Goal: Task Accomplishment & Management: Manage account settings

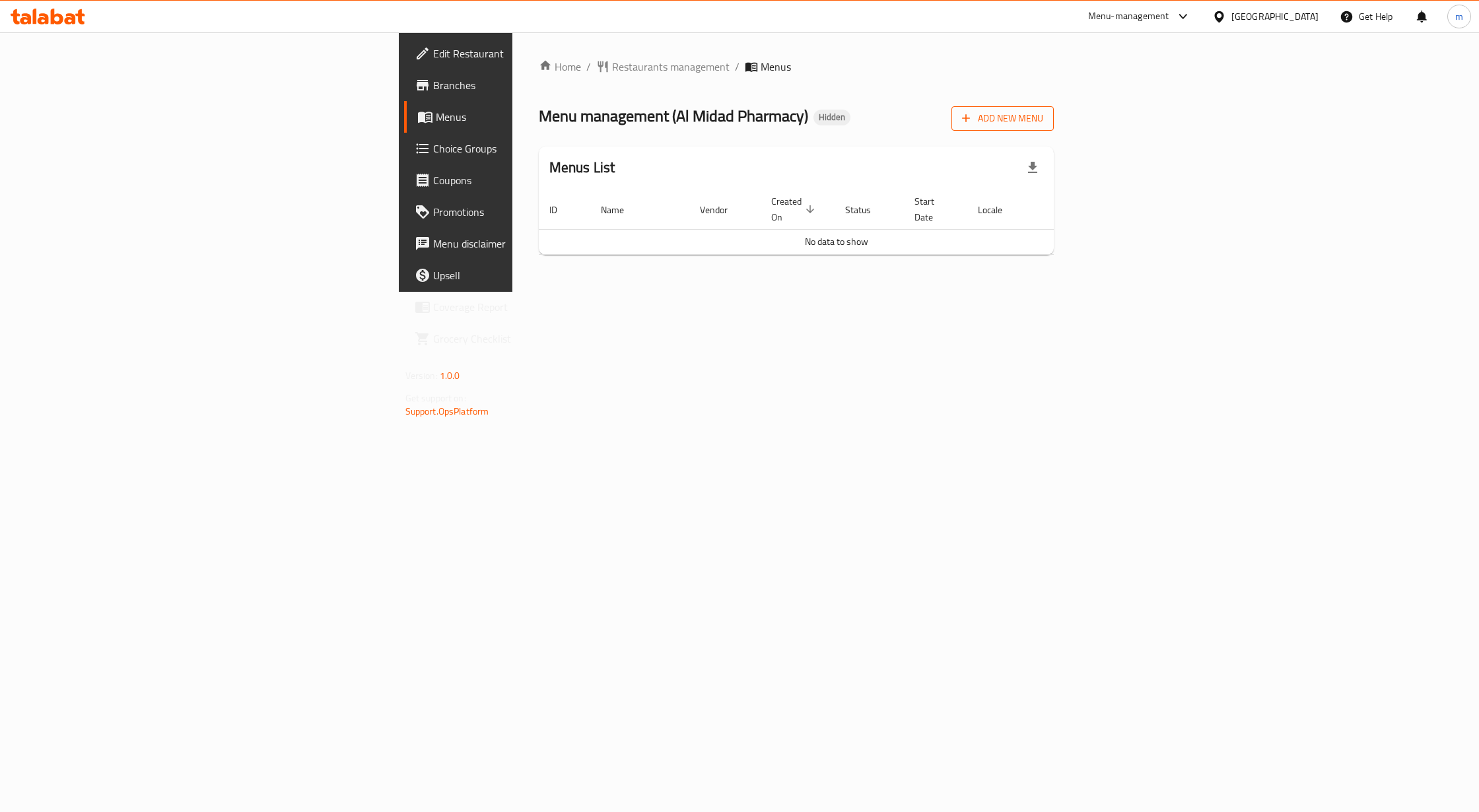
click at [1053, 128] on button "Add New Menu" at bounding box center [1003, 119] width 102 height 25
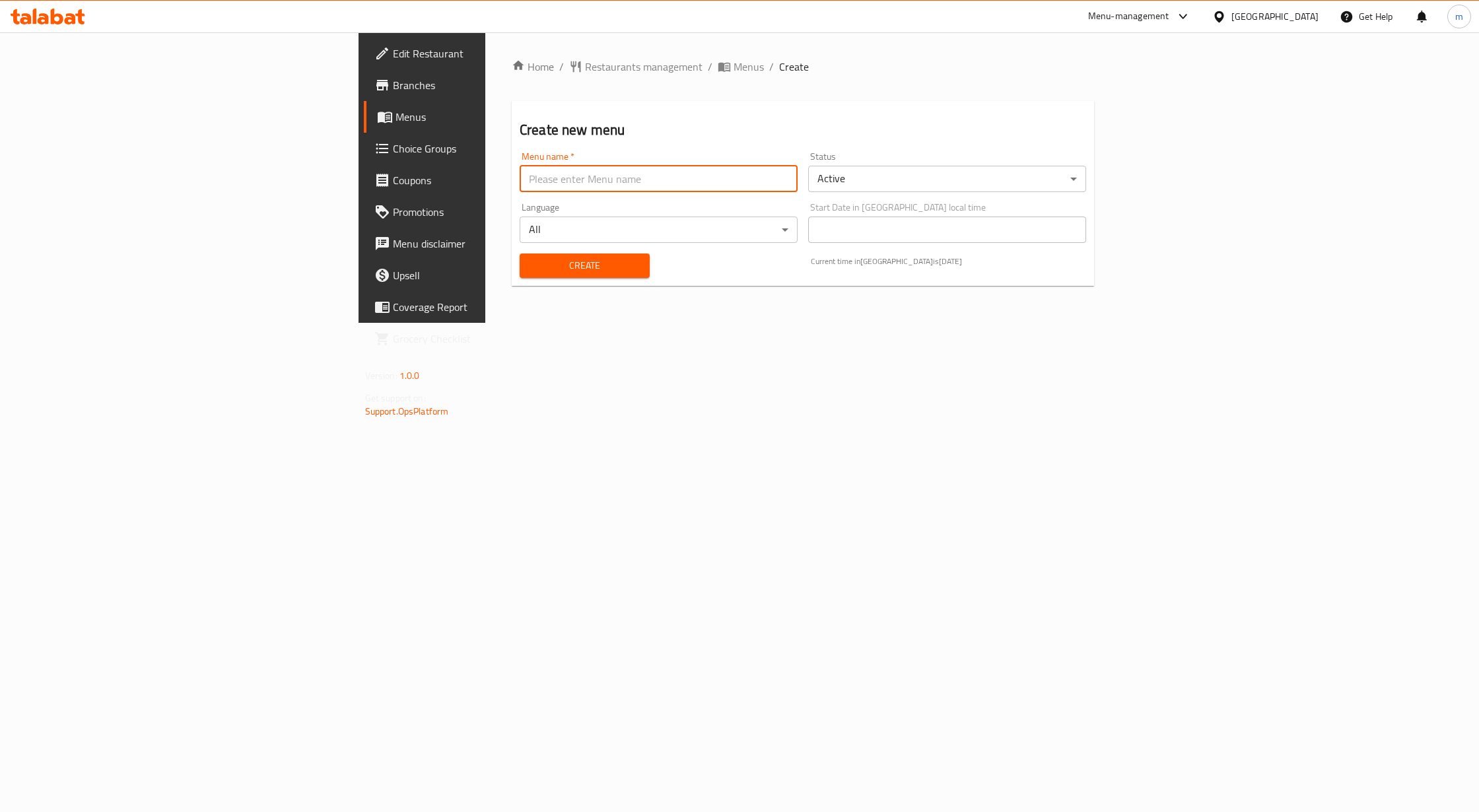
click at [639, 190] on input "text" at bounding box center [659, 179] width 278 height 26
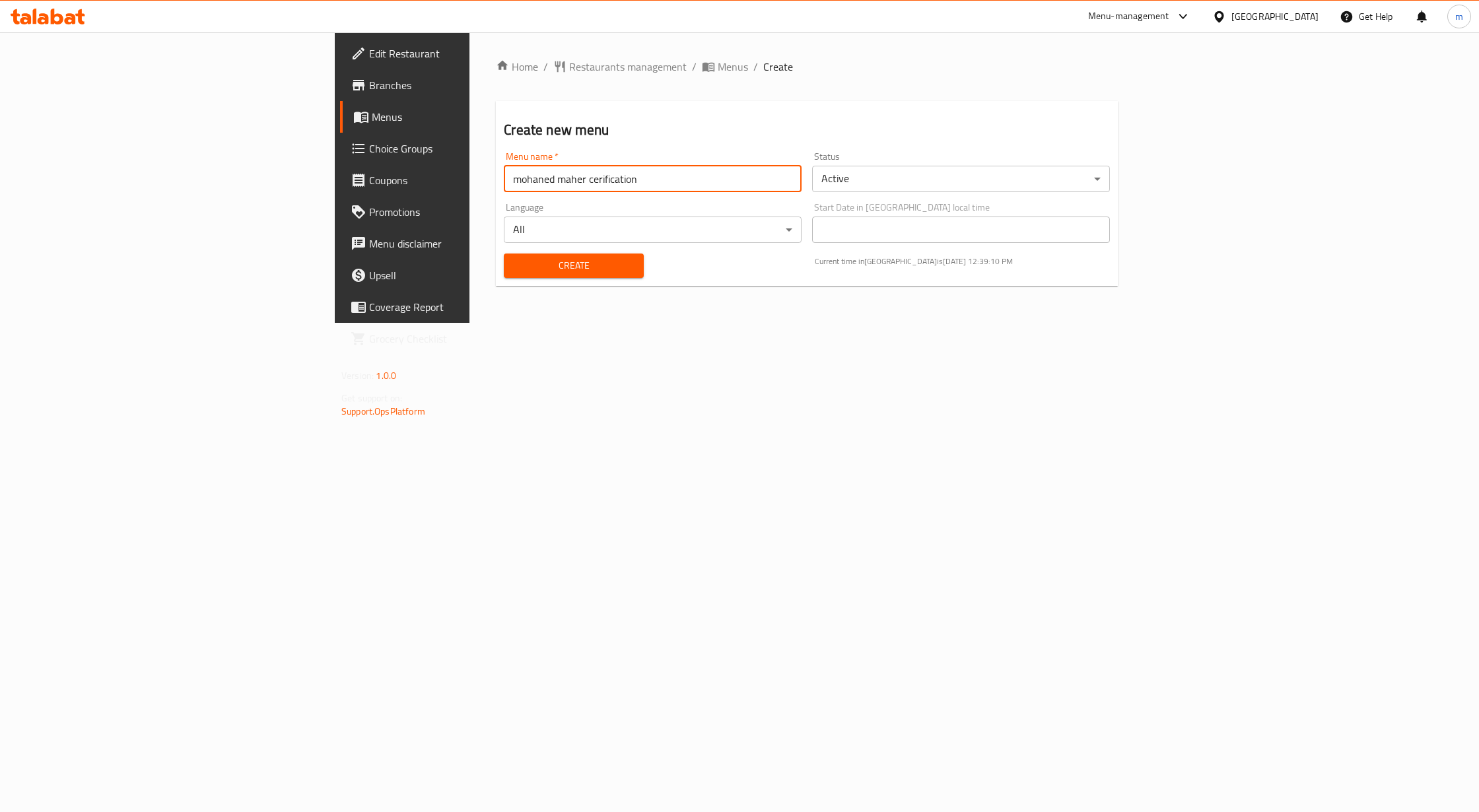
type input "[PERSON_NAME] cerification"
click at [1030, 186] on body "​ Menu-management United Arab Emirates Get Help m Edit Restaurant Branches Menu…" at bounding box center [739, 422] width 1479 height 780
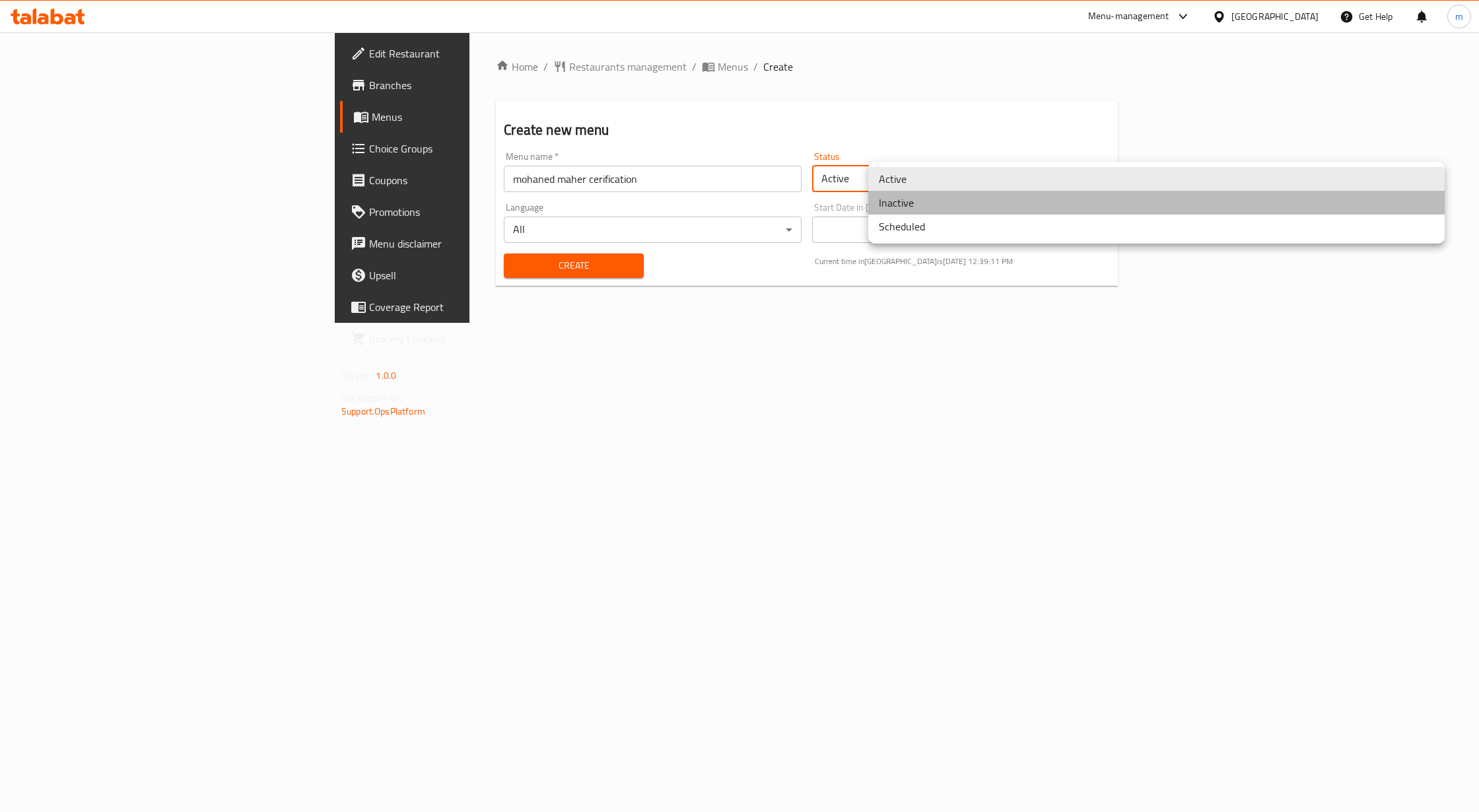
click at [1031, 207] on li "Inactive" at bounding box center [1157, 202] width 576 height 24
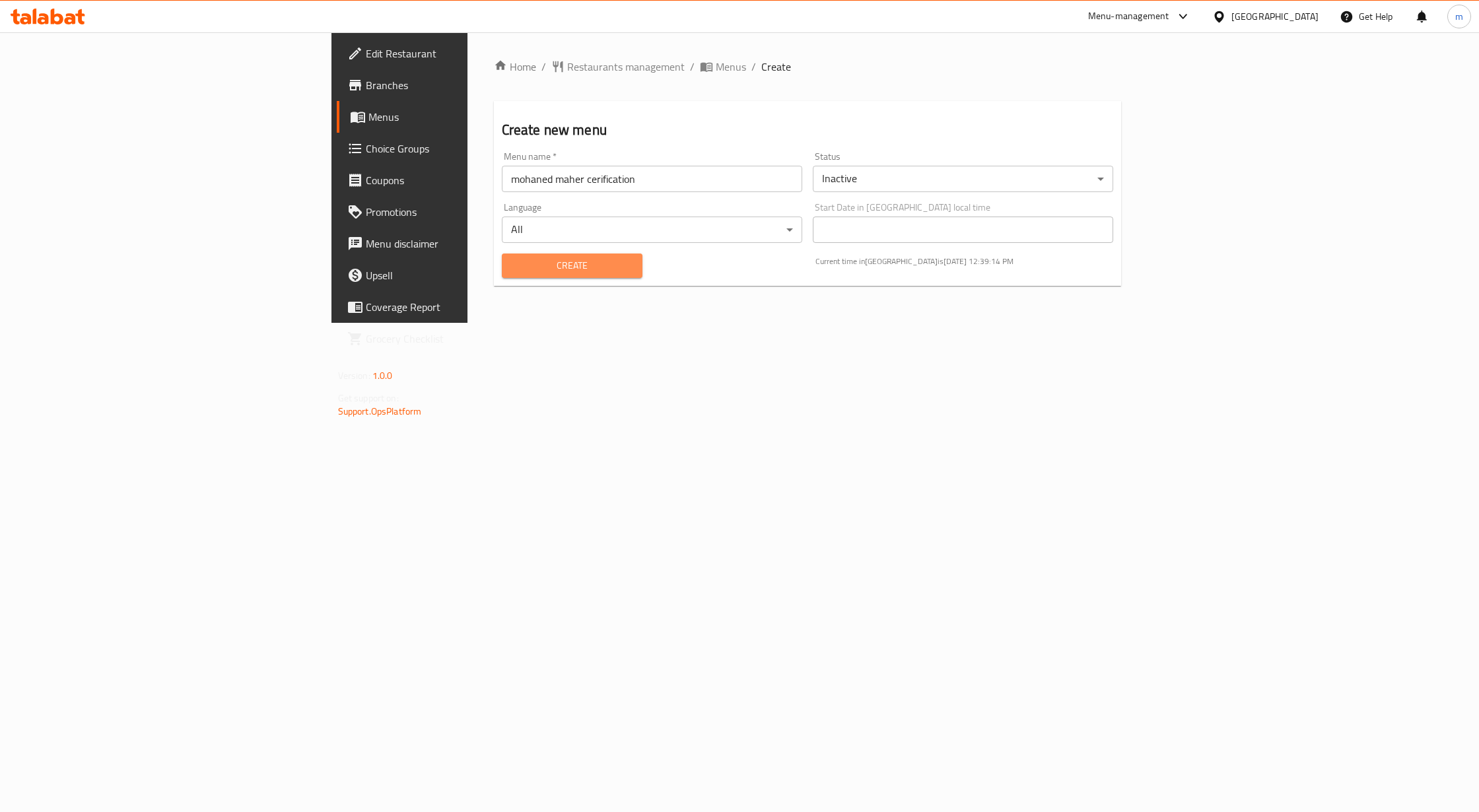
click at [512, 265] on span "Create" at bounding box center [572, 265] width 120 height 17
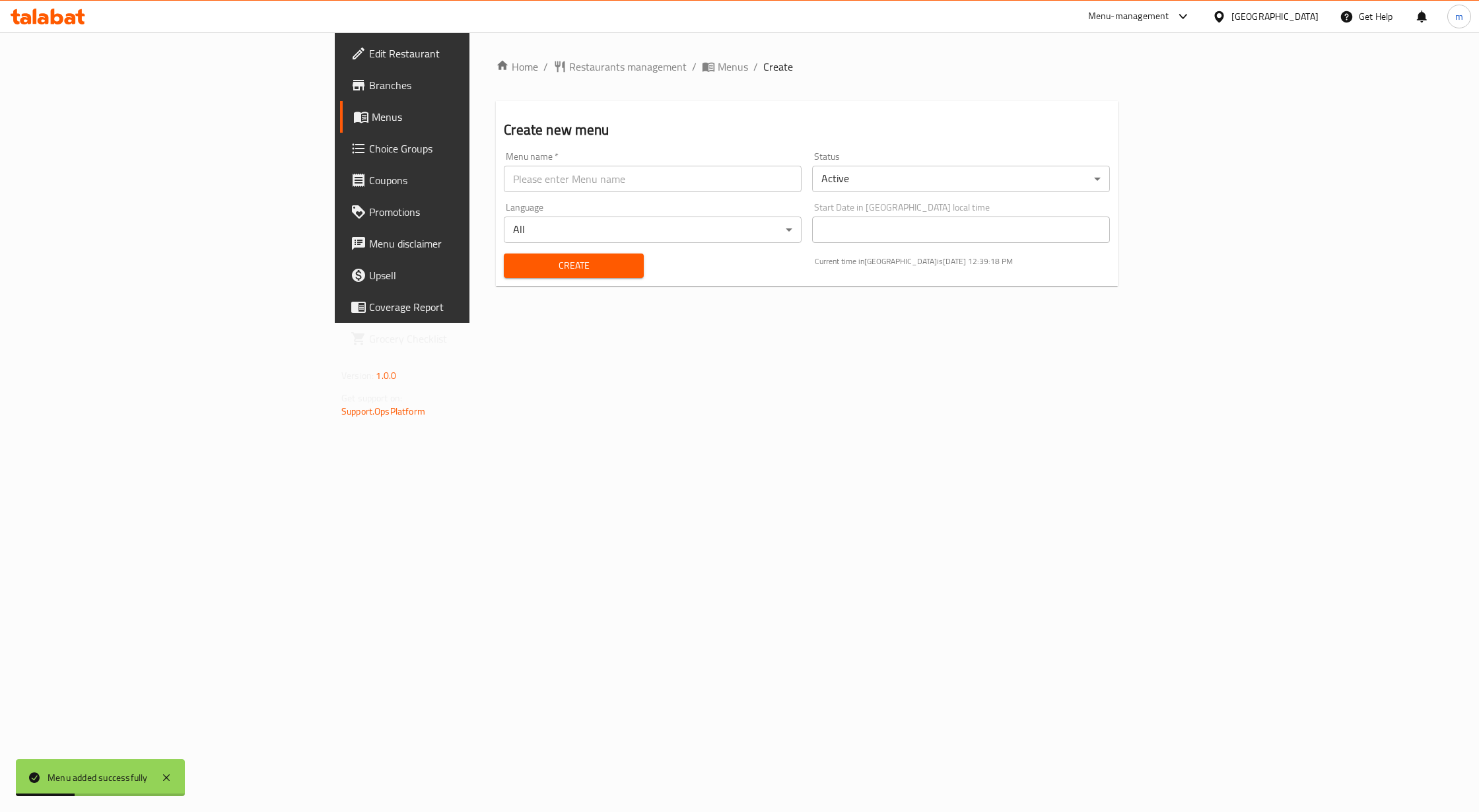
click at [372, 122] on span "Menus" at bounding box center [472, 116] width 199 height 16
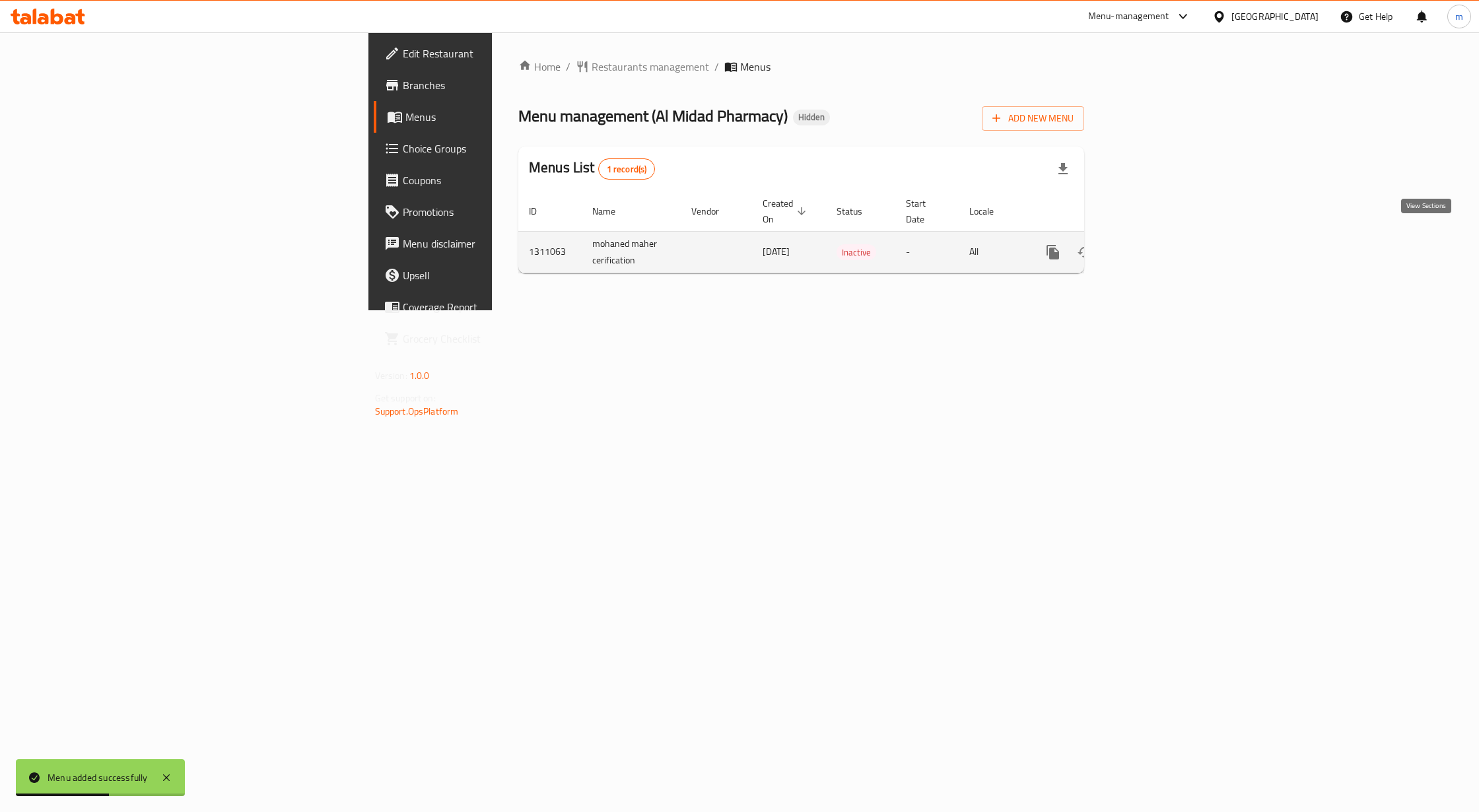
click at [1164, 237] on link "enhanced table" at bounding box center [1148, 252] width 32 height 32
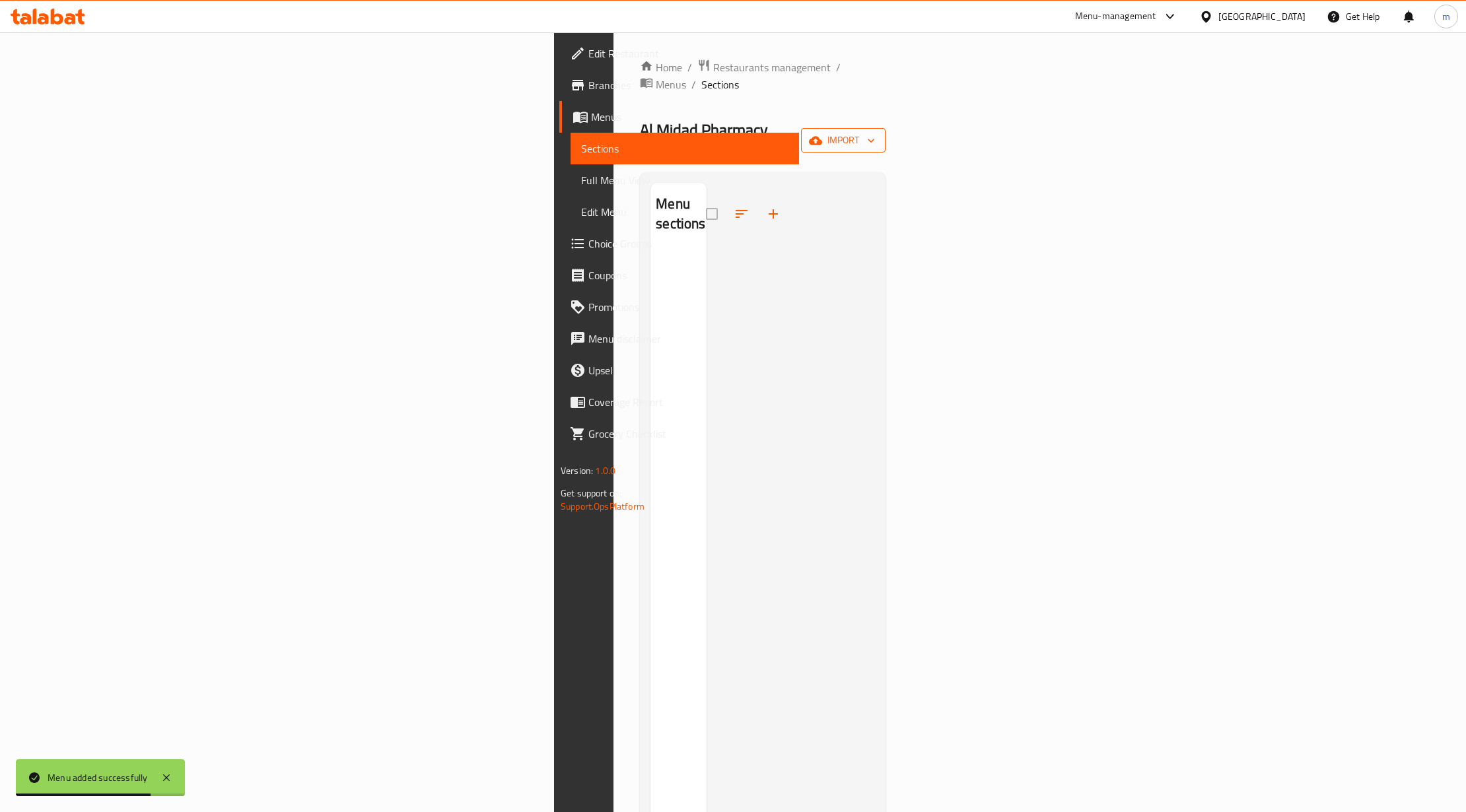
click at [875, 132] on span "import" at bounding box center [843, 140] width 63 height 17
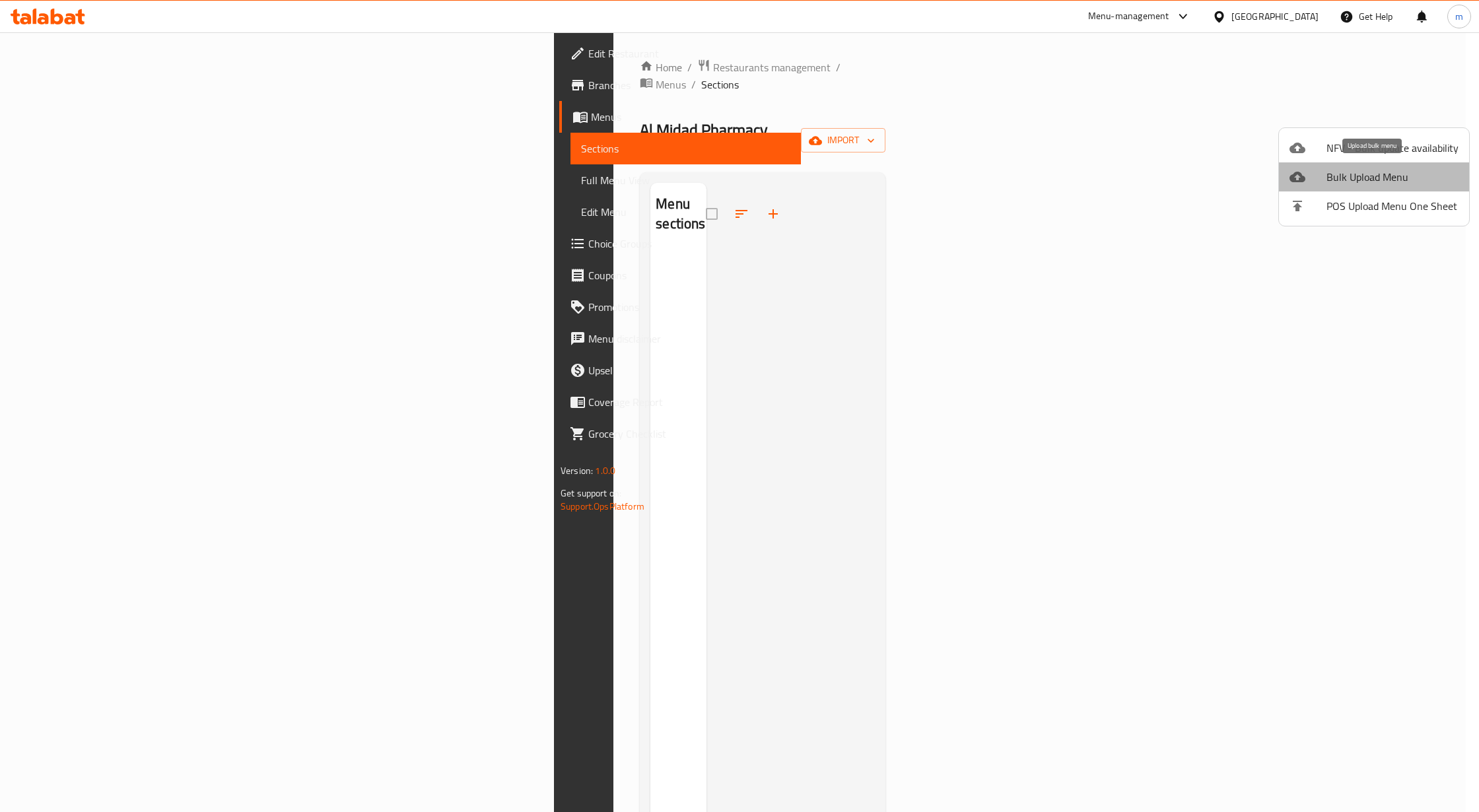
click at [1425, 183] on span "Bulk Upload Menu" at bounding box center [1392, 177] width 132 height 16
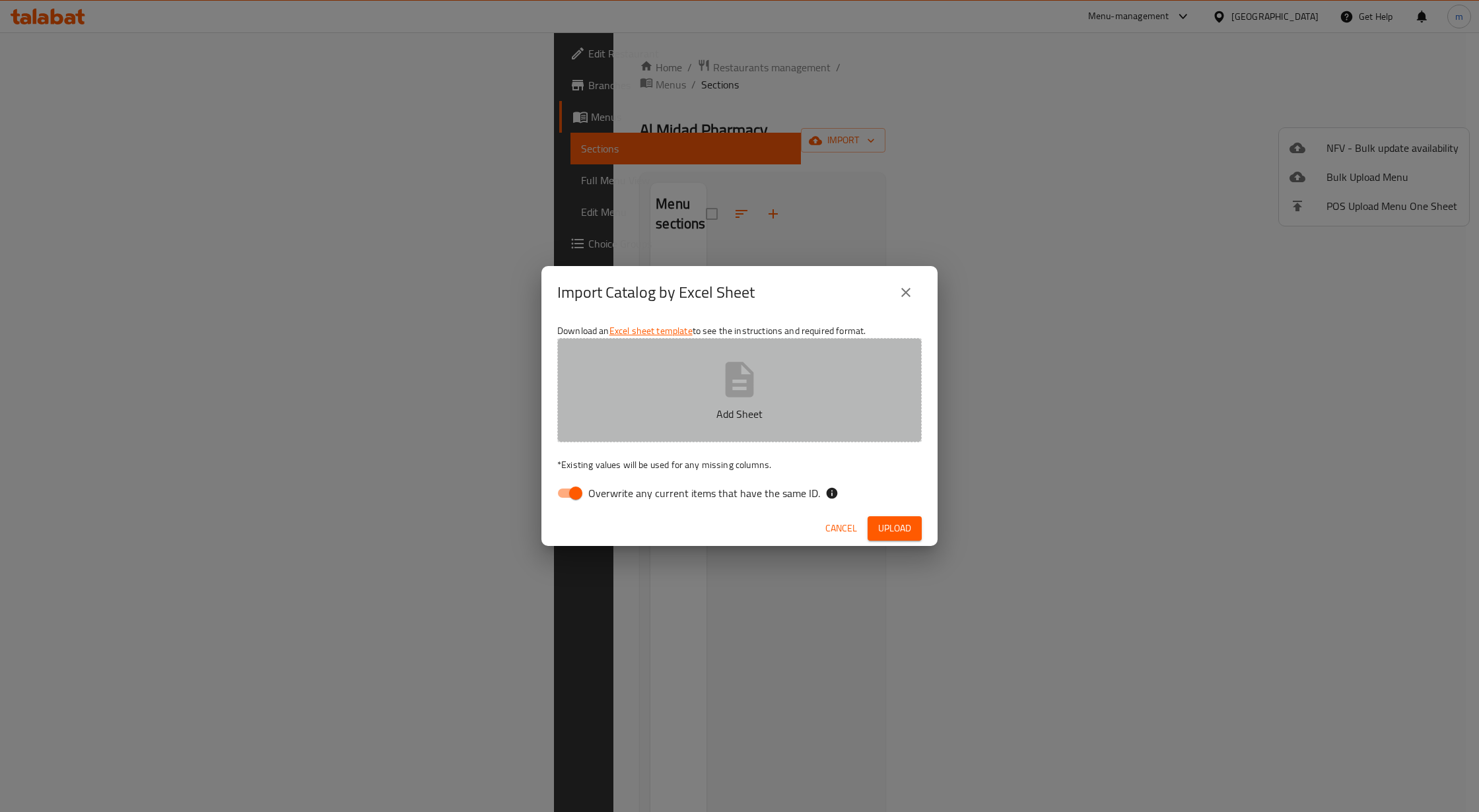
click at [734, 406] on p "Add Sheet" at bounding box center [739, 414] width 323 height 16
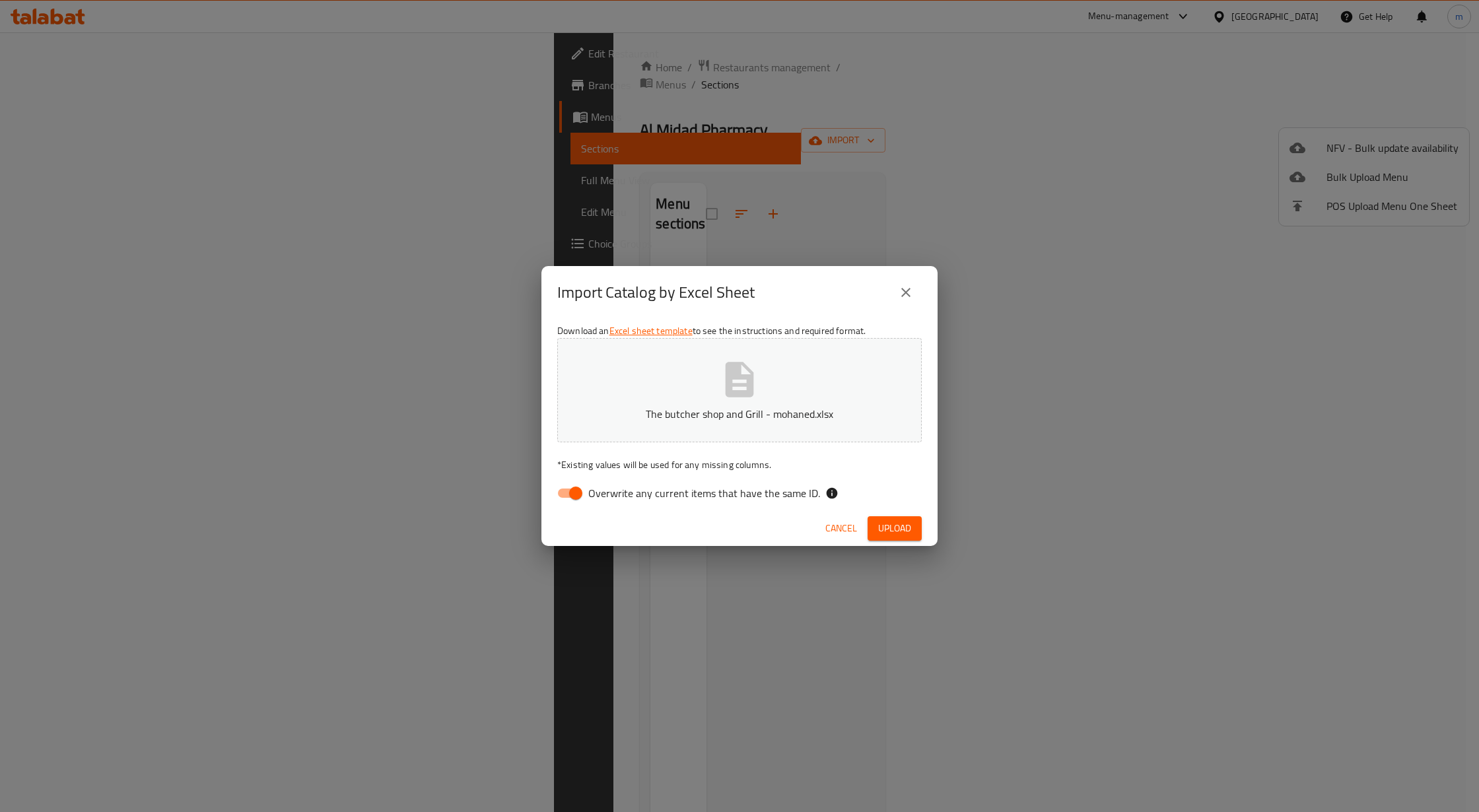
click at [572, 492] on input "Overwrite any current items that have the same ID." at bounding box center [576, 493] width 75 height 25
checkbox input "false"
click at [897, 531] on span "Upload" at bounding box center [895, 529] width 33 height 17
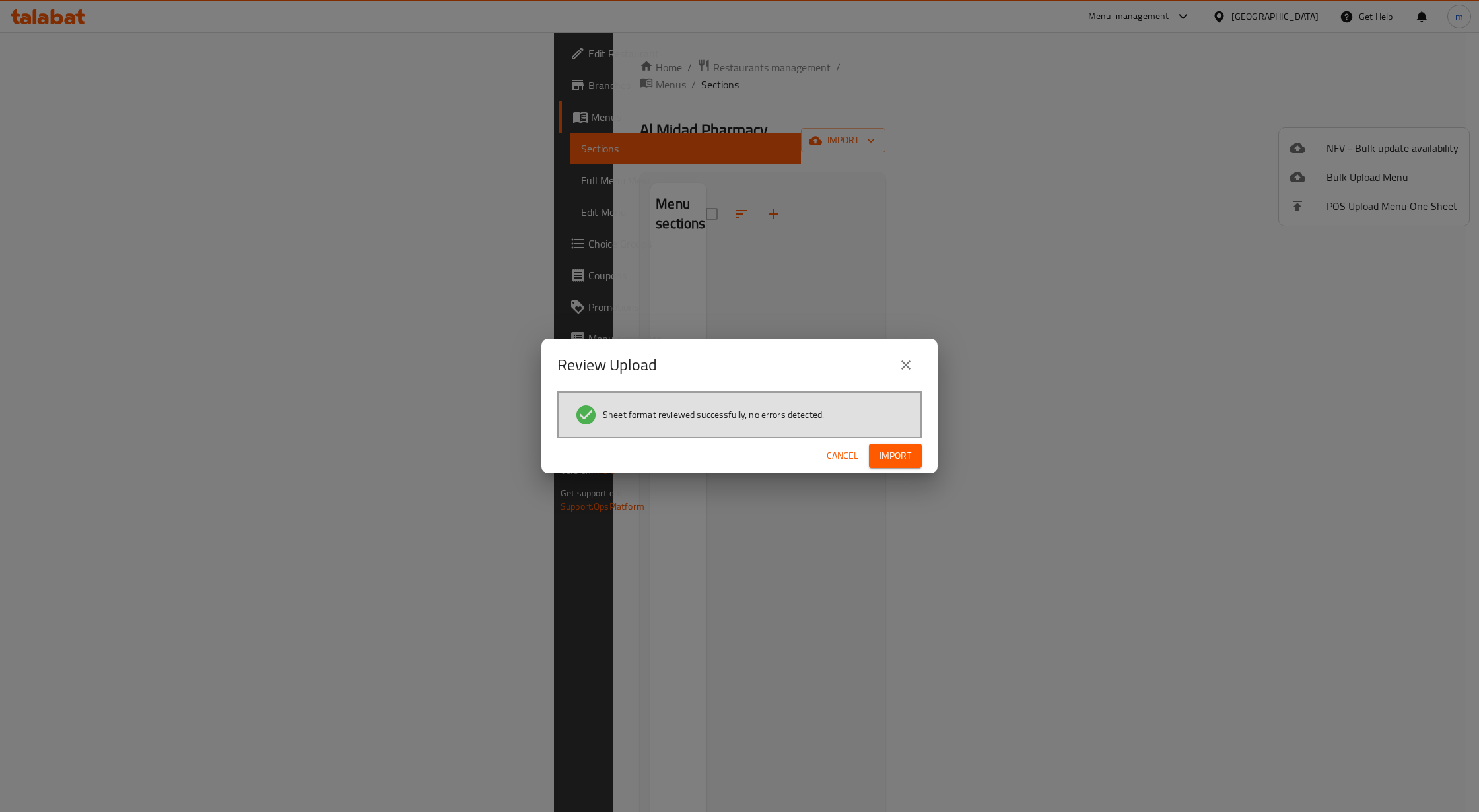
click at [902, 462] on span "Import" at bounding box center [895, 456] width 32 height 17
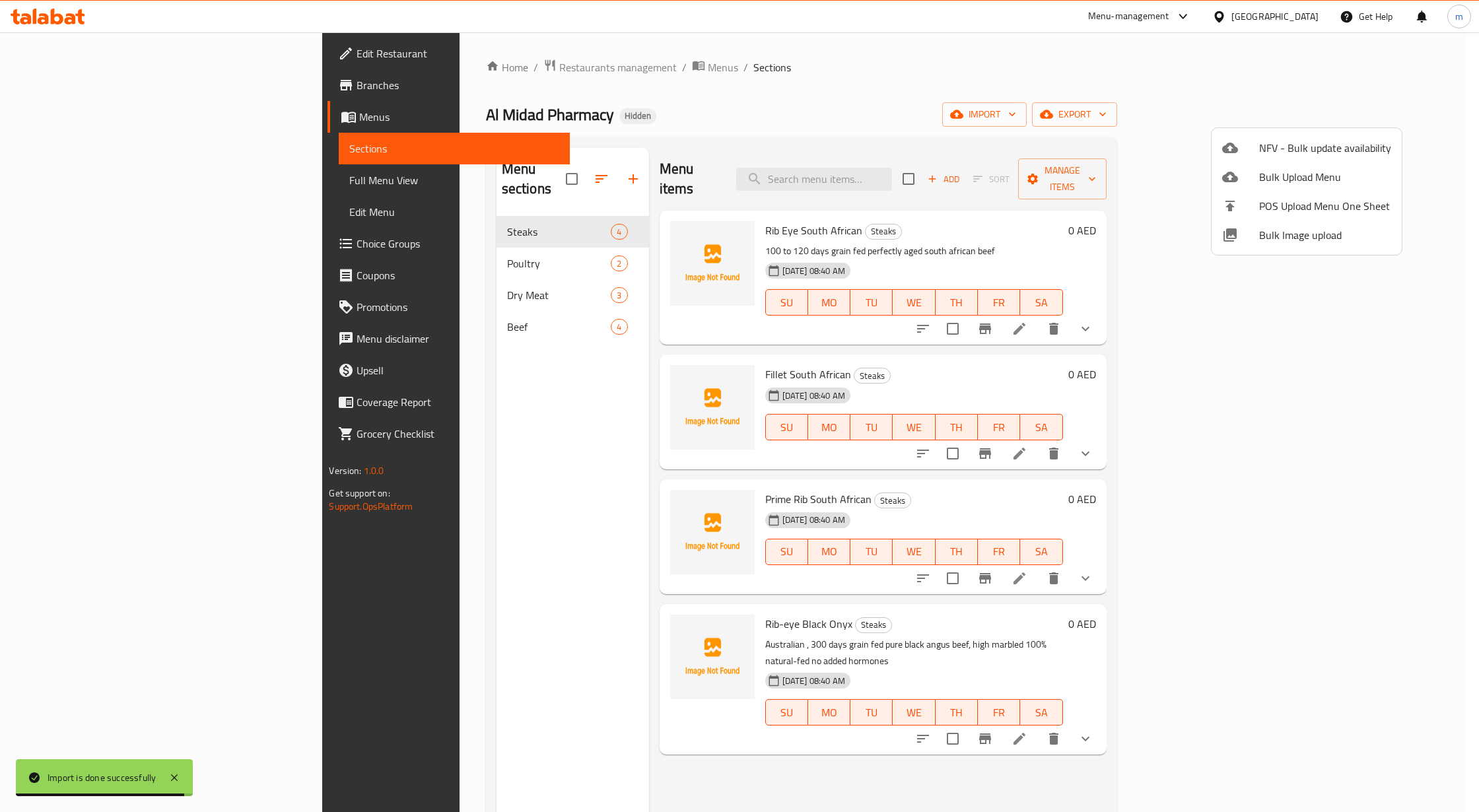
click at [1073, 230] on div at bounding box center [739, 406] width 1479 height 812
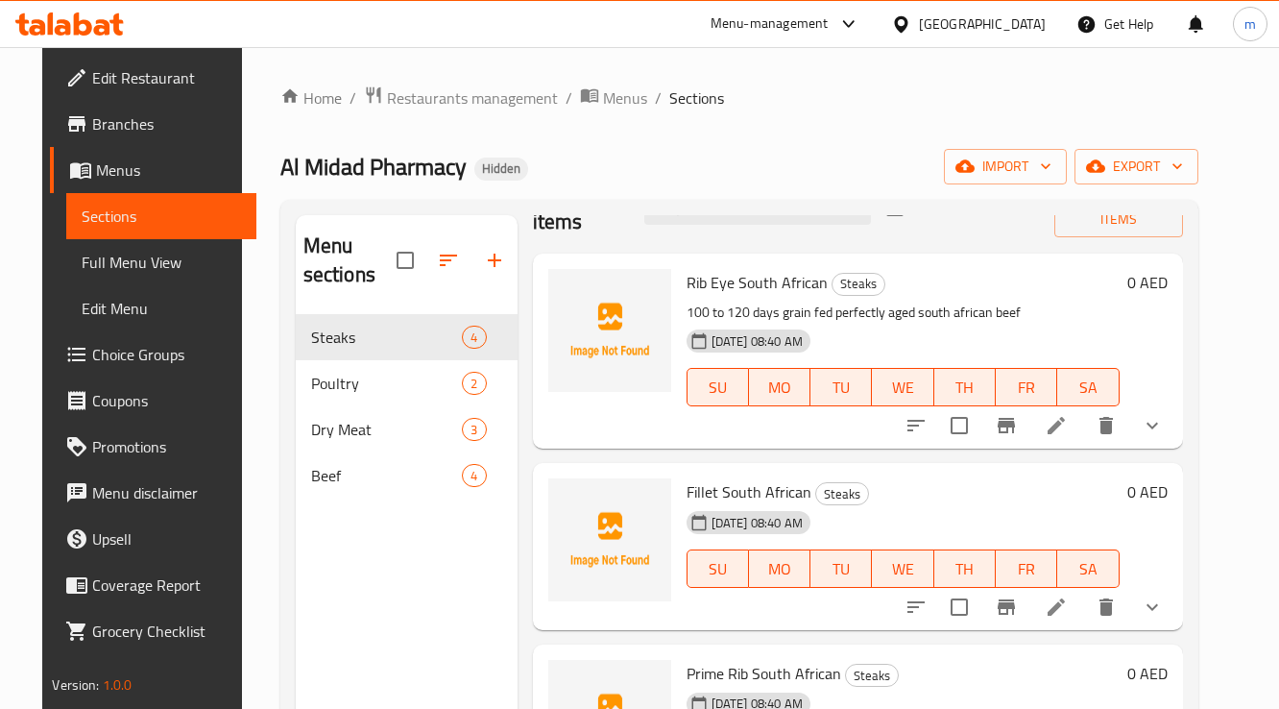
scroll to position [77, 0]
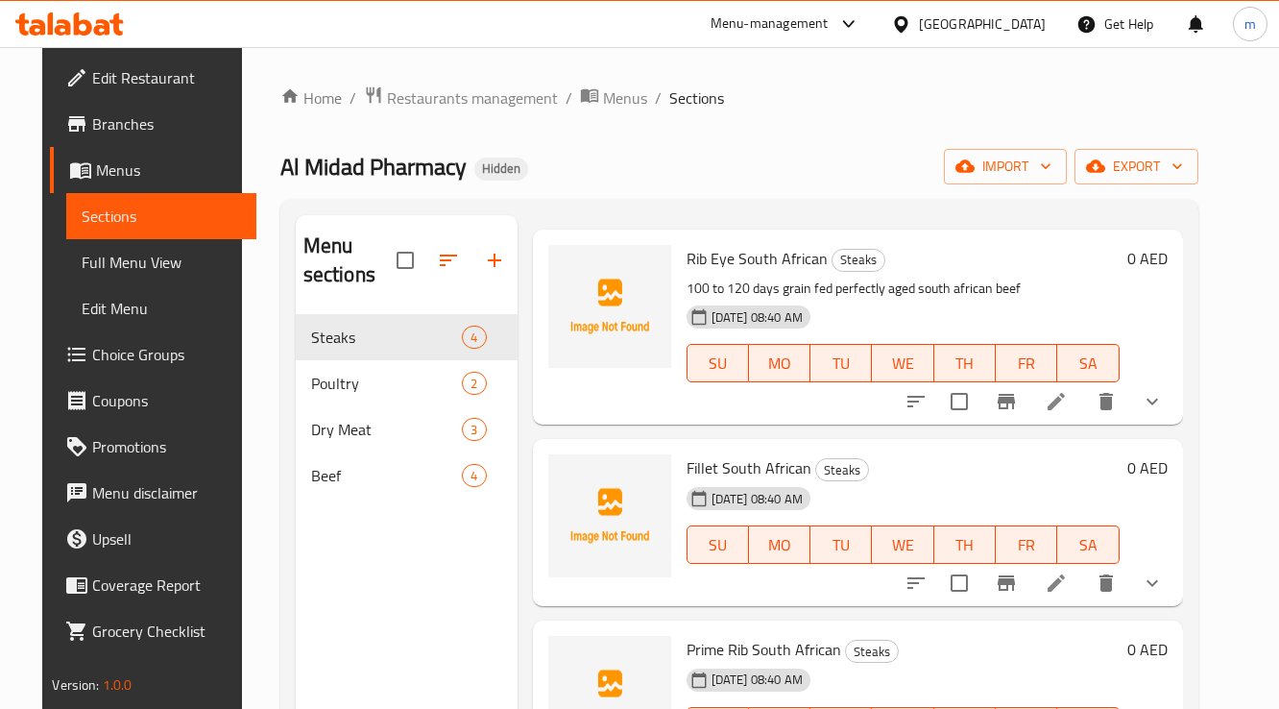
click at [961, 295] on p "100 to 120 days grain fed perfectly aged south african beef" at bounding box center [903, 289] width 433 height 24
click at [1068, 396] on icon at bounding box center [1056, 401] width 23 height 23
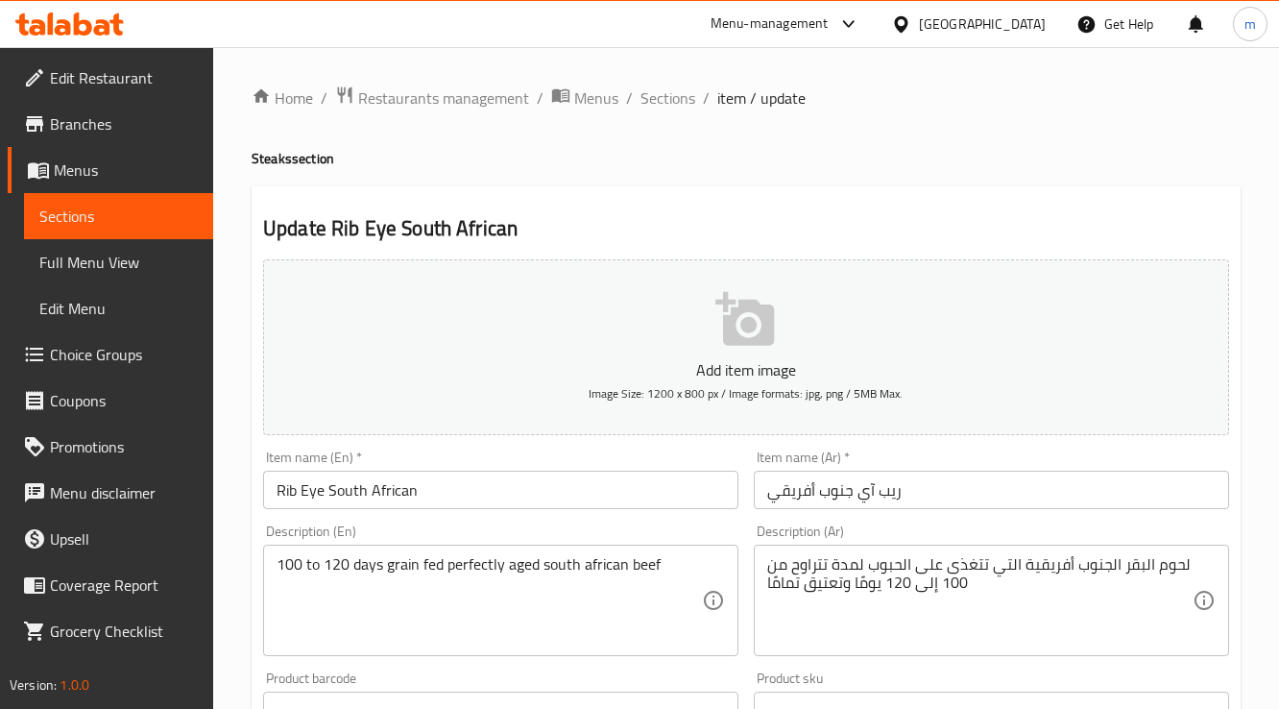
scroll to position [154, 0]
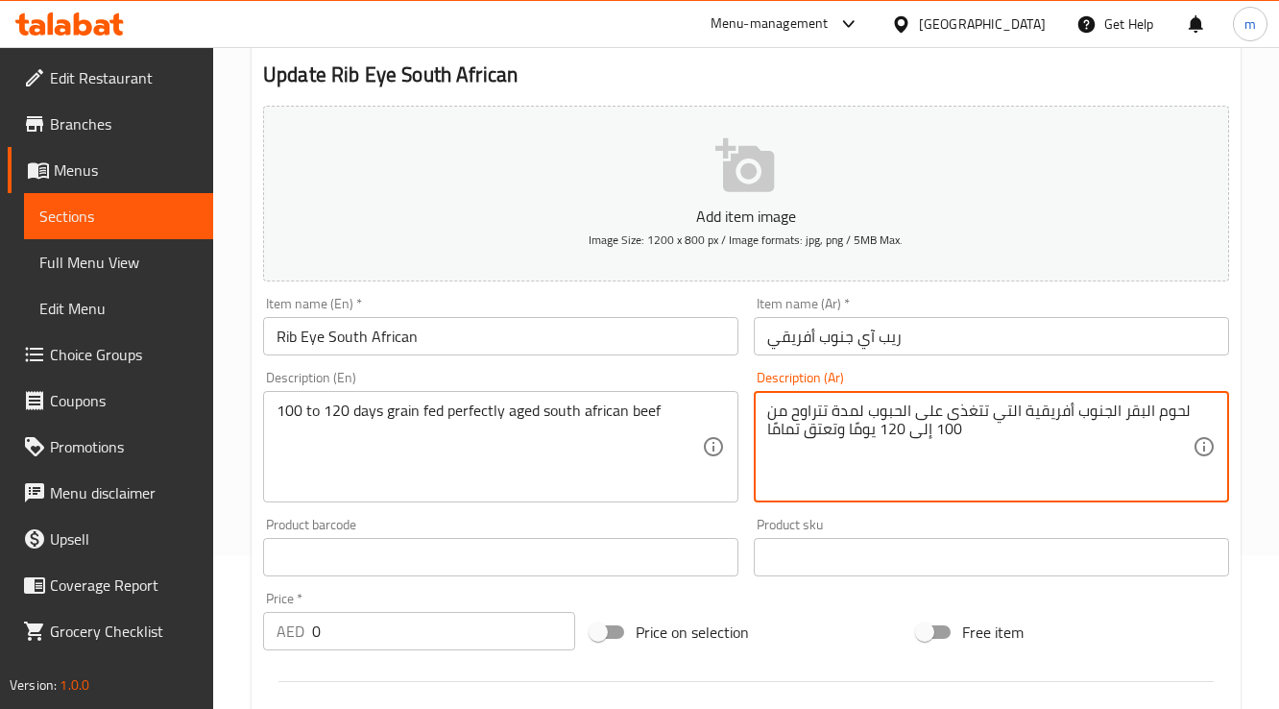
click at [803, 434] on textarea "لحوم البقر الجنوب أفريقية التي تتغذى على الحبوب لمدة تتراوح من 100 إلى 120 يومً…" at bounding box center [979, 446] width 425 height 91
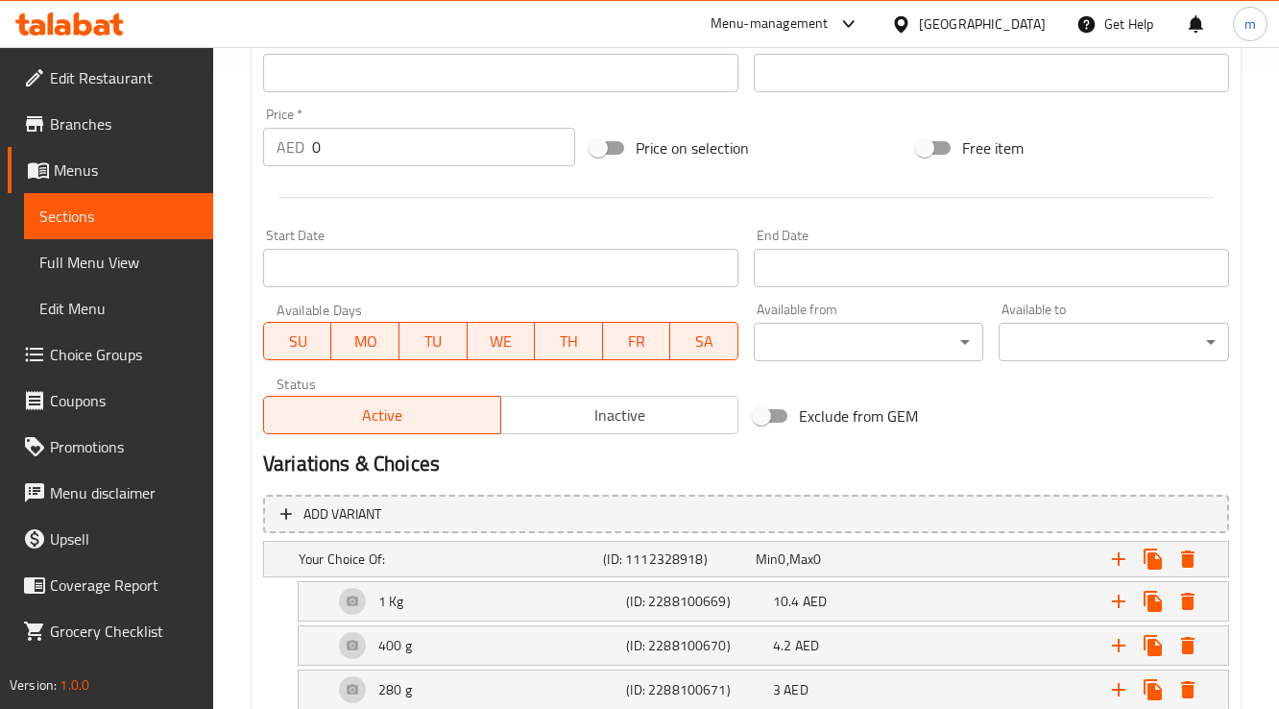
scroll to position [757, 0]
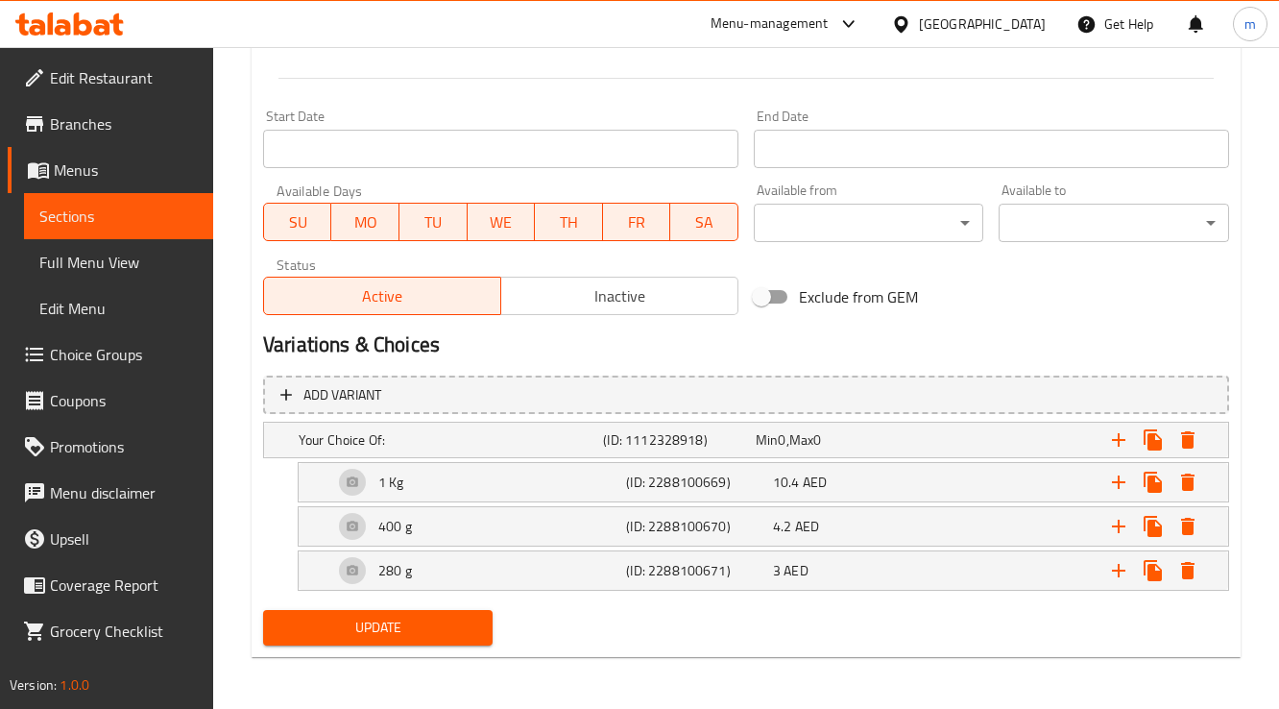
type textarea "لحوم البقر الجنوب أفريقية التي تتغذى على الحبوب لمدة تتراوح من 100 إلى 120 يومً…"
click at [447, 634] on span "Update" at bounding box center [377, 627] width 199 height 24
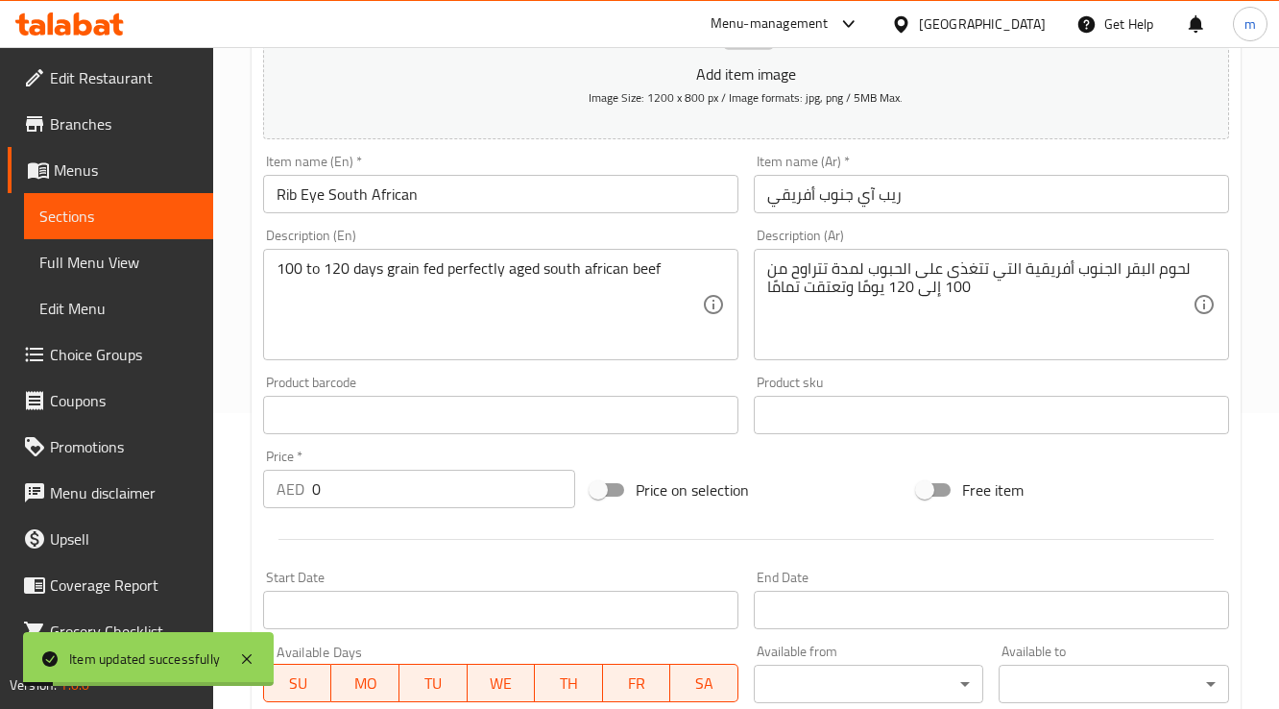
scroll to position [0, 0]
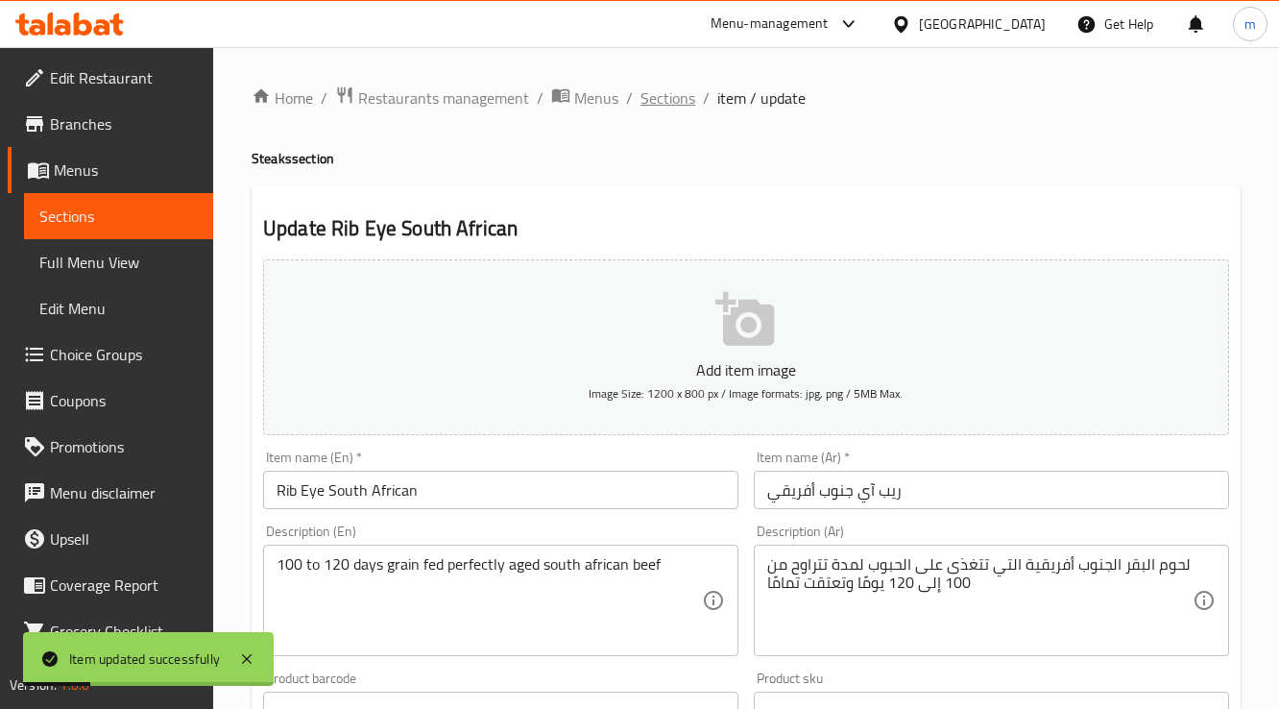
click at [672, 104] on span "Sections" at bounding box center [667, 97] width 55 height 23
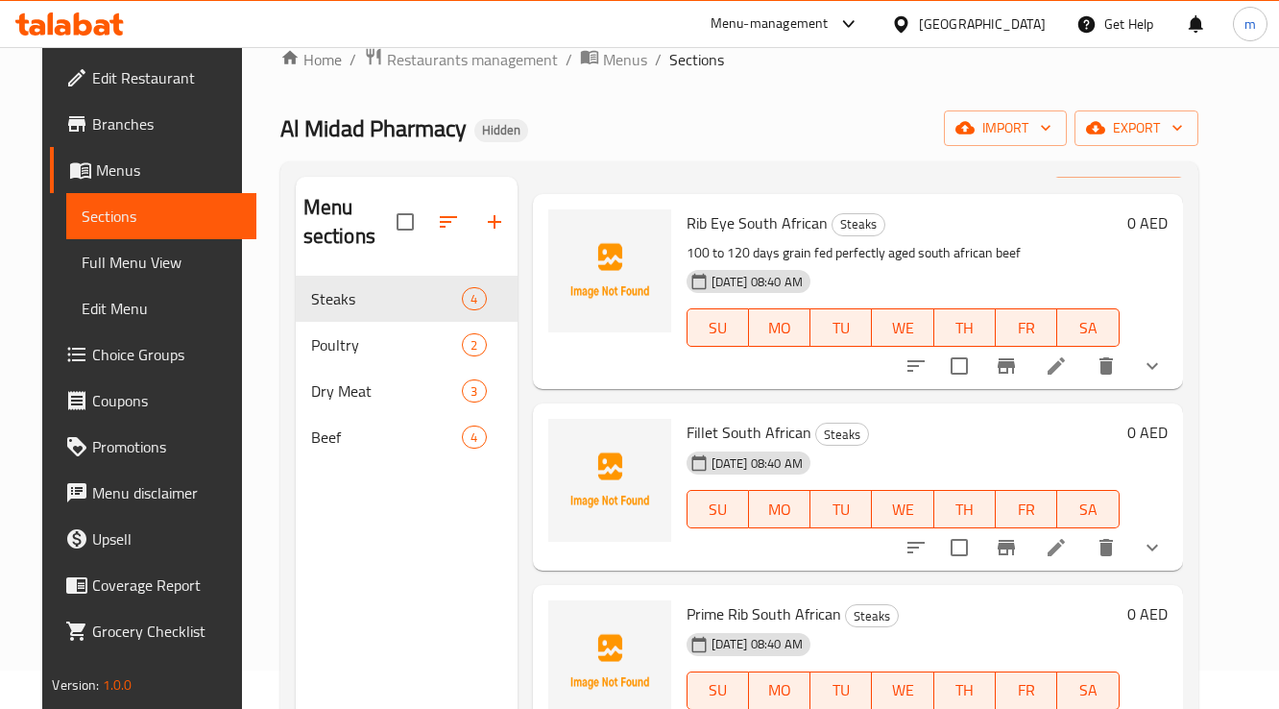
scroll to position [173, 0]
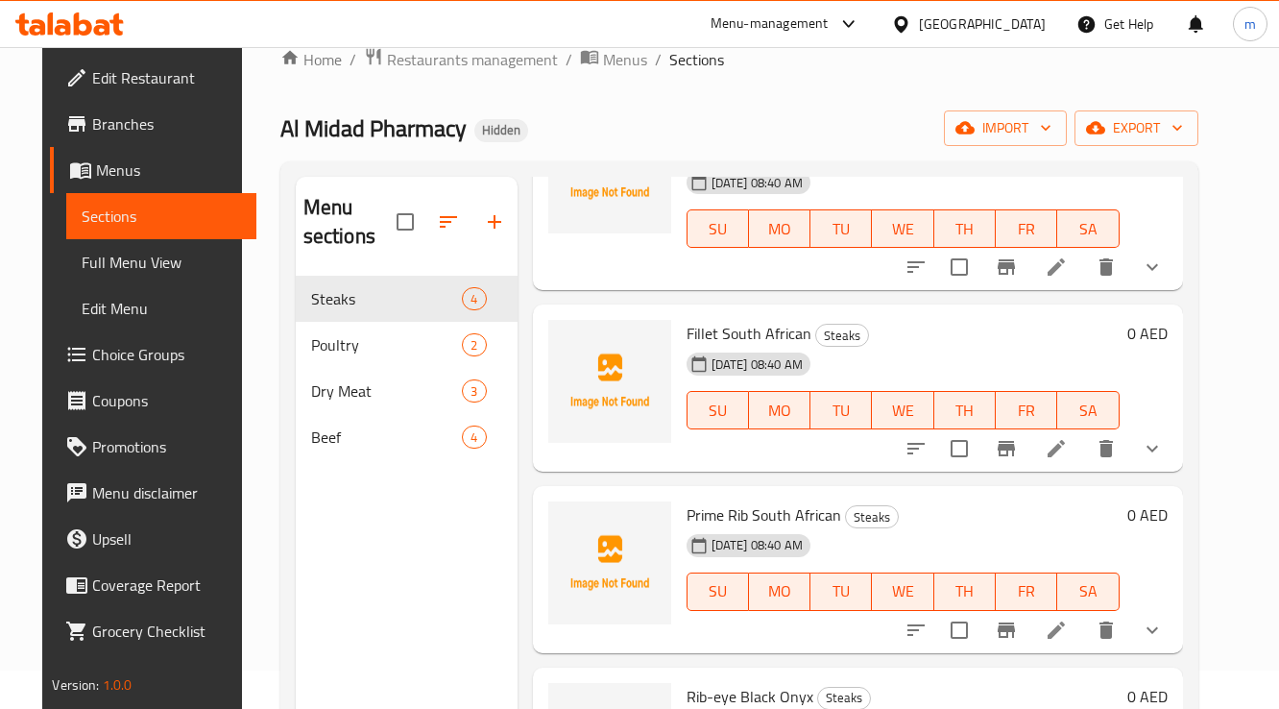
click at [109, 271] on span "Full Menu View" at bounding box center [161, 262] width 158 height 23
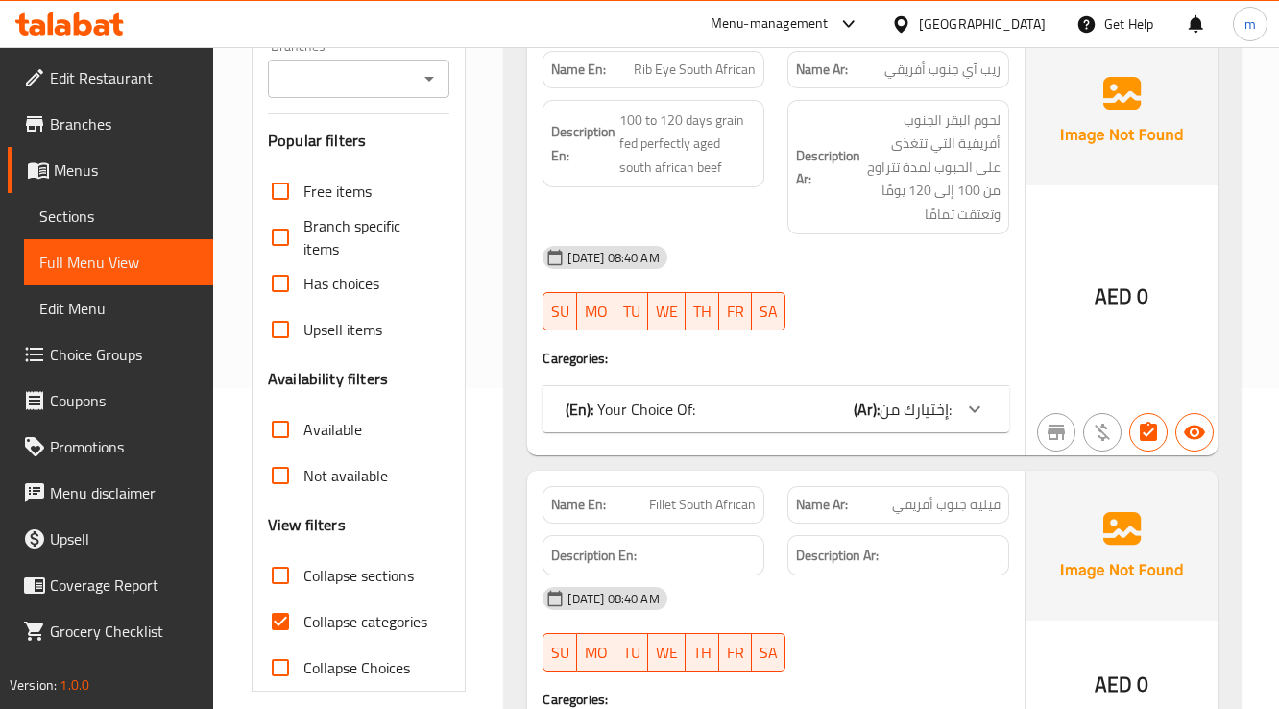
scroll to position [346, 0]
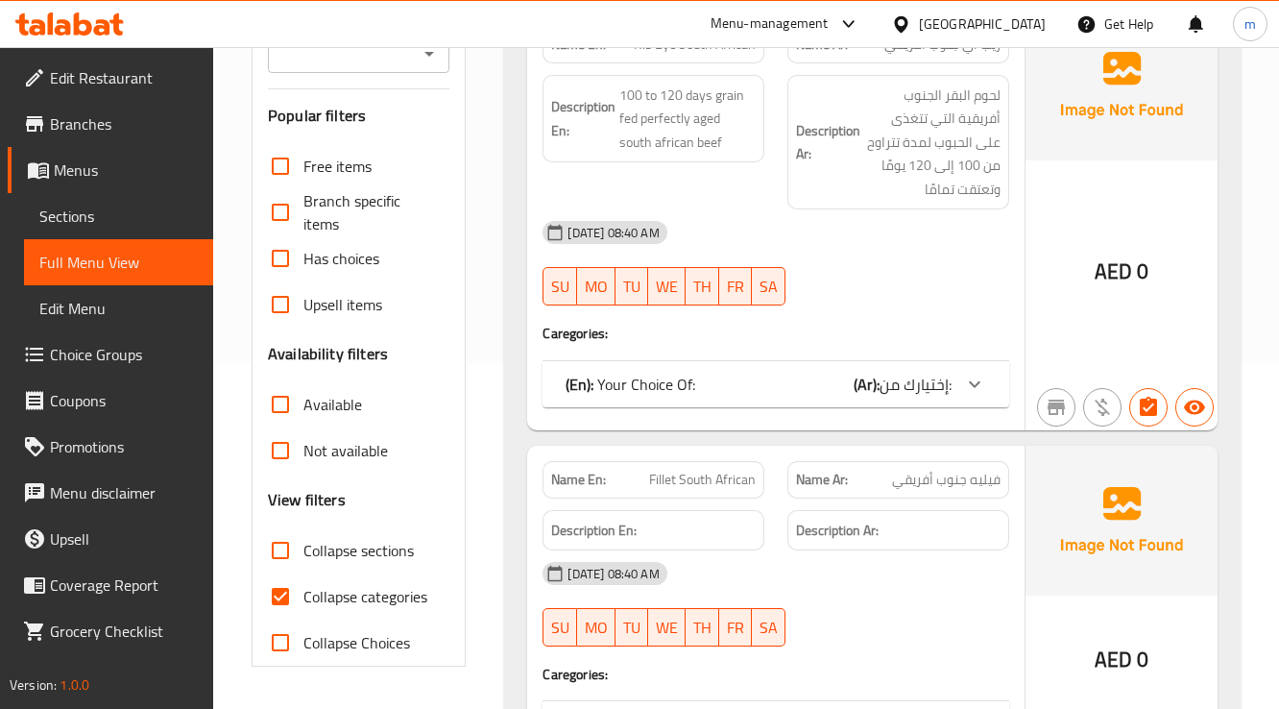
click at [363, 591] on span "Collapse categories" at bounding box center [365, 596] width 124 height 23
click at [303, 591] on input "Collapse categories" at bounding box center [280, 596] width 46 height 46
checkbox input "false"
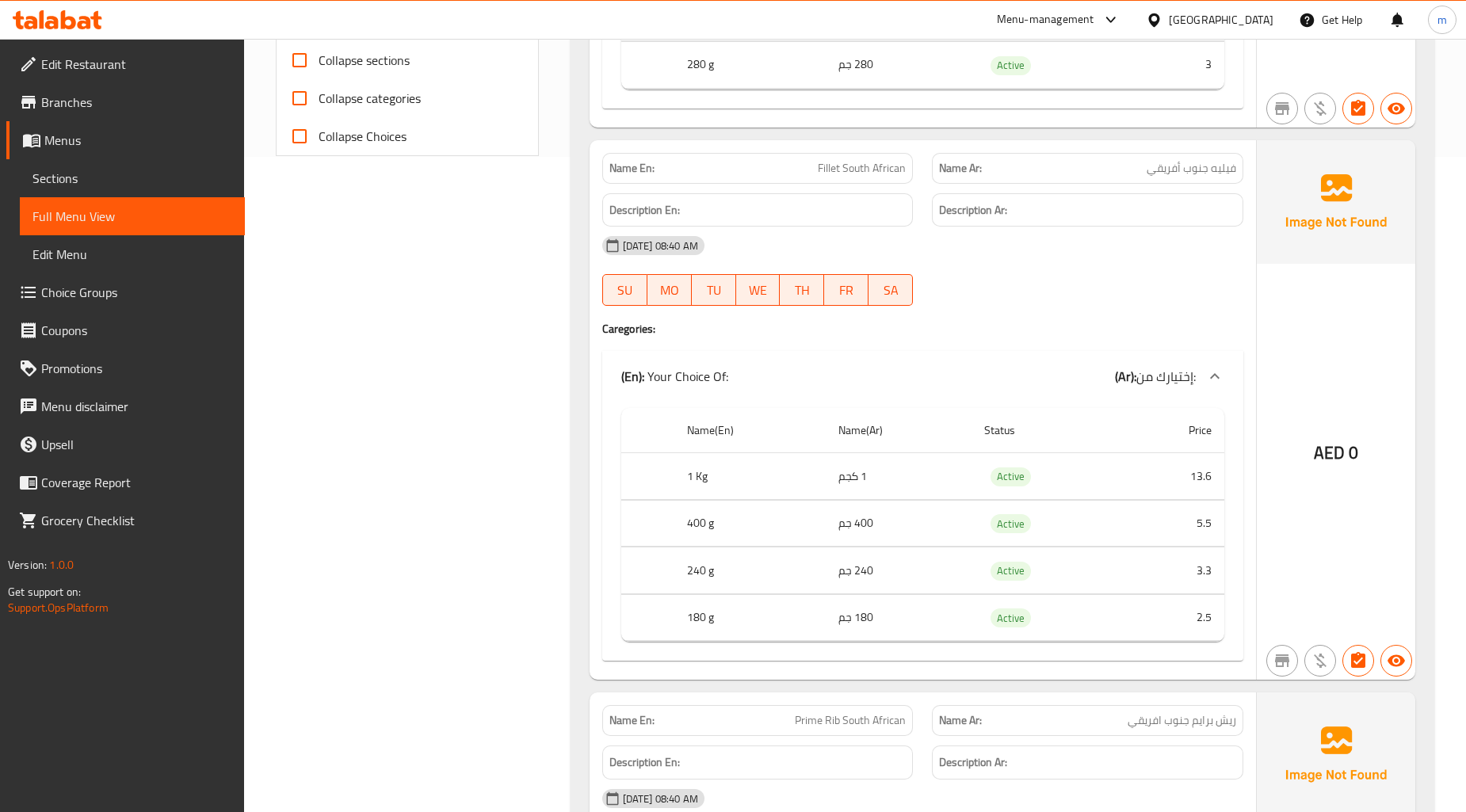
scroll to position [616, 0]
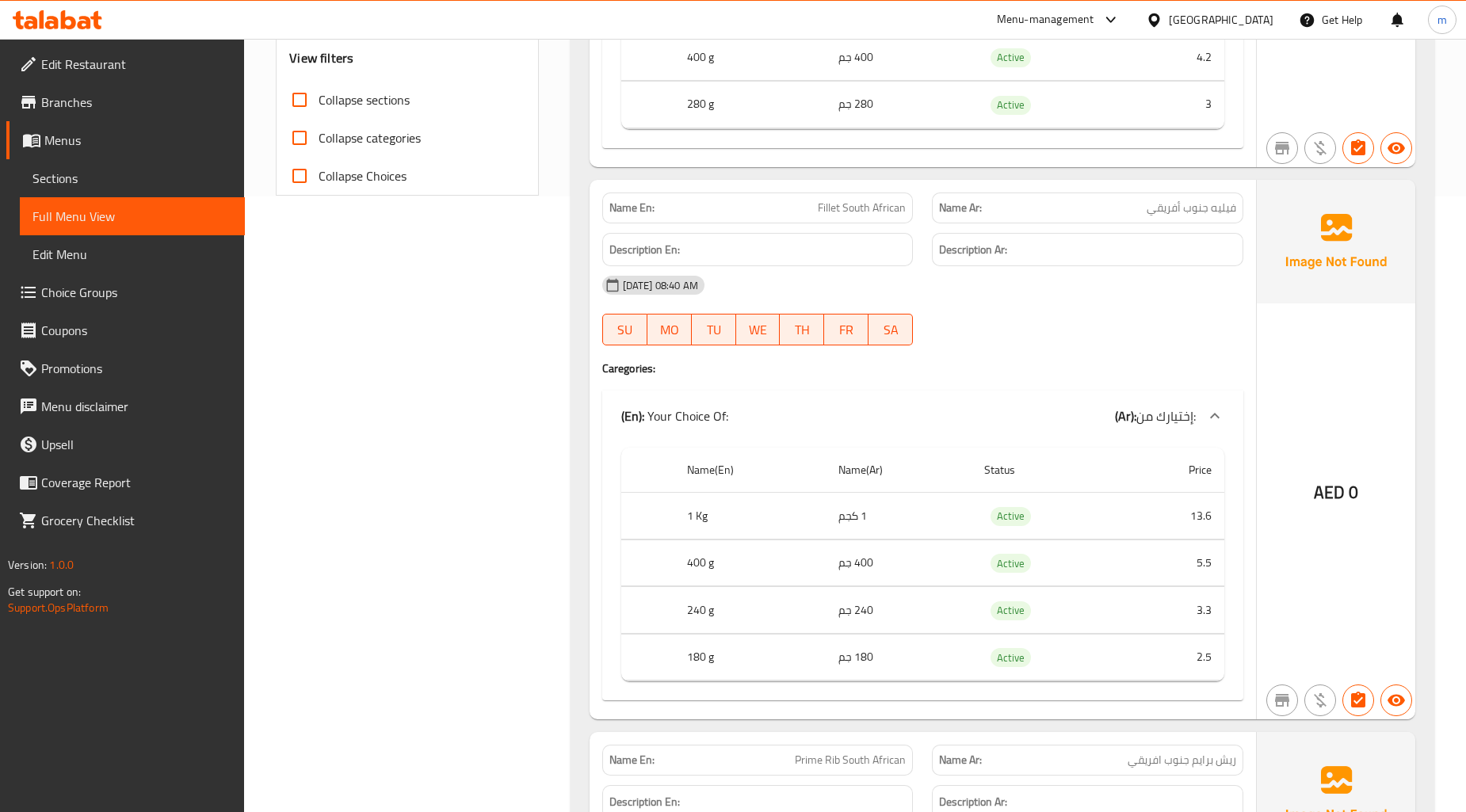
click at [1206, 590] on td "3.3" at bounding box center [1174, 611] width 102 height 47
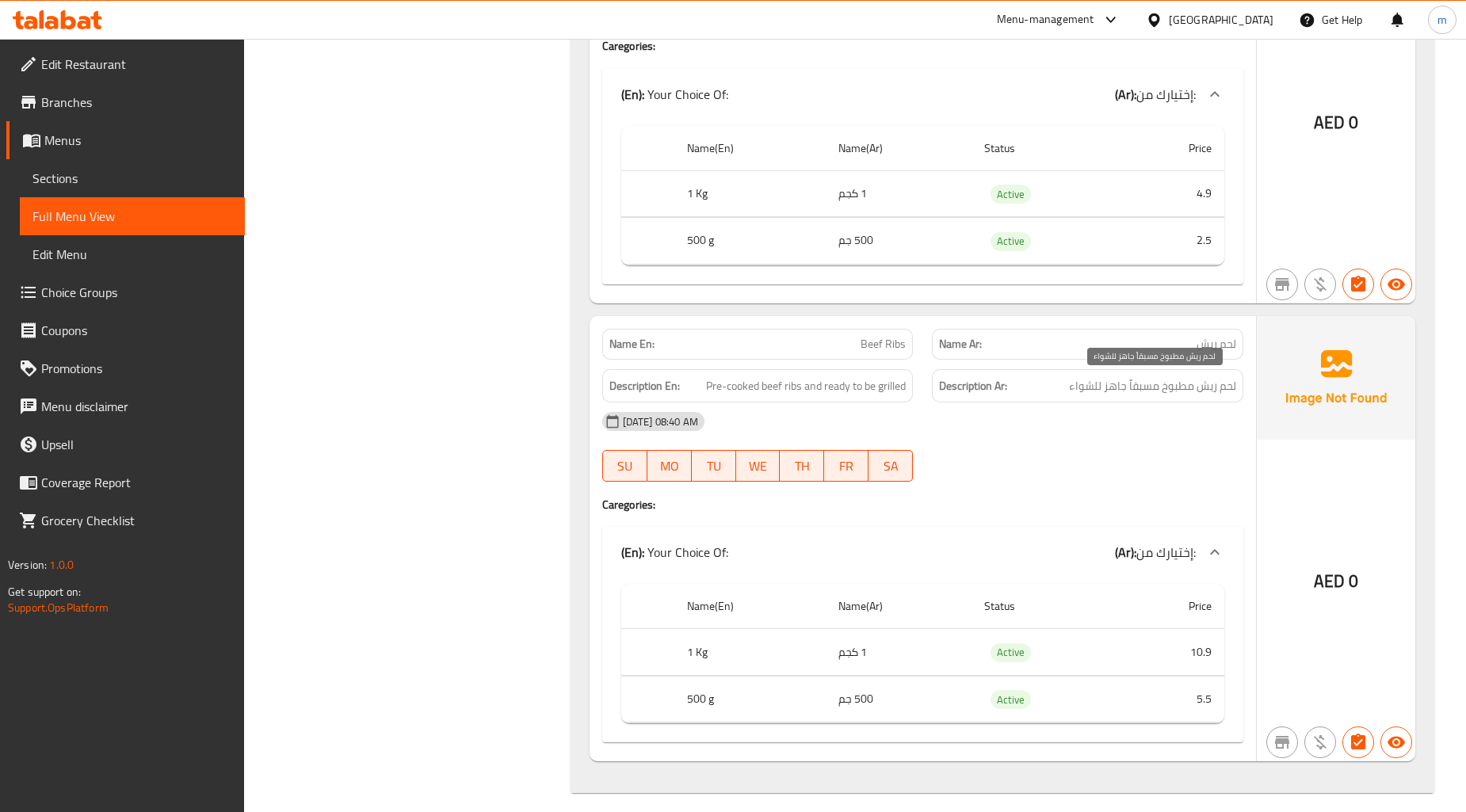
scroll to position [6229, 0]
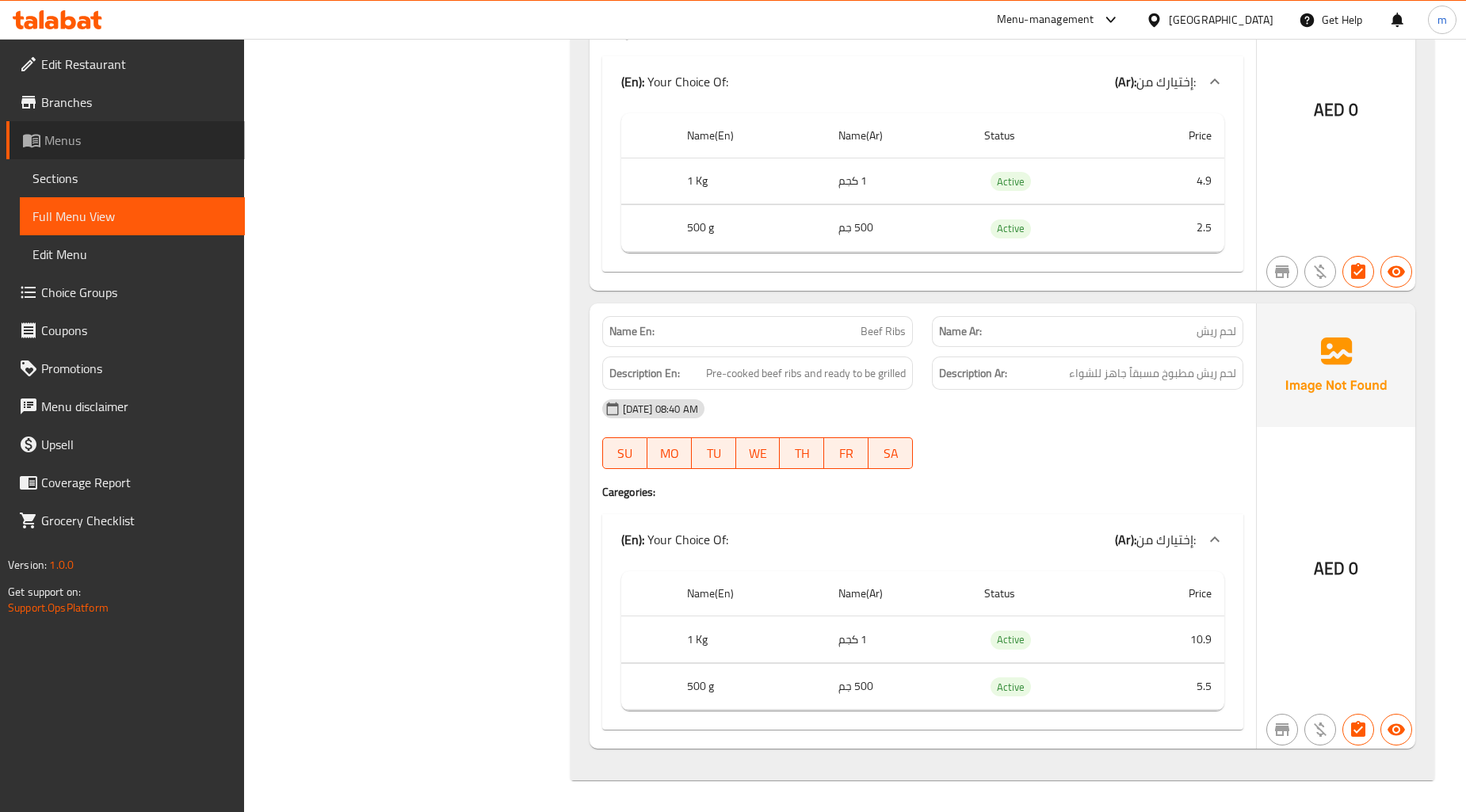
click at [57, 148] on span "Menus" at bounding box center [139, 139] width 188 height 19
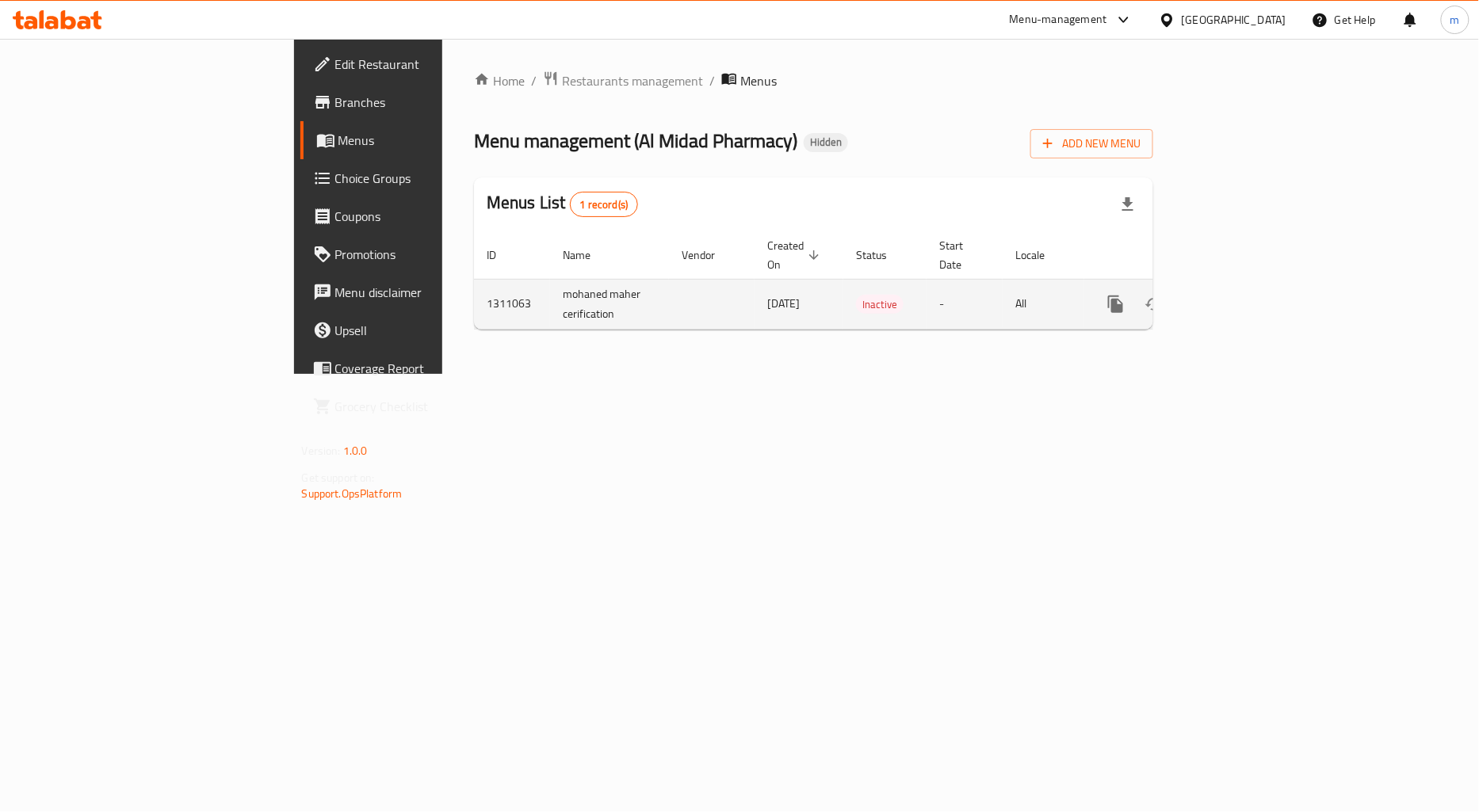
click at [1240, 295] on icon "enhanced table" at bounding box center [1230, 304] width 19 height 19
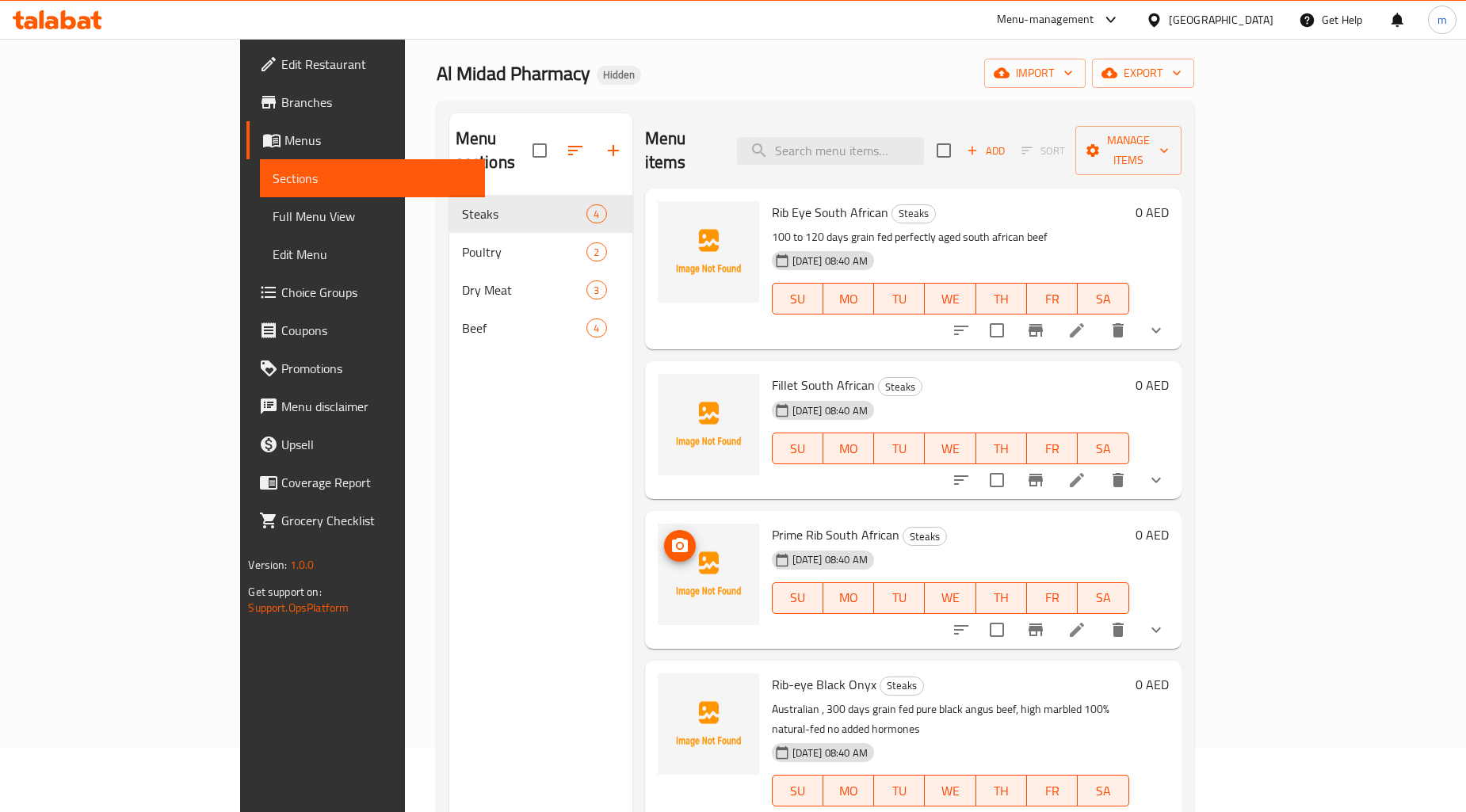
scroll to position [45, 0]
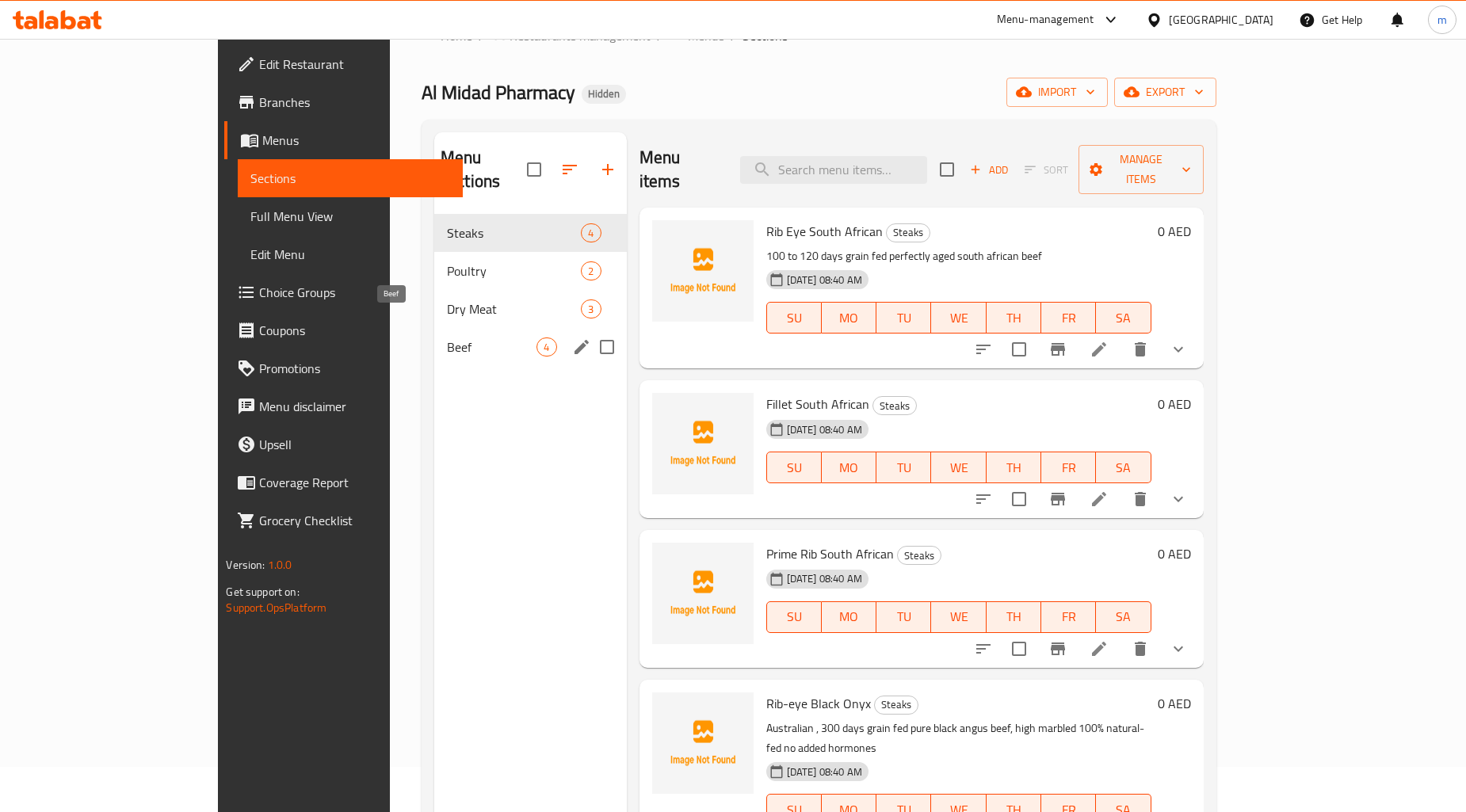
click at [447, 338] on span "Beef" at bounding box center [492, 347] width 90 height 19
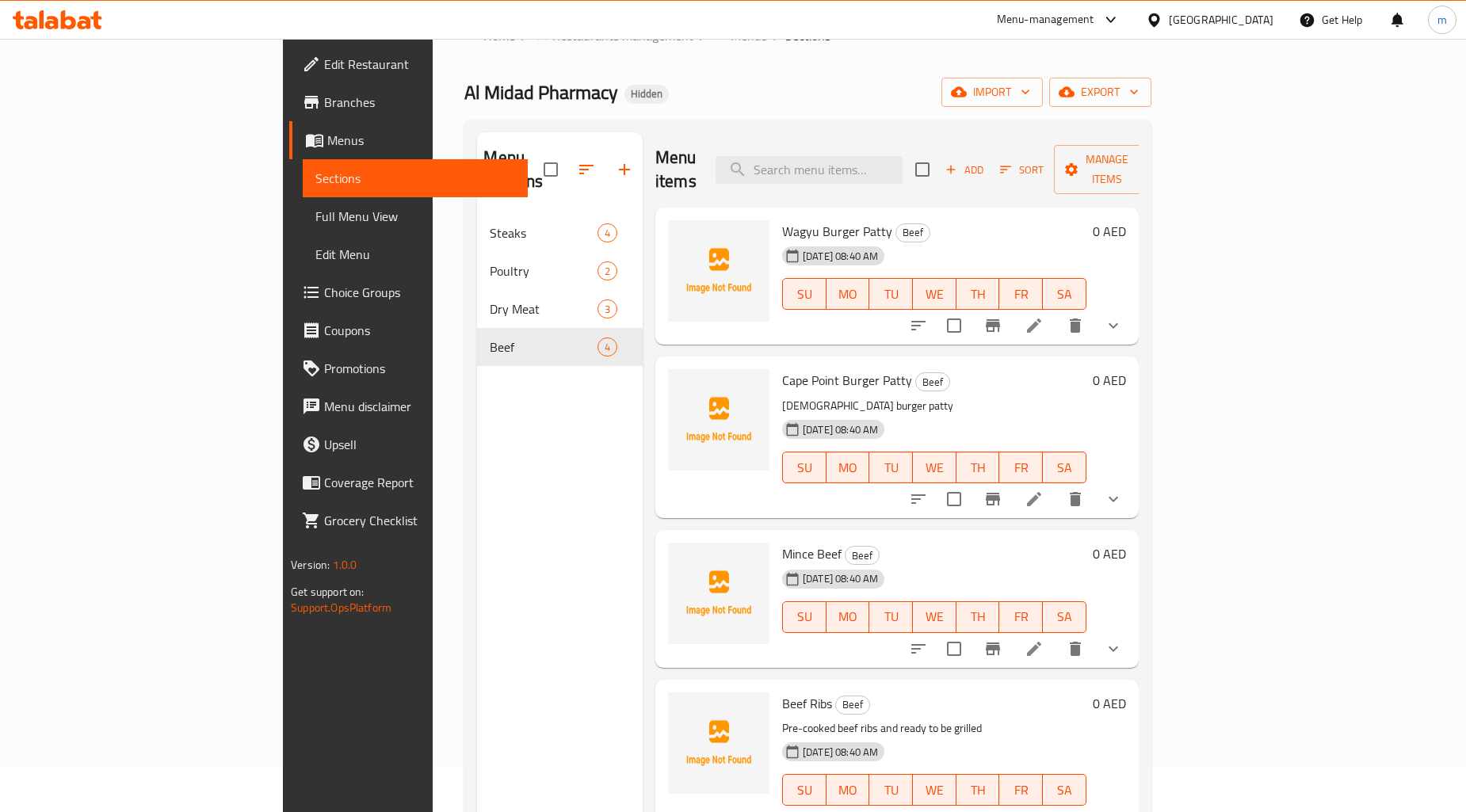
click at [1078, 83] on div "Al Midad Pharmacy Hidden import export" at bounding box center [808, 92] width 687 height 30
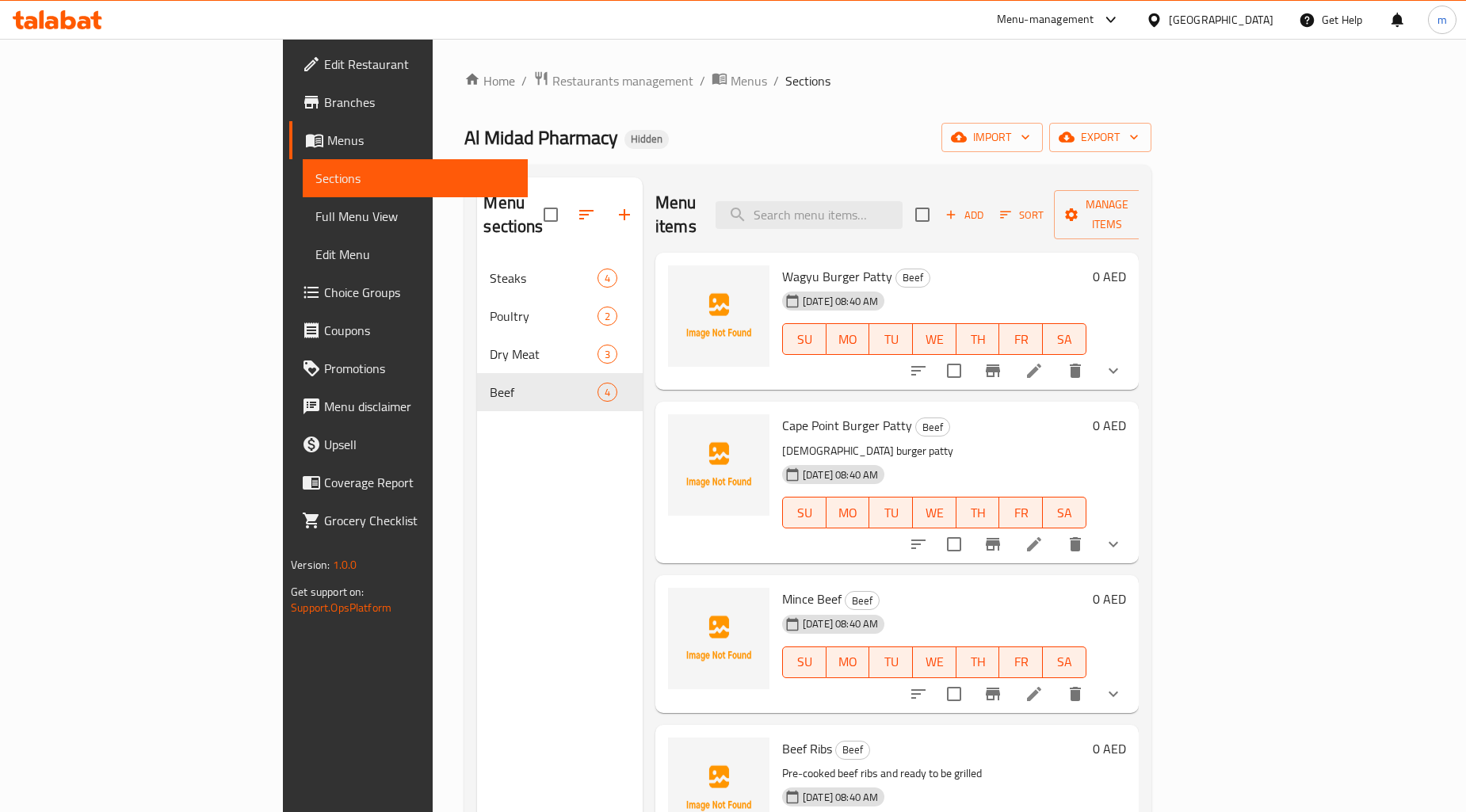
click at [303, 267] on link "Edit Menu" at bounding box center [415, 254] width 225 height 38
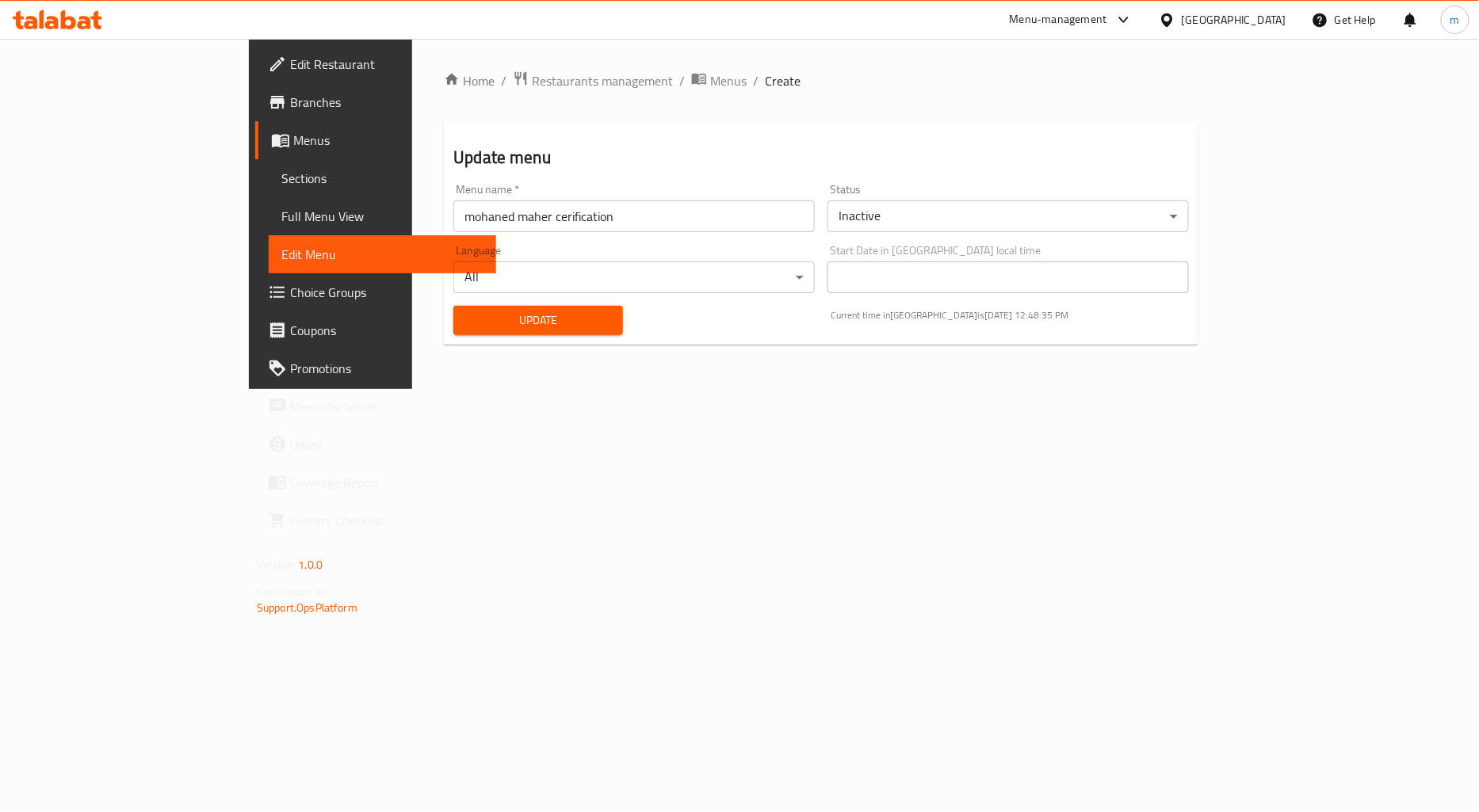
click at [281, 210] on span "Full Menu View" at bounding box center [382, 216] width 202 height 19
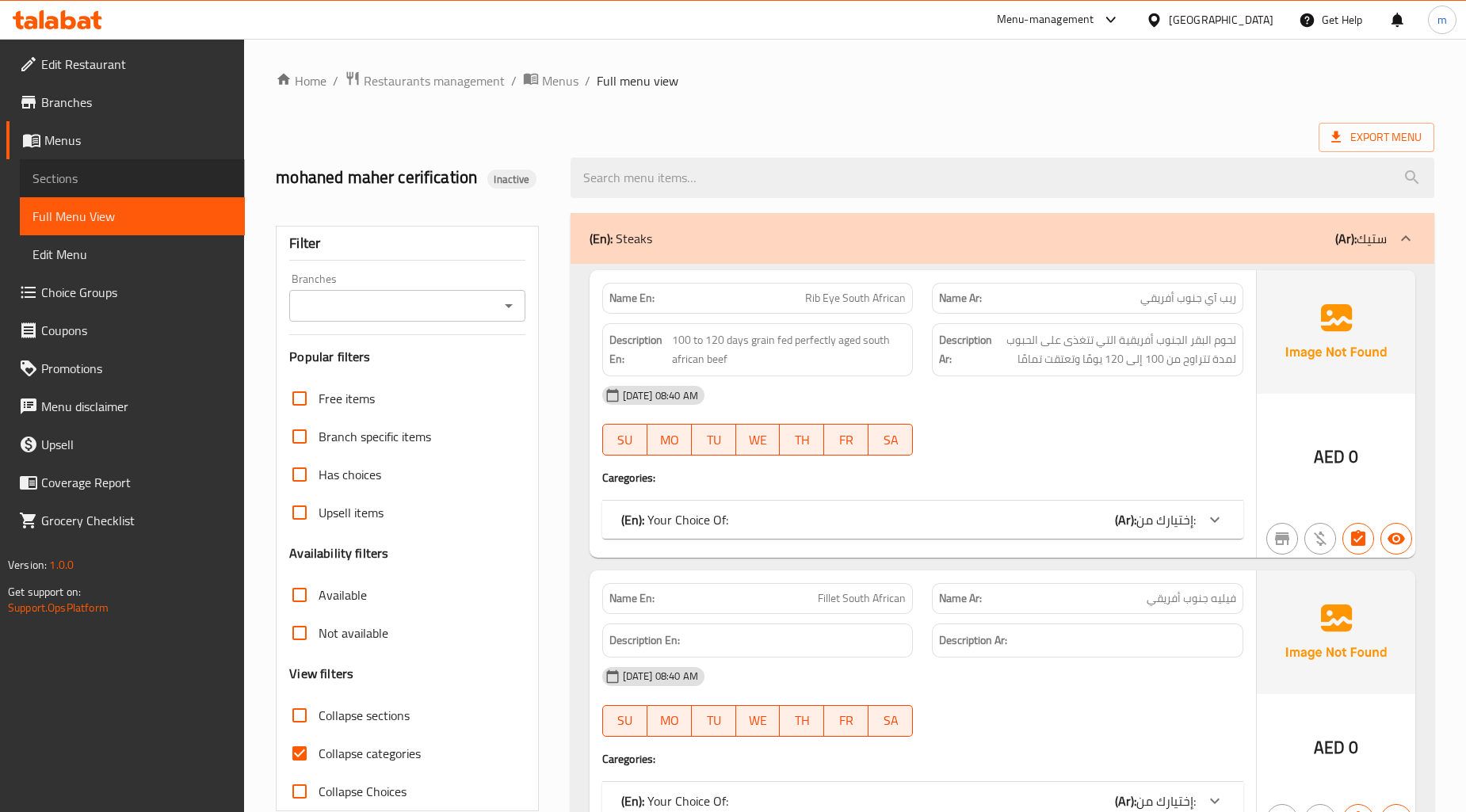
click at [136, 175] on span "Sections" at bounding box center [132, 178] width 200 height 19
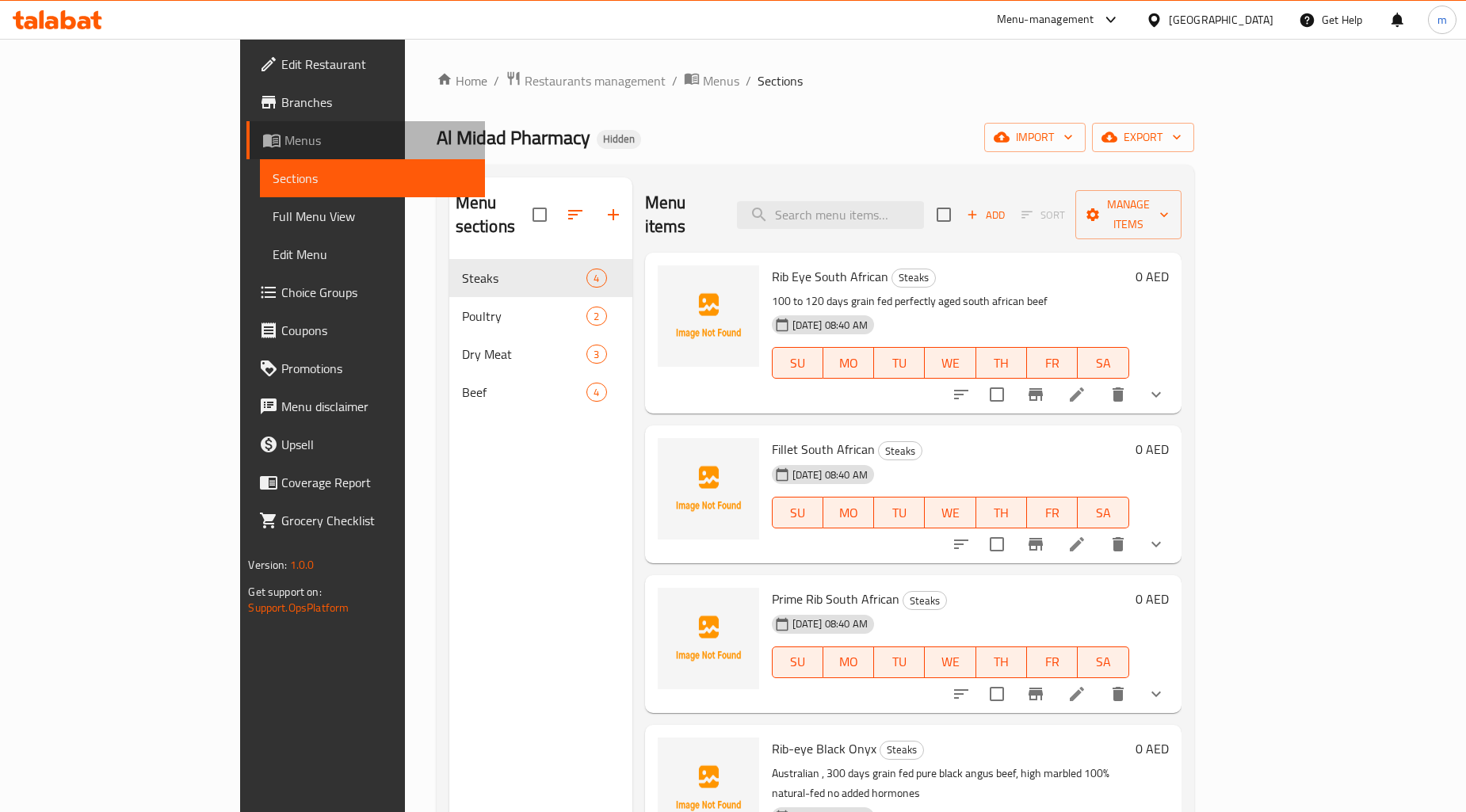
click at [285, 148] on span "Menus" at bounding box center [379, 139] width 188 height 19
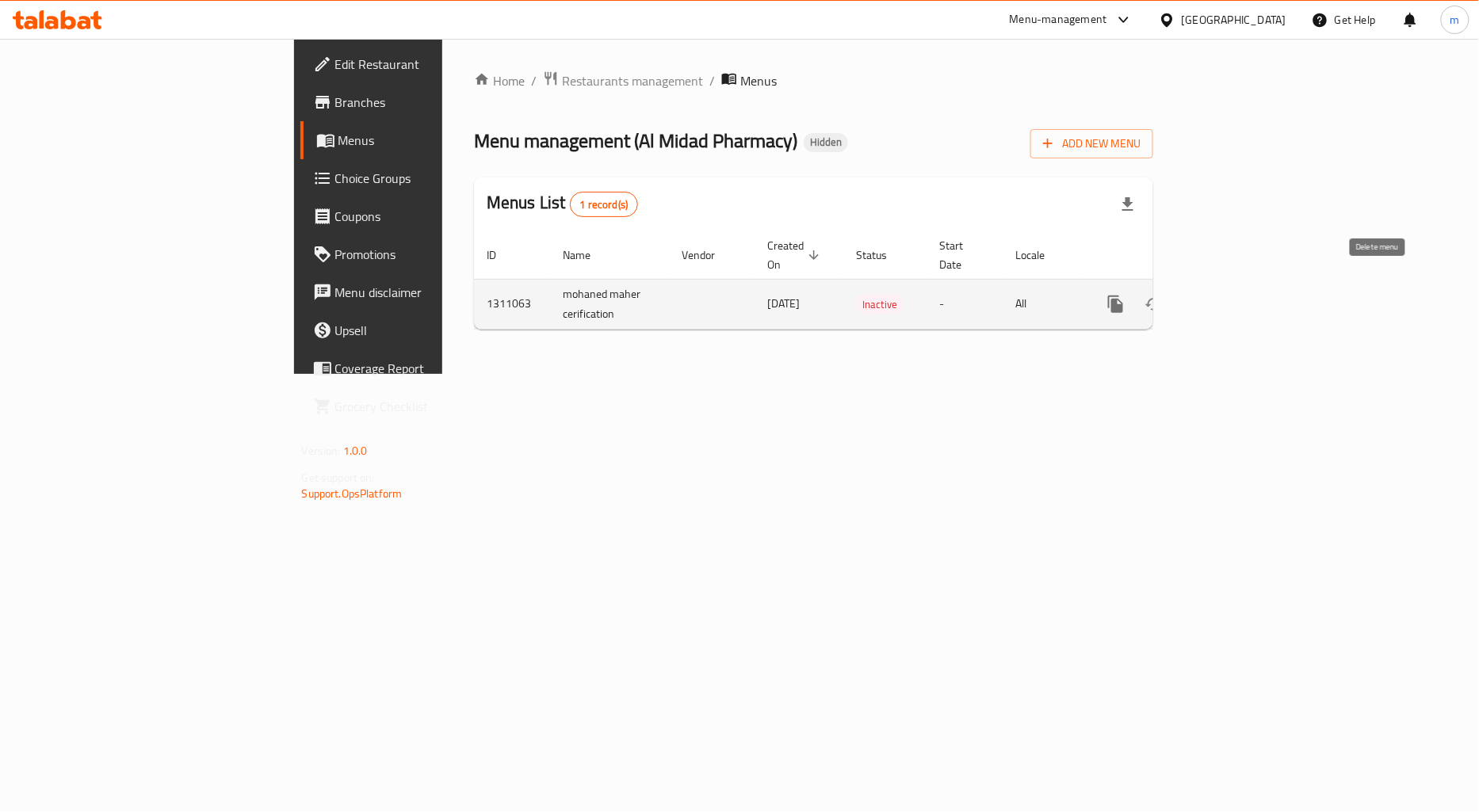
click at [1202, 295] on icon "enhanced table" at bounding box center [1192, 304] width 19 height 19
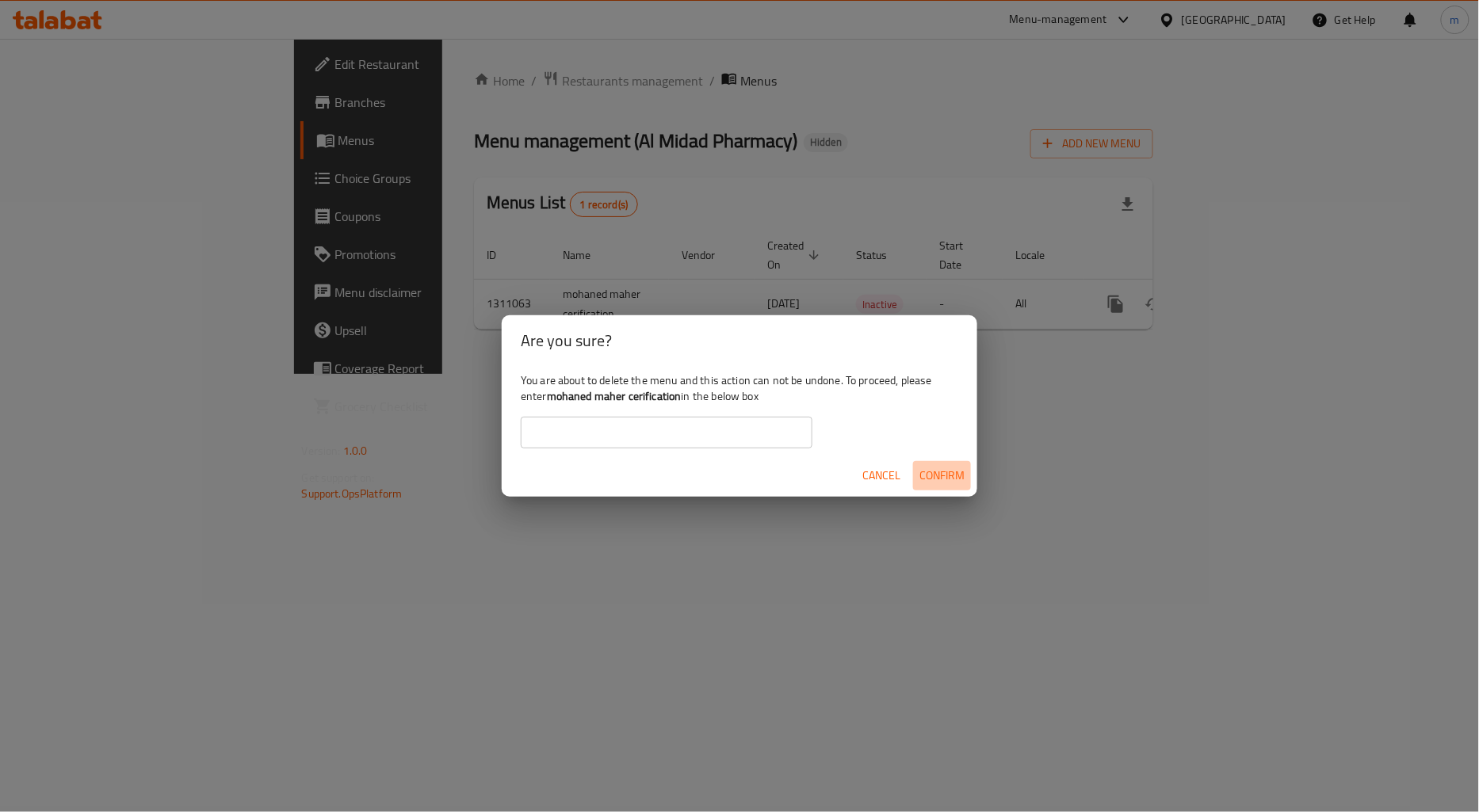
click at [946, 473] on span "Confirm" at bounding box center [942, 476] width 45 height 20
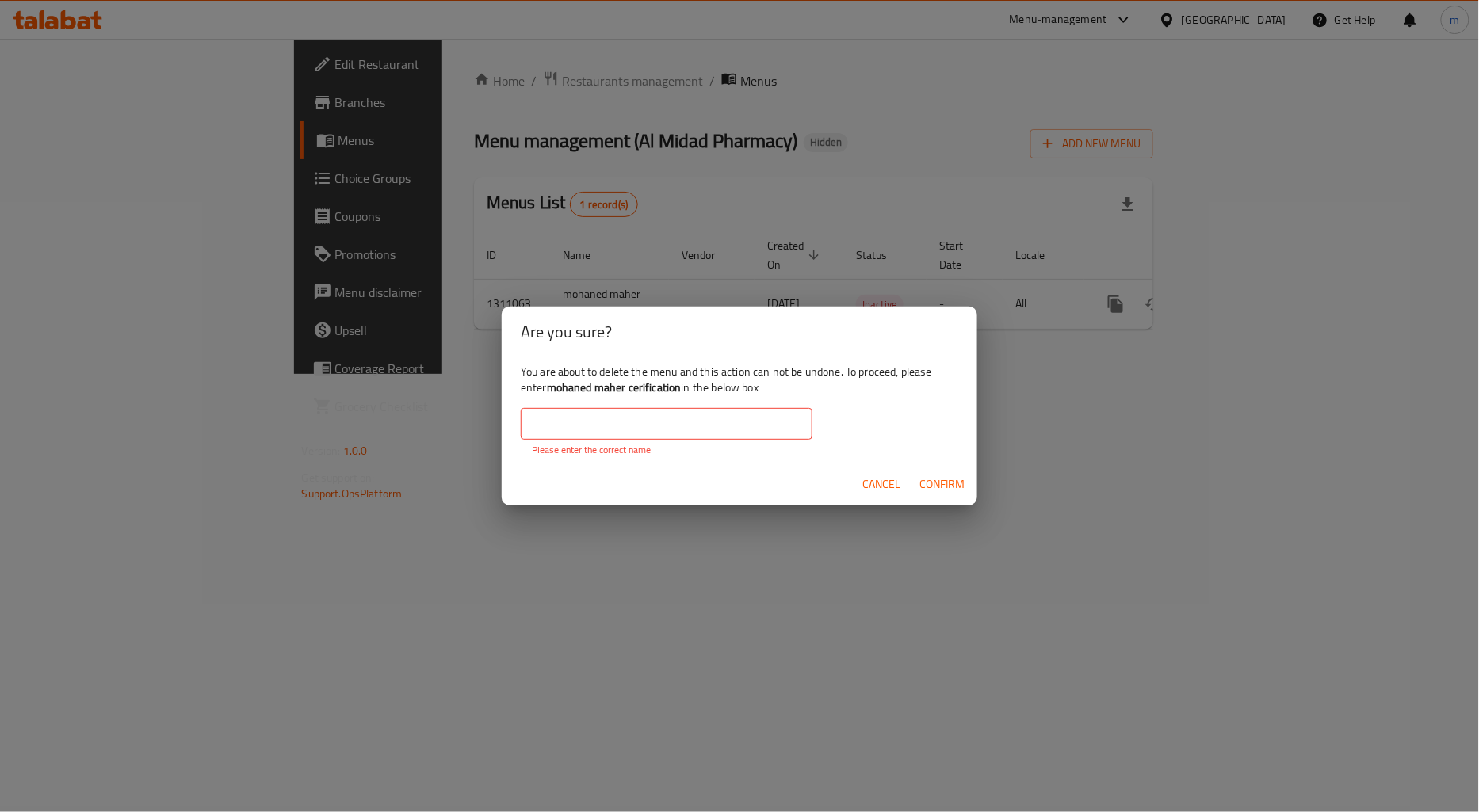
click at [739, 428] on input "text" at bounding box center [666, 423] width 291 height 31
click at [557, 508] on div "Are you sure? You are about to delete the menu and this action can not be undon…" at bounding box center [740, 406] width 1479 height 812
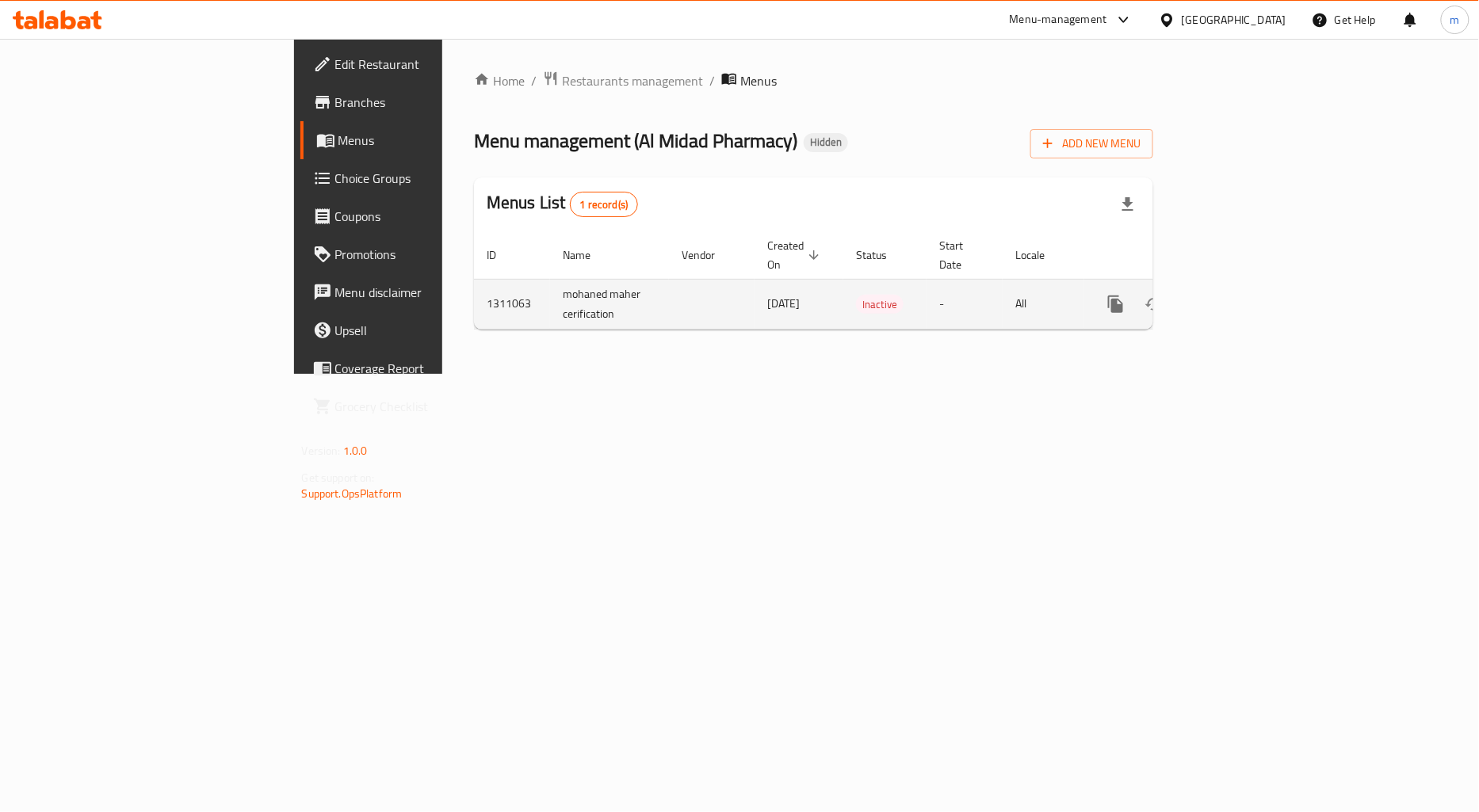
click at [1211, 288] on button "enhanced table" at bounding box center [1192, 304] width 38 height 38
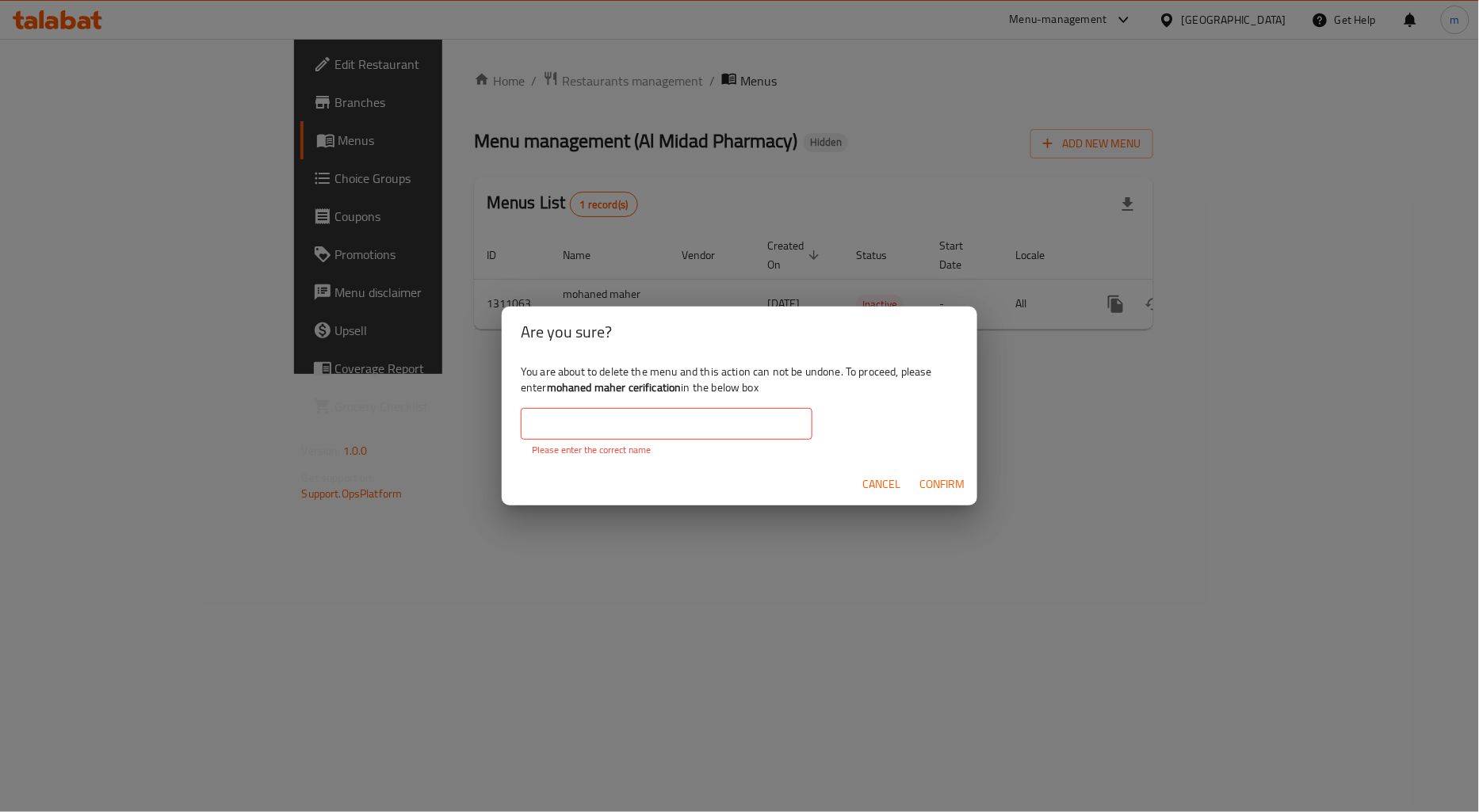
click at [687, 427] on input "text" at bounding box center [666, 423] width 291 height 31
click at [550, 127] on div "Are you sure? You are about to delete the menu and this action can not be undon…" at bounding box center [740, 406] width 1479 height 812
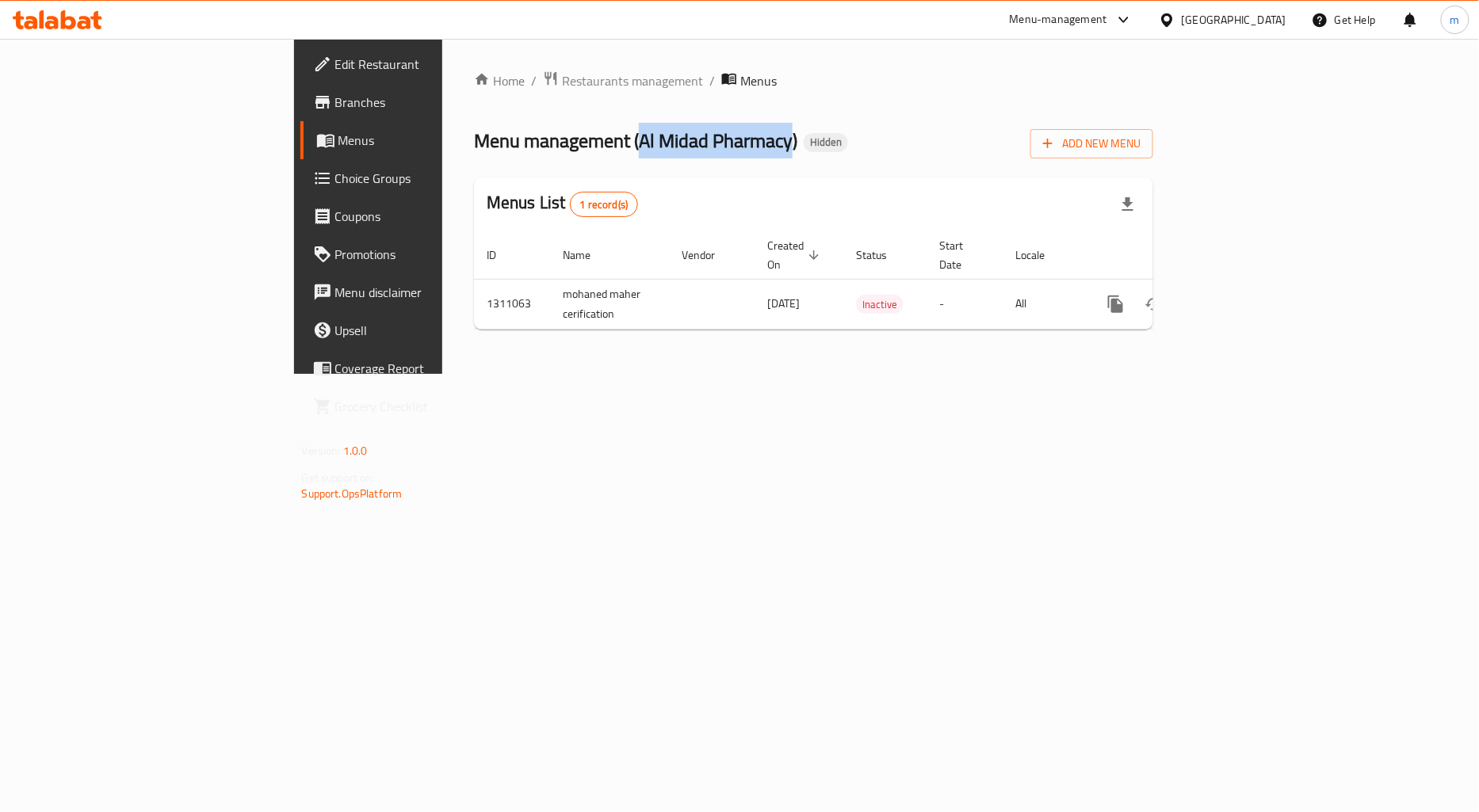
drag, startPoint x: 599, startPoint y: 138, endPoint x: 448, endPoint y: 147, distance: 151.3
click at [474, 147] on span "Menu management ( Al Midad Pharmacy )" at bounding box center [636, 140] width 324 height 35
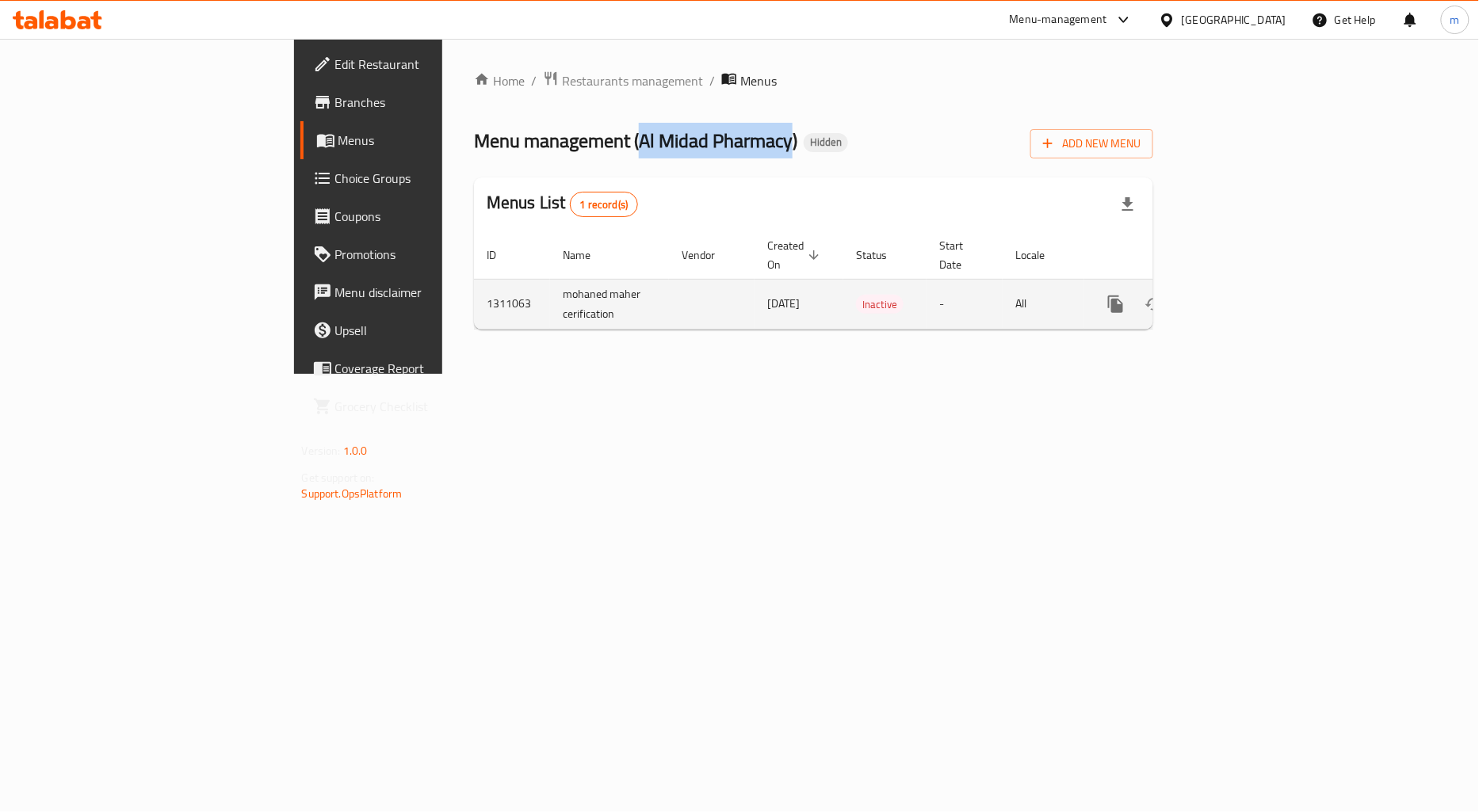
copy span "Al Midad Pharmacy"
click at [1202, 295] on icon "enhanced table" at bounding box center [1192, 304] width 19 height 19
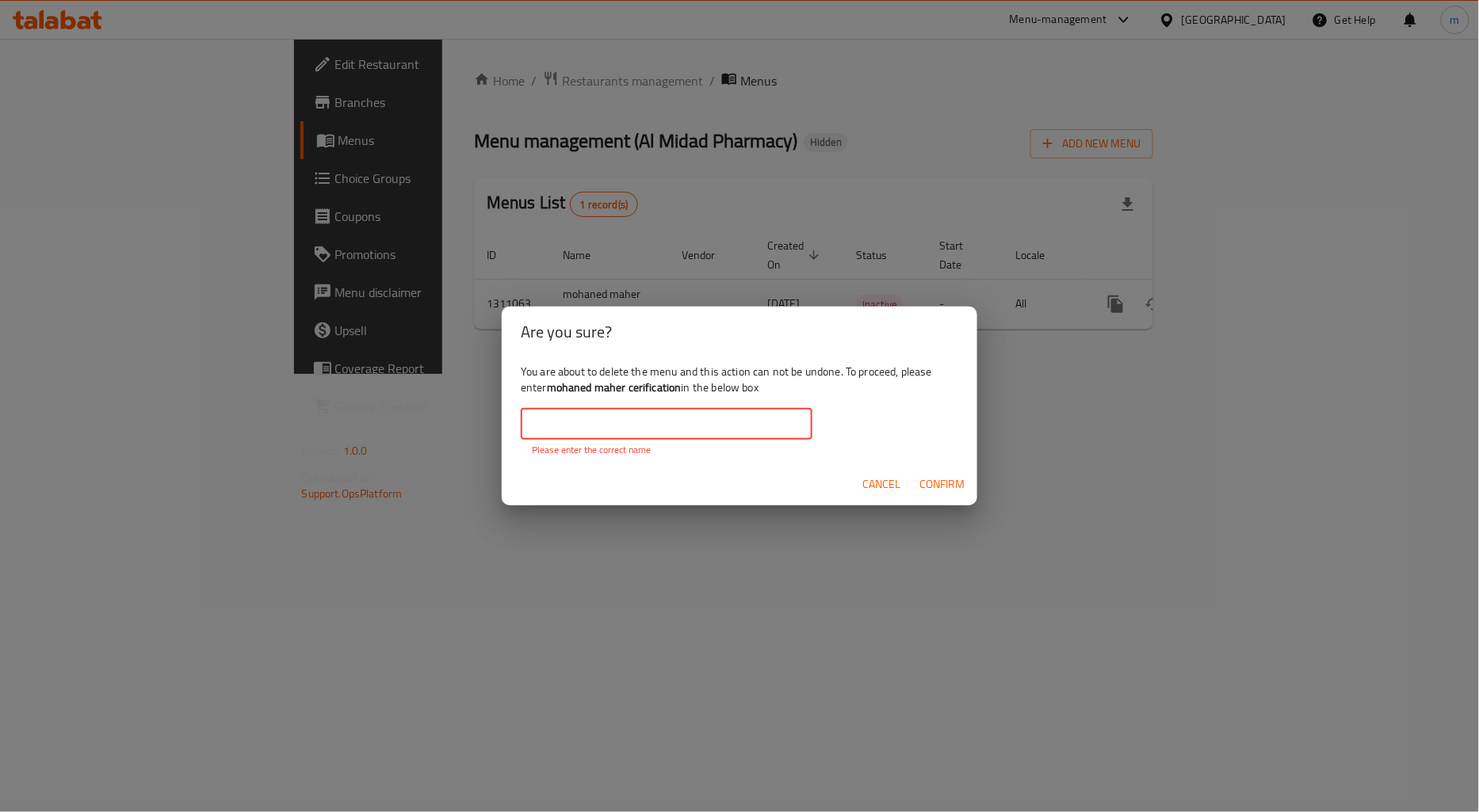
click at [699, 413] on input "text" at bounding box center [666, 423] width 291 height 31
paste input "Al Midad Pharmacy"
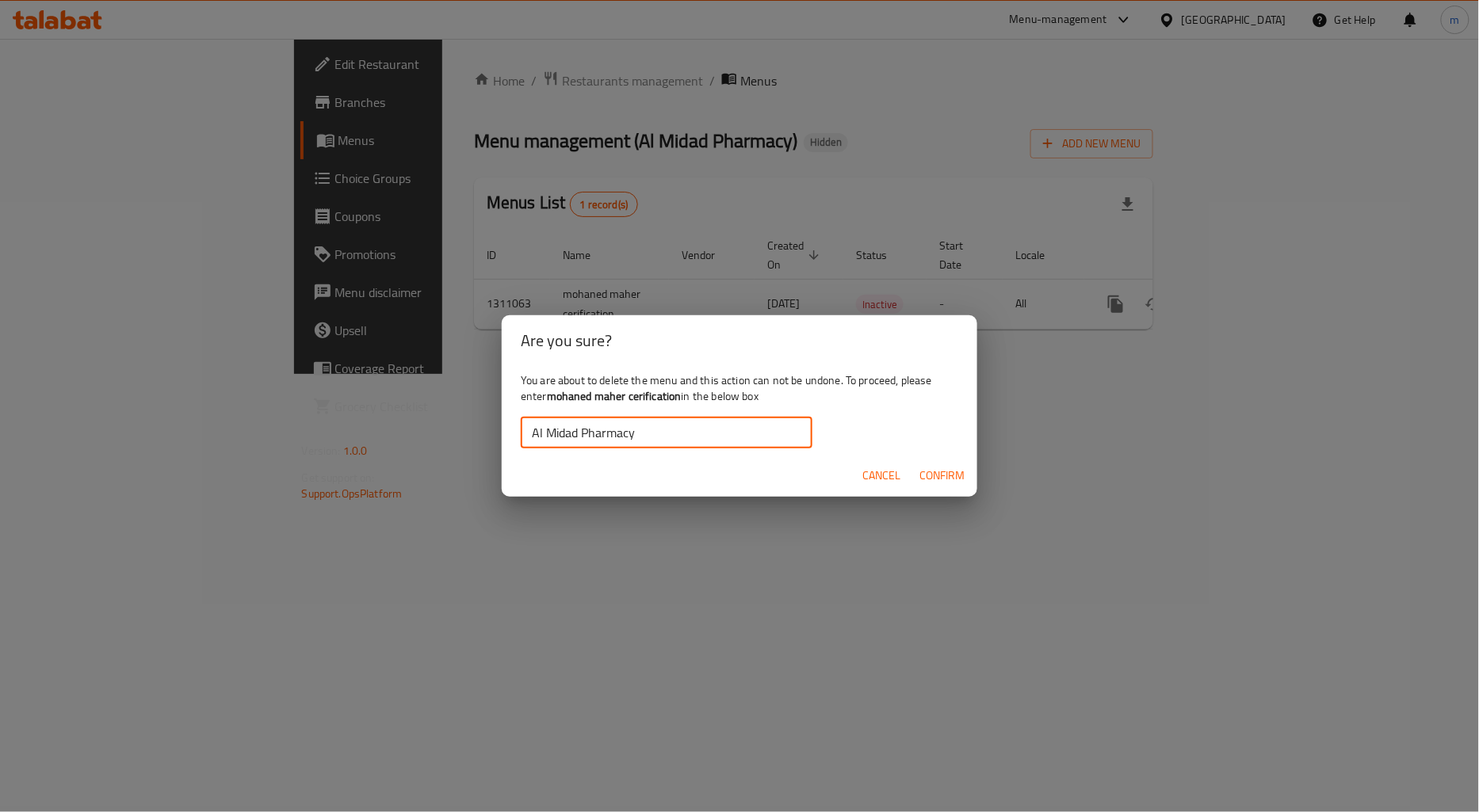
type input "Al Midad Pharmacy"
click at [936, 484] on span "Confirm" at bounding box center [942, 476] width 45 height 20
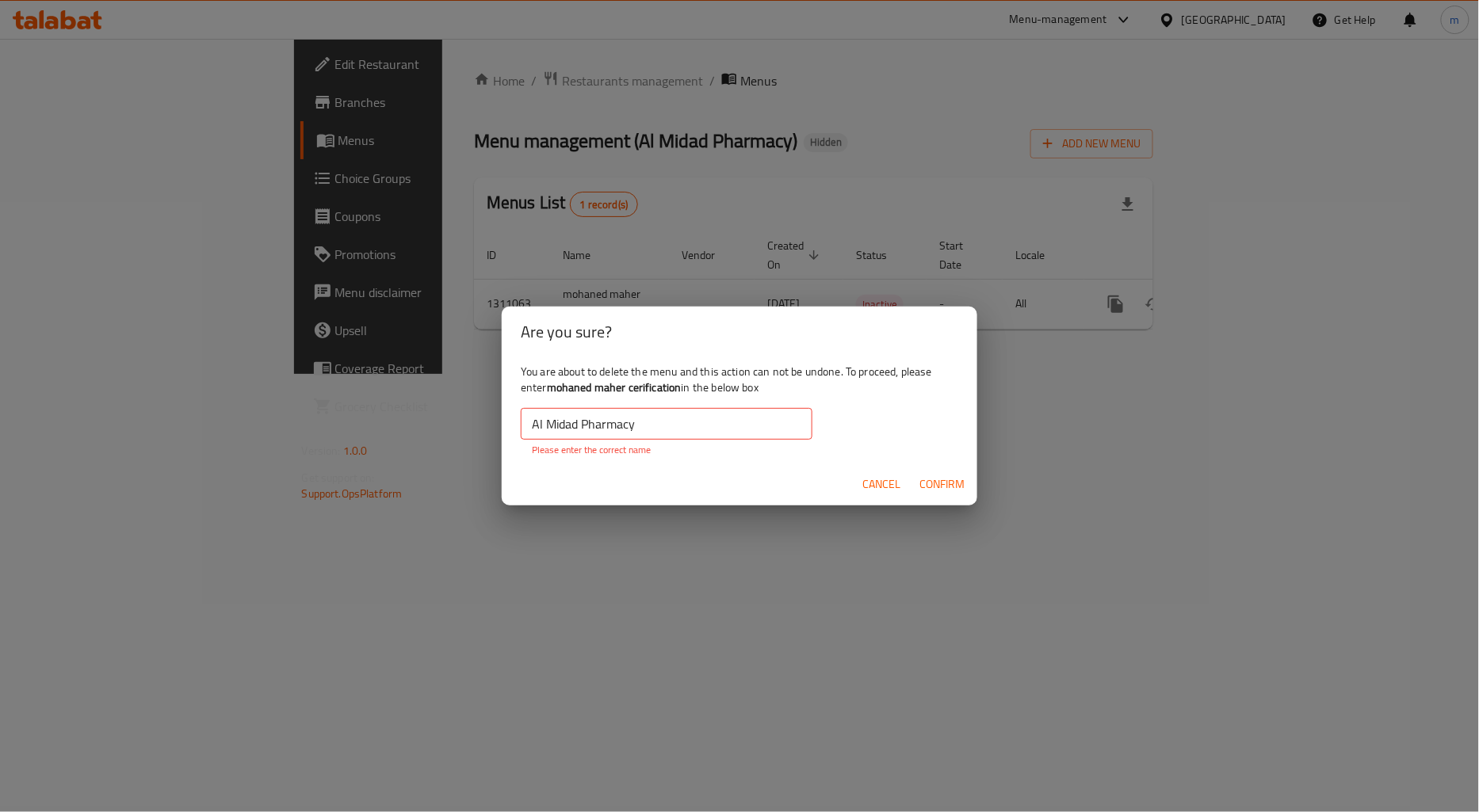
click at [687, 428] on input "Al Midad Pharmacy" at bounding box center [666, 423] width 291 height 31
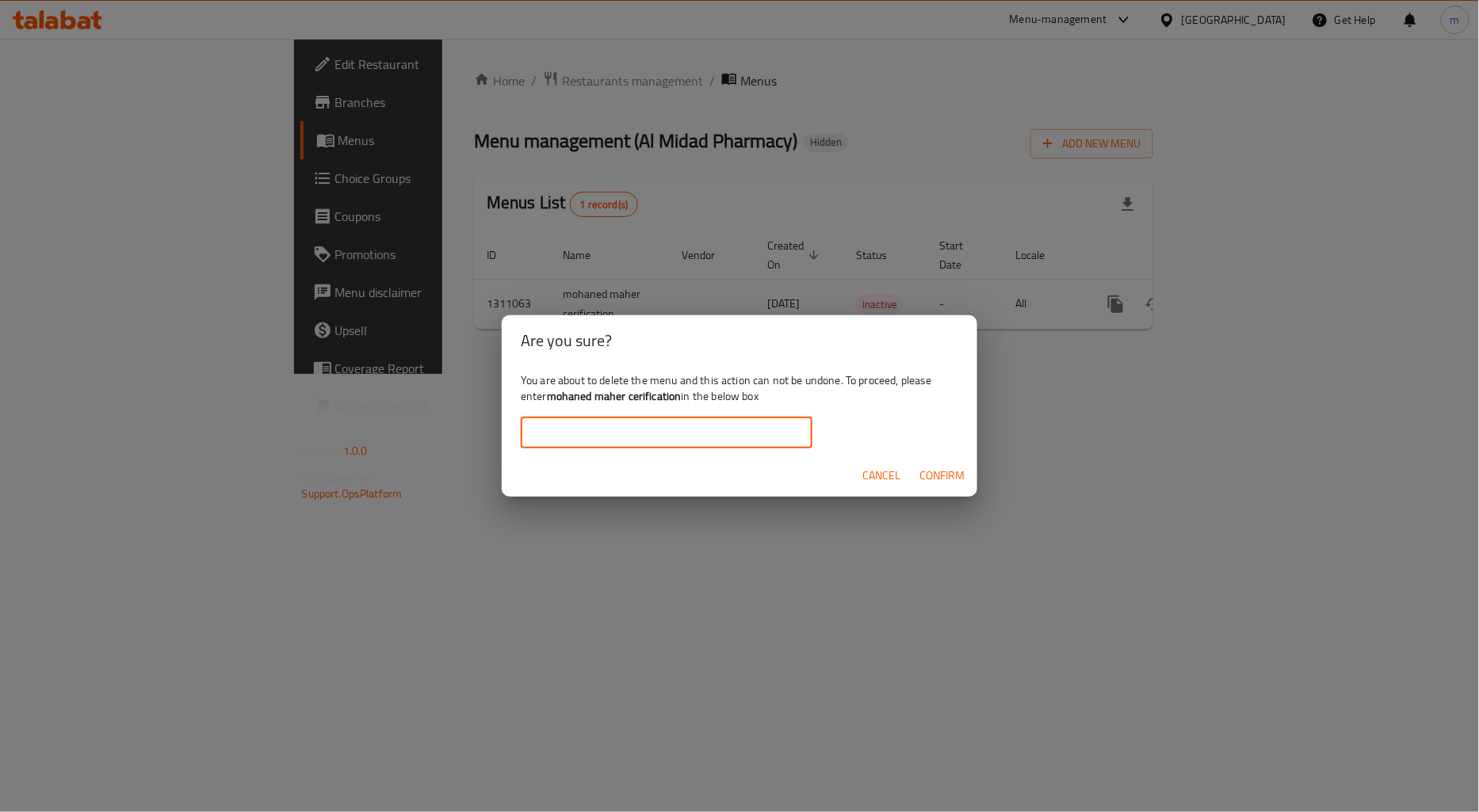
click at [900, 468] on button "Cancel" at bounding box center [881, 476] width 50 height 30
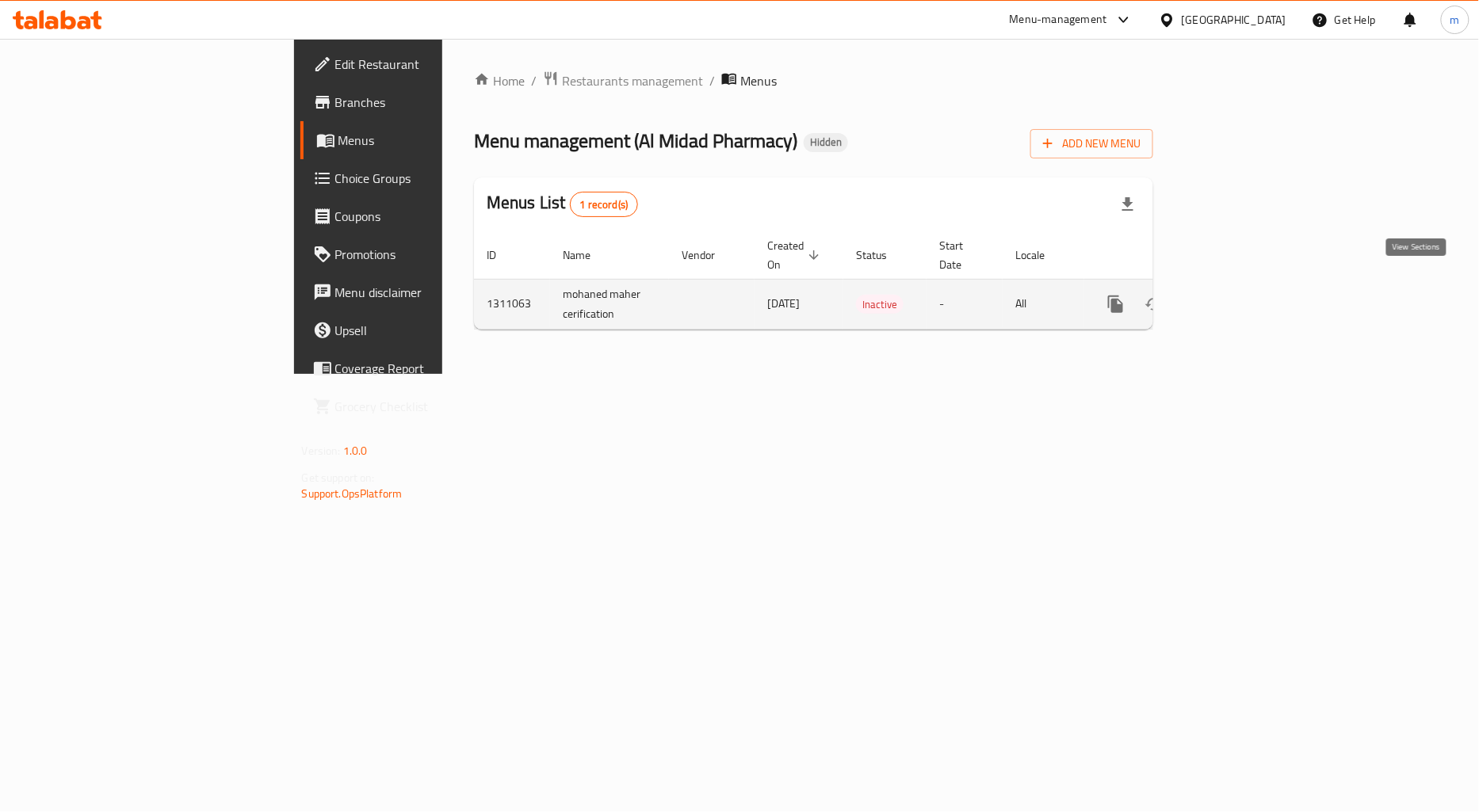
click at [1249, 296] on link "enhanced table" at bounding box center [1230, 304] width 38 height 38
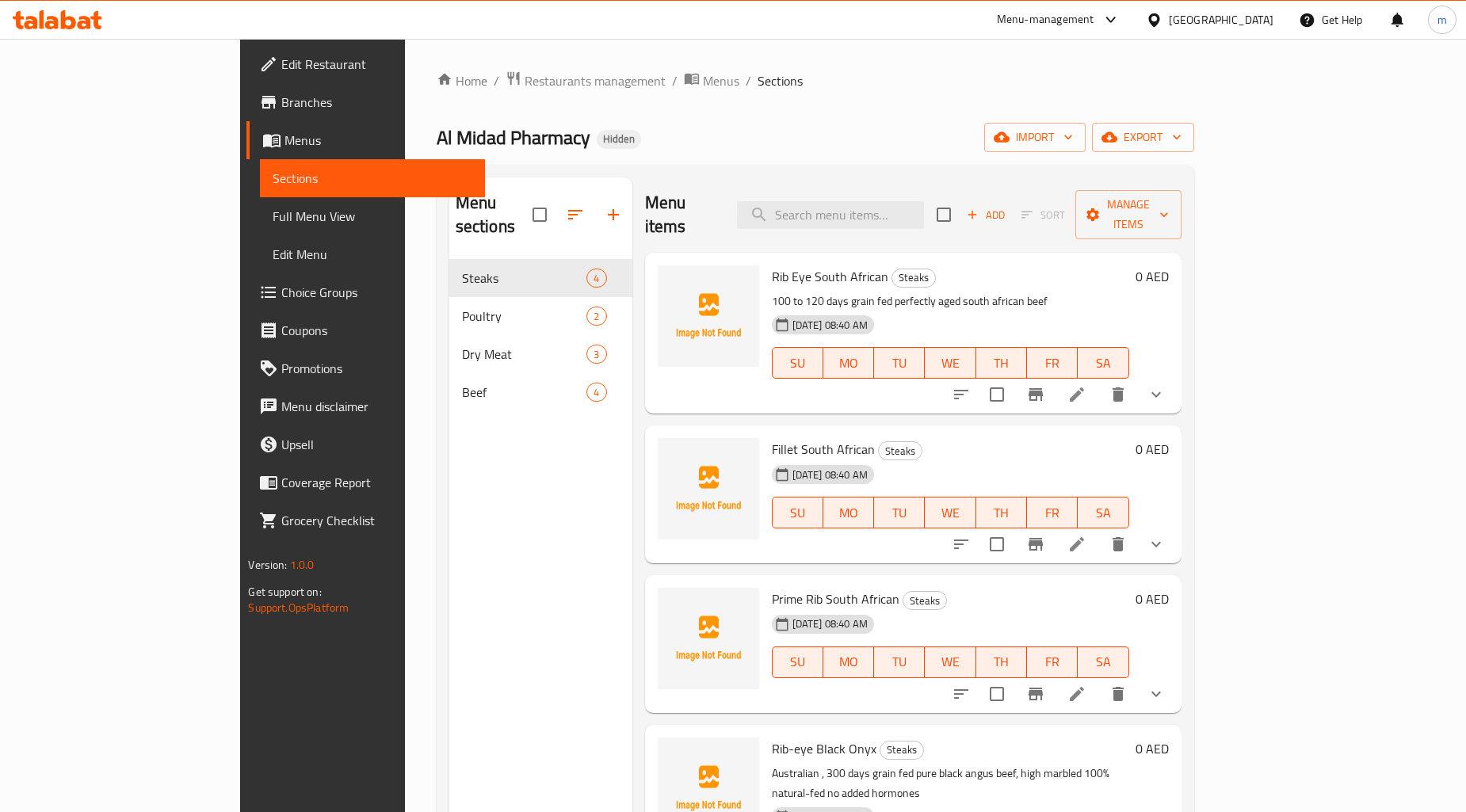
click at [1175, 375] on button "show more" at bounding box center [1156, 394] width 38 height 38
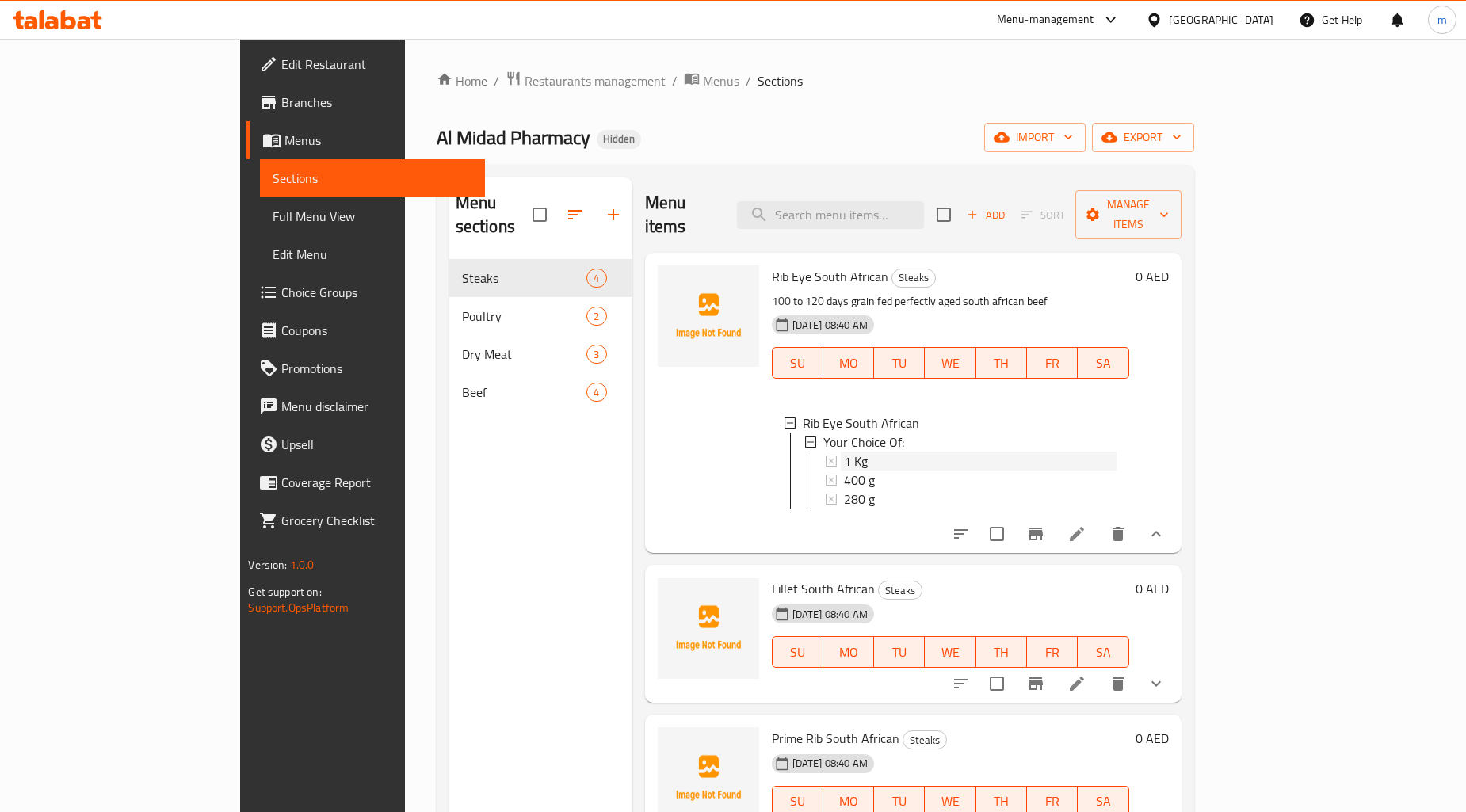
click at [826, 456] on icon at bounding box center [831, 460] width 11 height 11
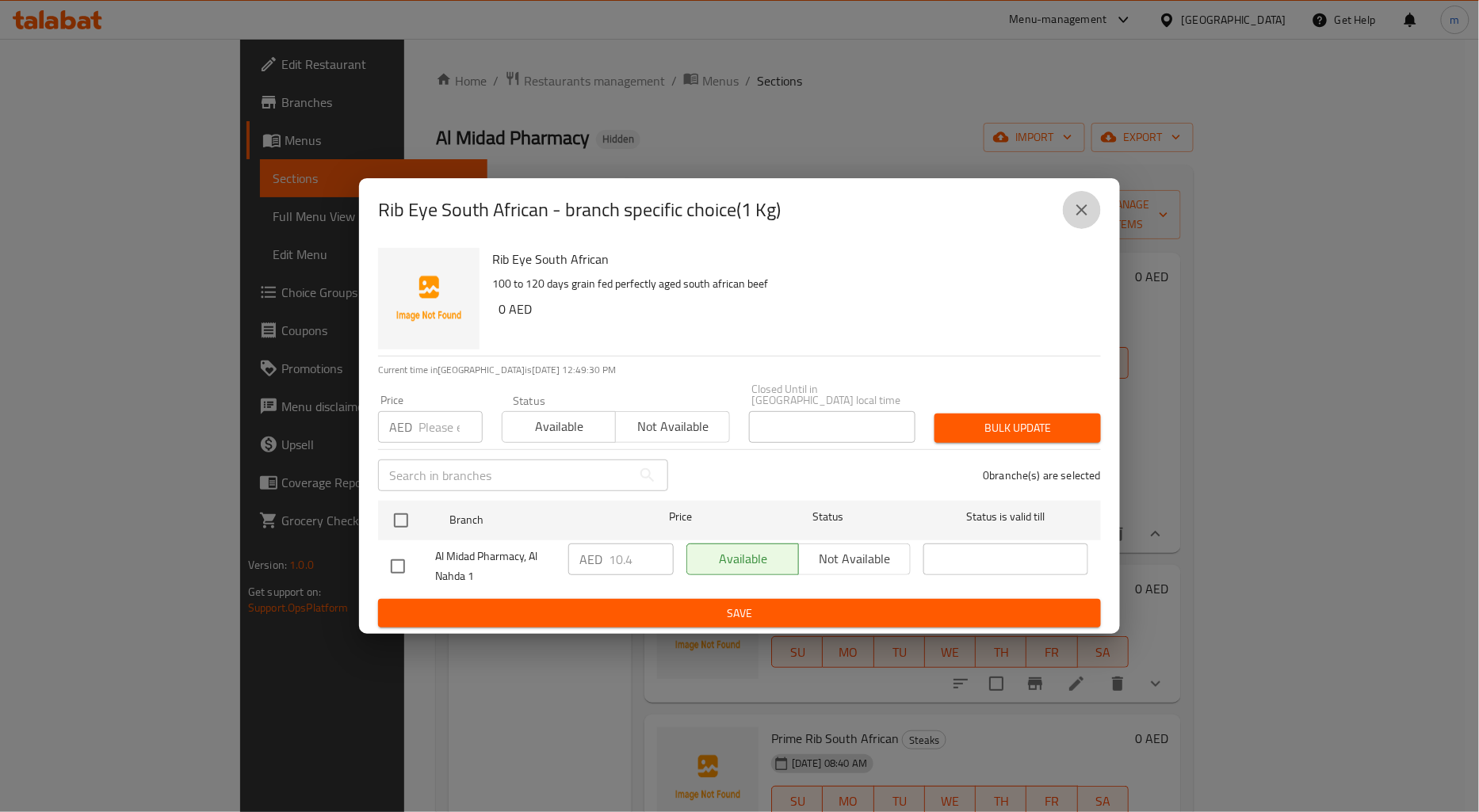
click at [1084, 198] on button "close" at bounding box center [1082, 210] width 38 height 38
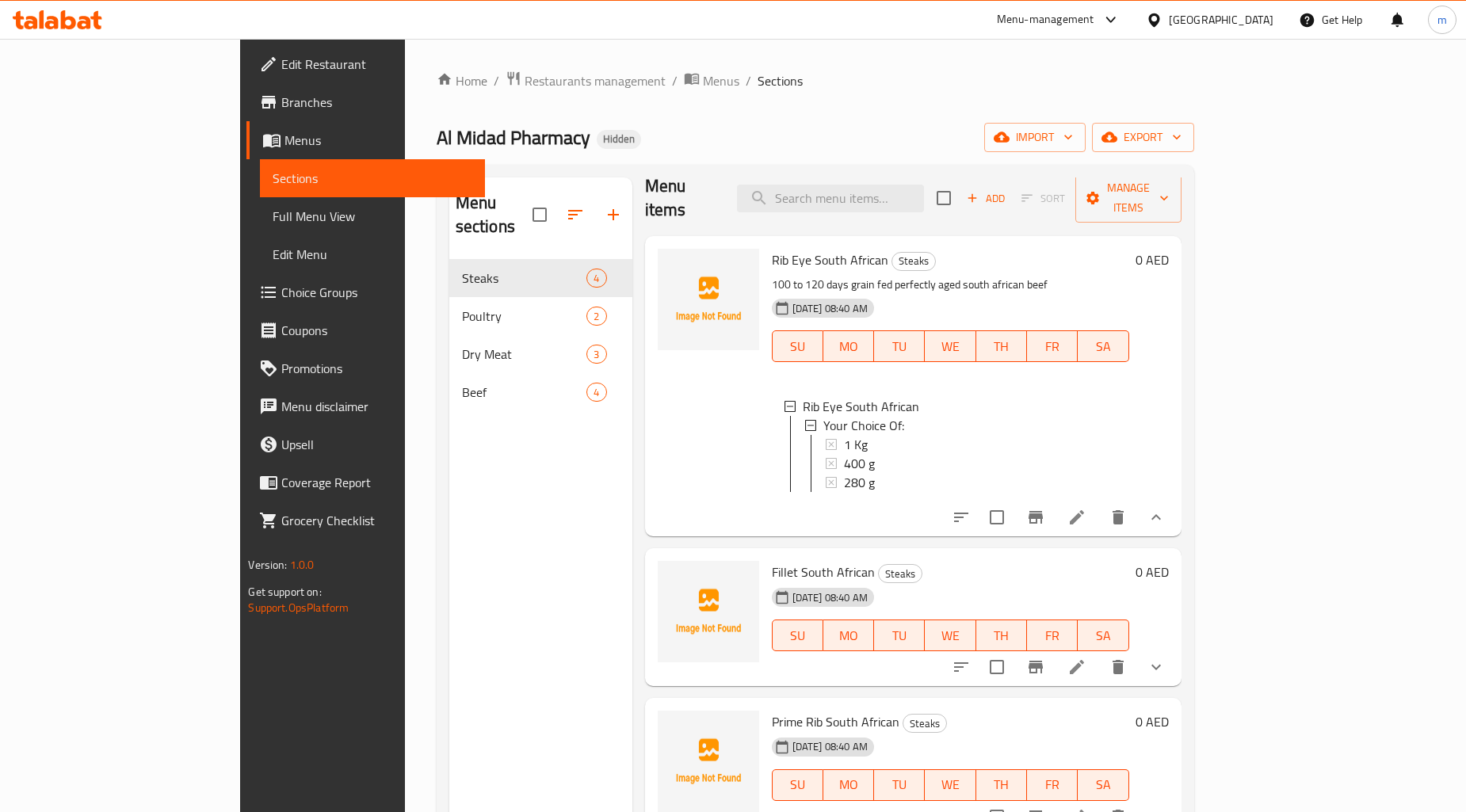
scroll to position [25, 0]
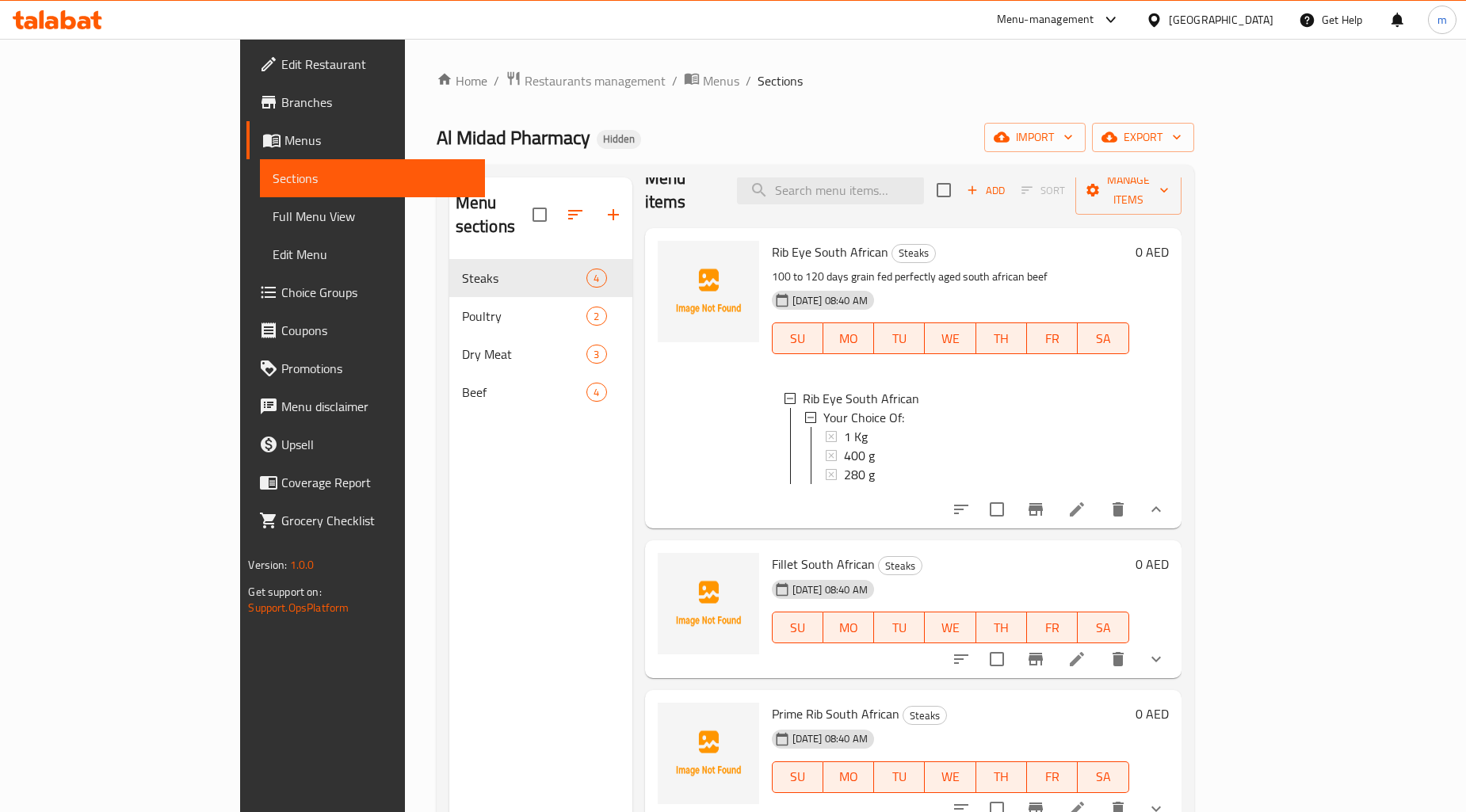
click at [272, 211] on span "Full Menu View" at bounding box center [372, 216] width 200 height 19
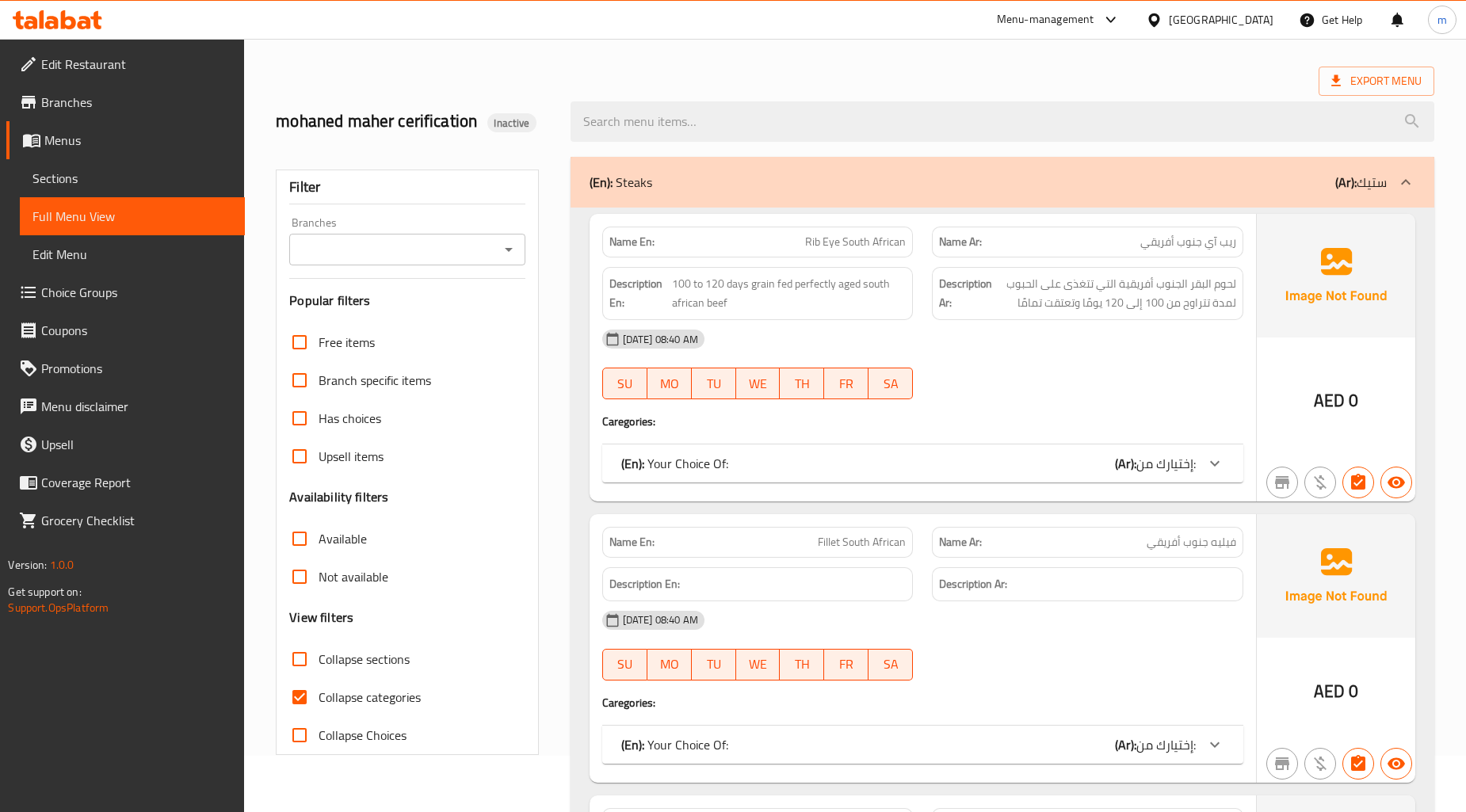
scroll to position [88, 0]
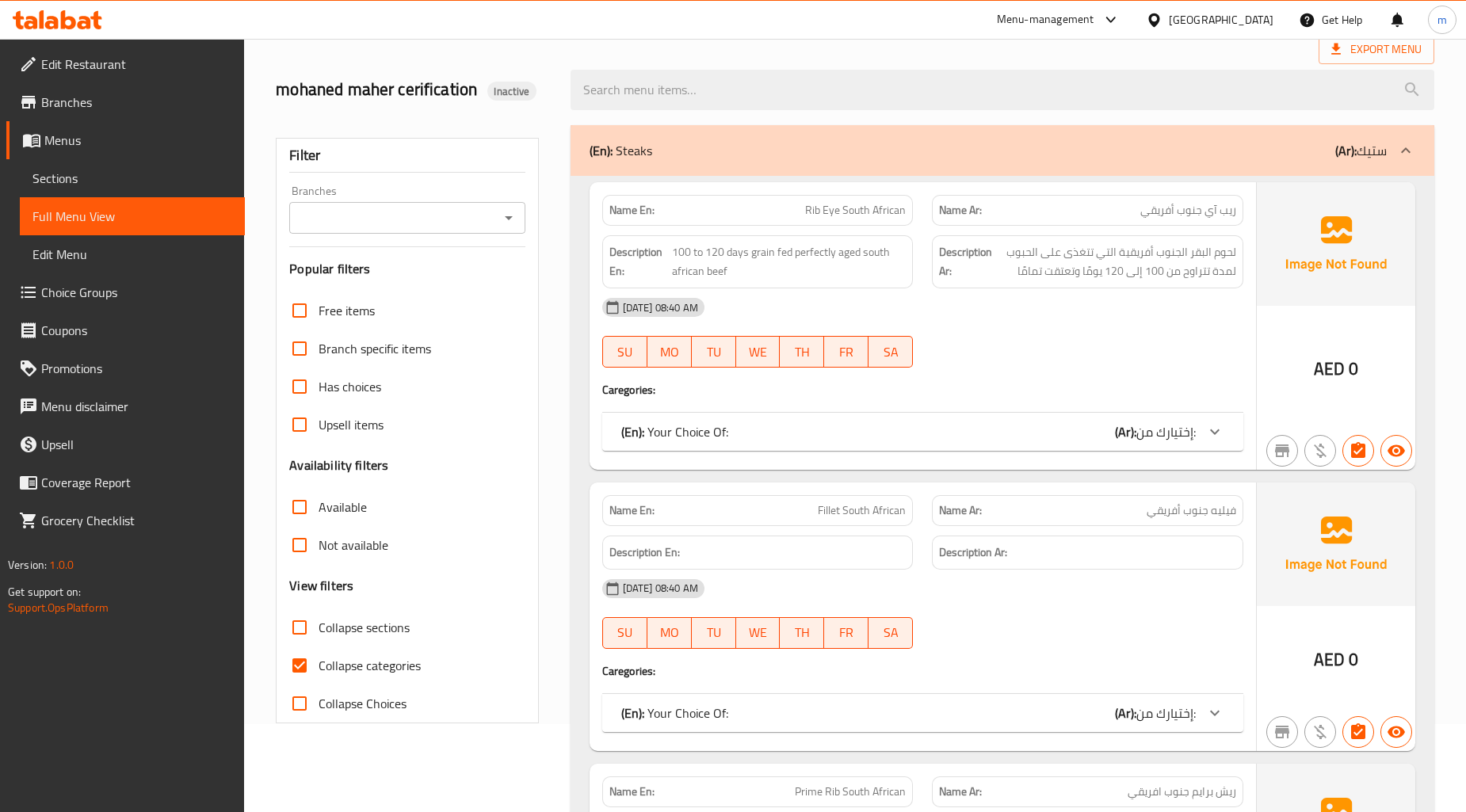
click at [396, 658] on span "Collapse categories" at bounding box center [370, 665] width 102 height 19
click at [319, 658] on input "Collapse categories" at bounding box center [300, 666] width 38 height 38
checkbox input "false"
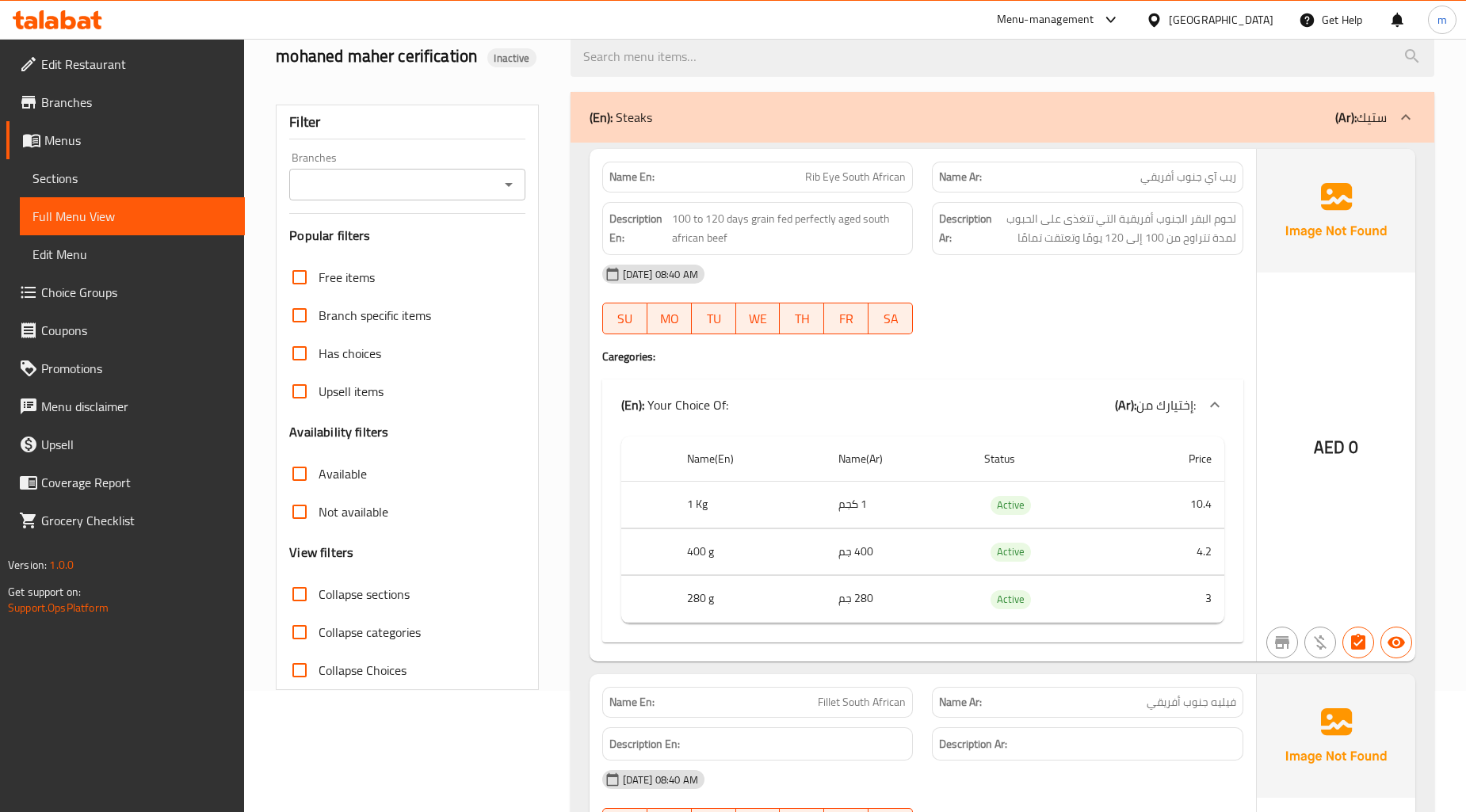
scroll to position [176, 0]
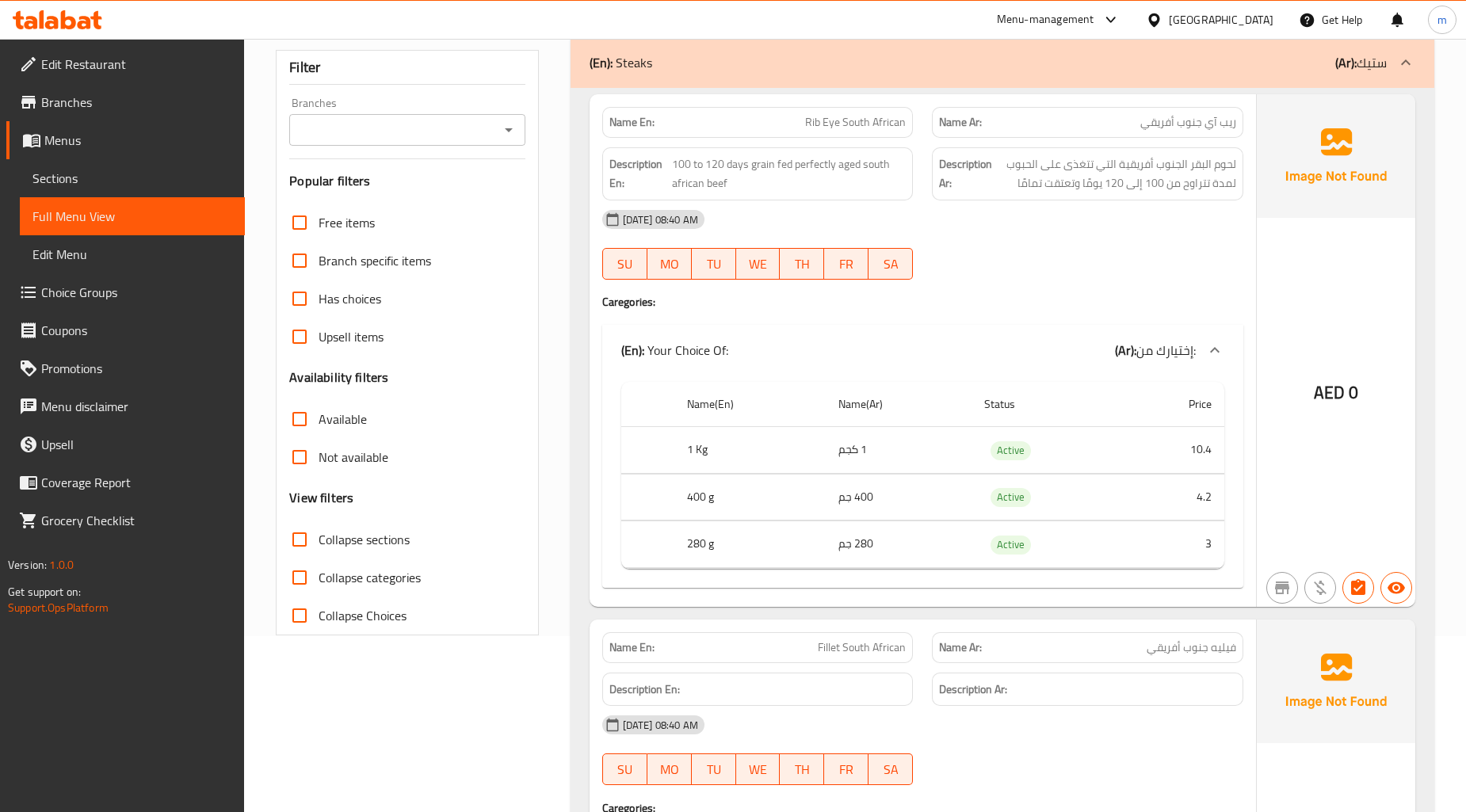
drag, startPoint x: 1127, startPoint y: 457, endPoint x: 795, endPoint y: 458, distance: 332.0
click at [1105, 458] on tr "1 Kg 1 كجم Active 10.4" at bounding box center [923, 451] width 603 height 47
click at [779, 458] on th "1 Kg" at bounding box center [750, 451] width 151 height 47
click at [783, 513] on th "400 g" at bounding box center [750, 497] width 151 height 47
click at [846, 557] on td "280 جم" at bounding box center [900, 545] width 147 height 47
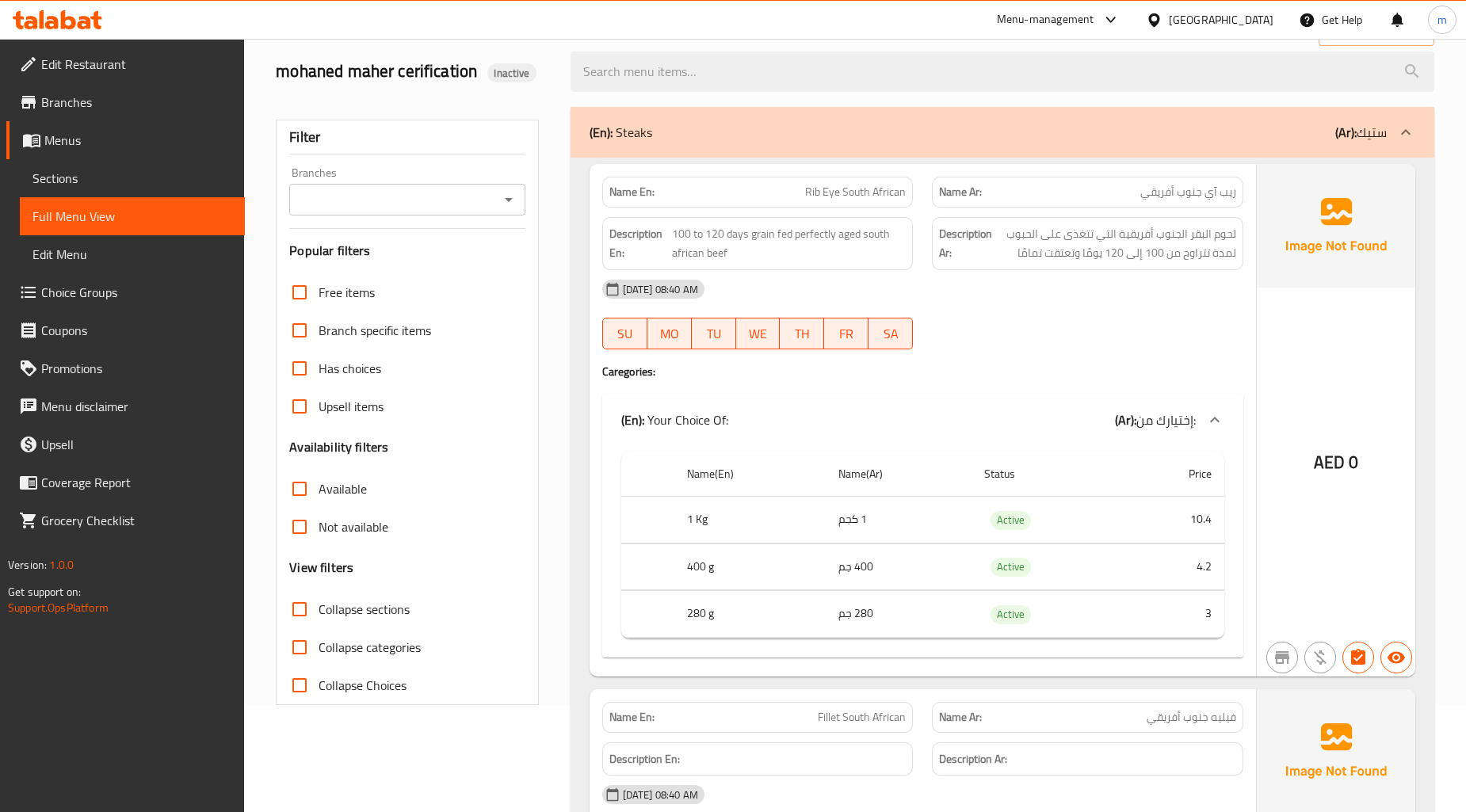
scroll to position [0, 0]
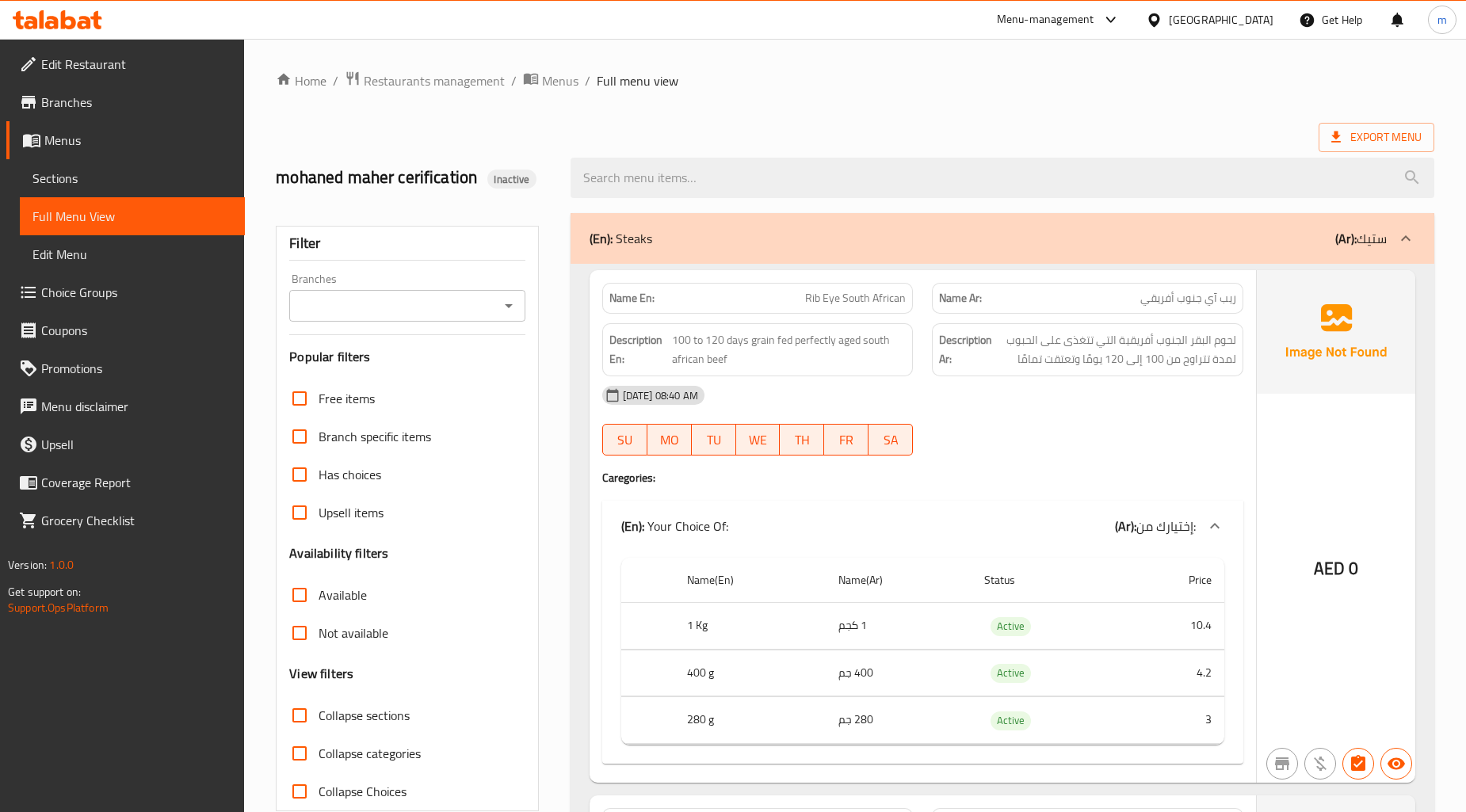
click at [103, 175] on span "Sections" at bounding box center [132, 178] width 200 height 19
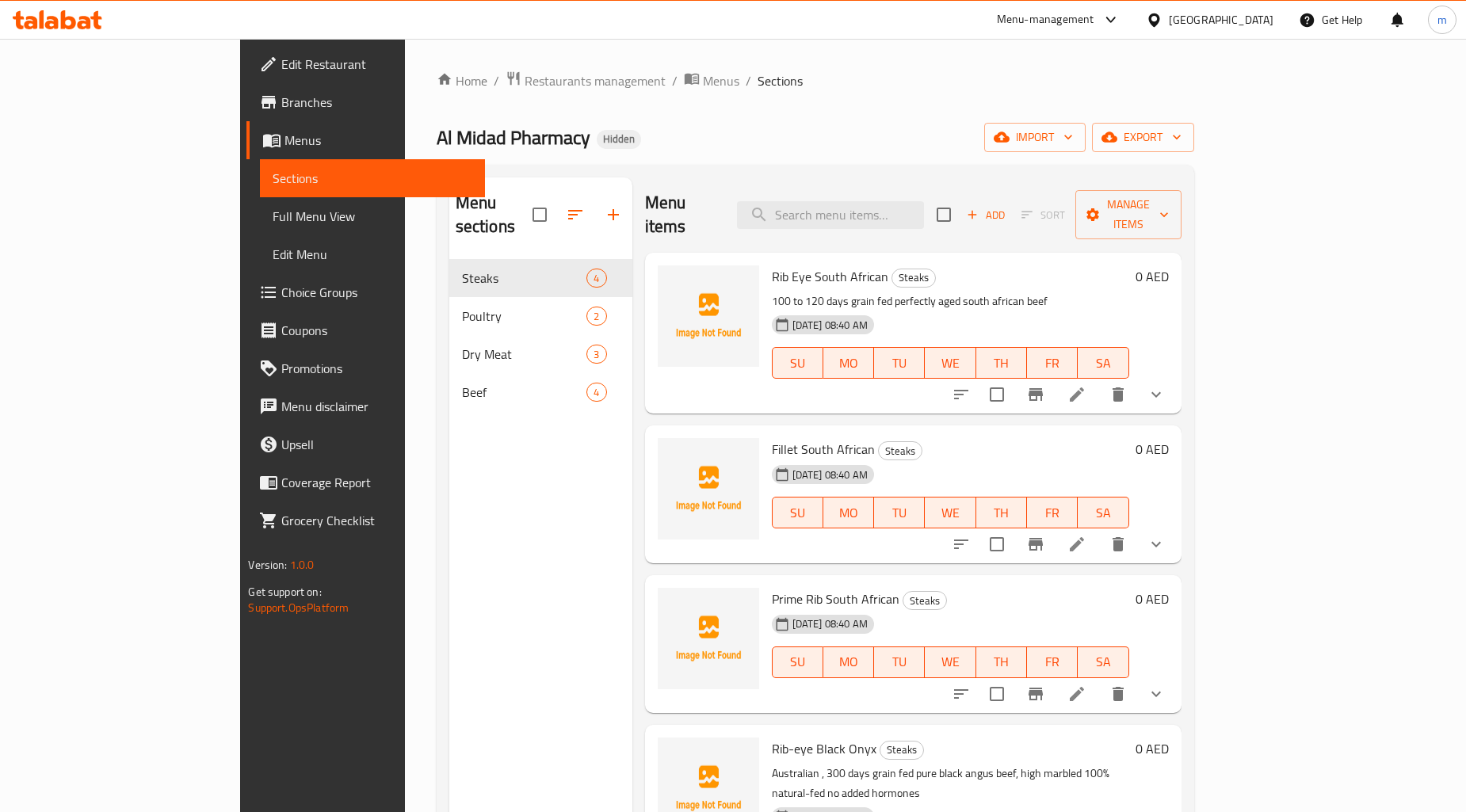
click at [1129, 291] on p "100 to 120 days grain fed perfectly aged south african beef" at bounding box center [950, 301] width 357 height 20
click at [1166, 385] on icon "show more" at bounding box center [1156, 394] width 19 height 19
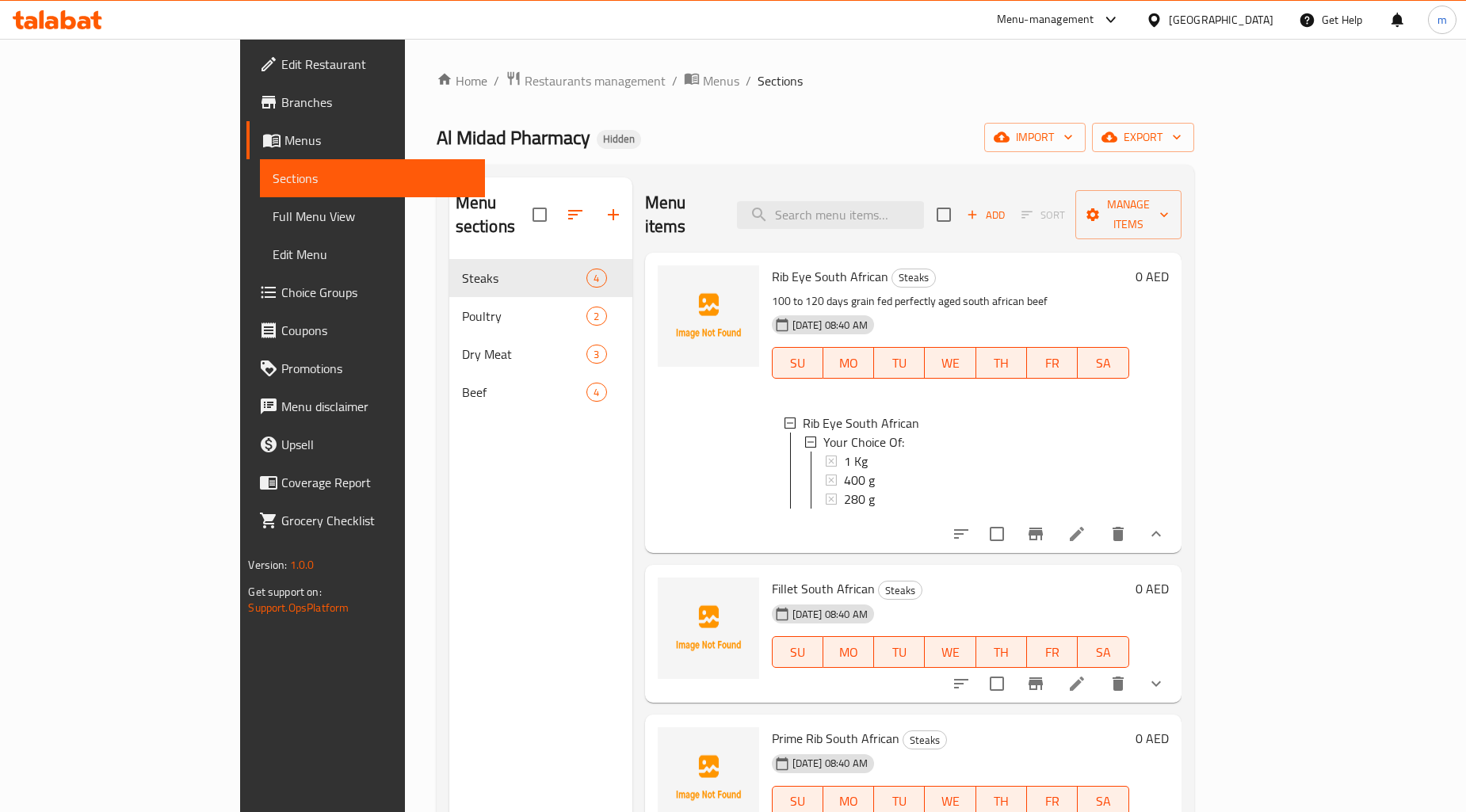
click at [1086, 527] on icon at bounding box center [1076, 534] width 19 height 19
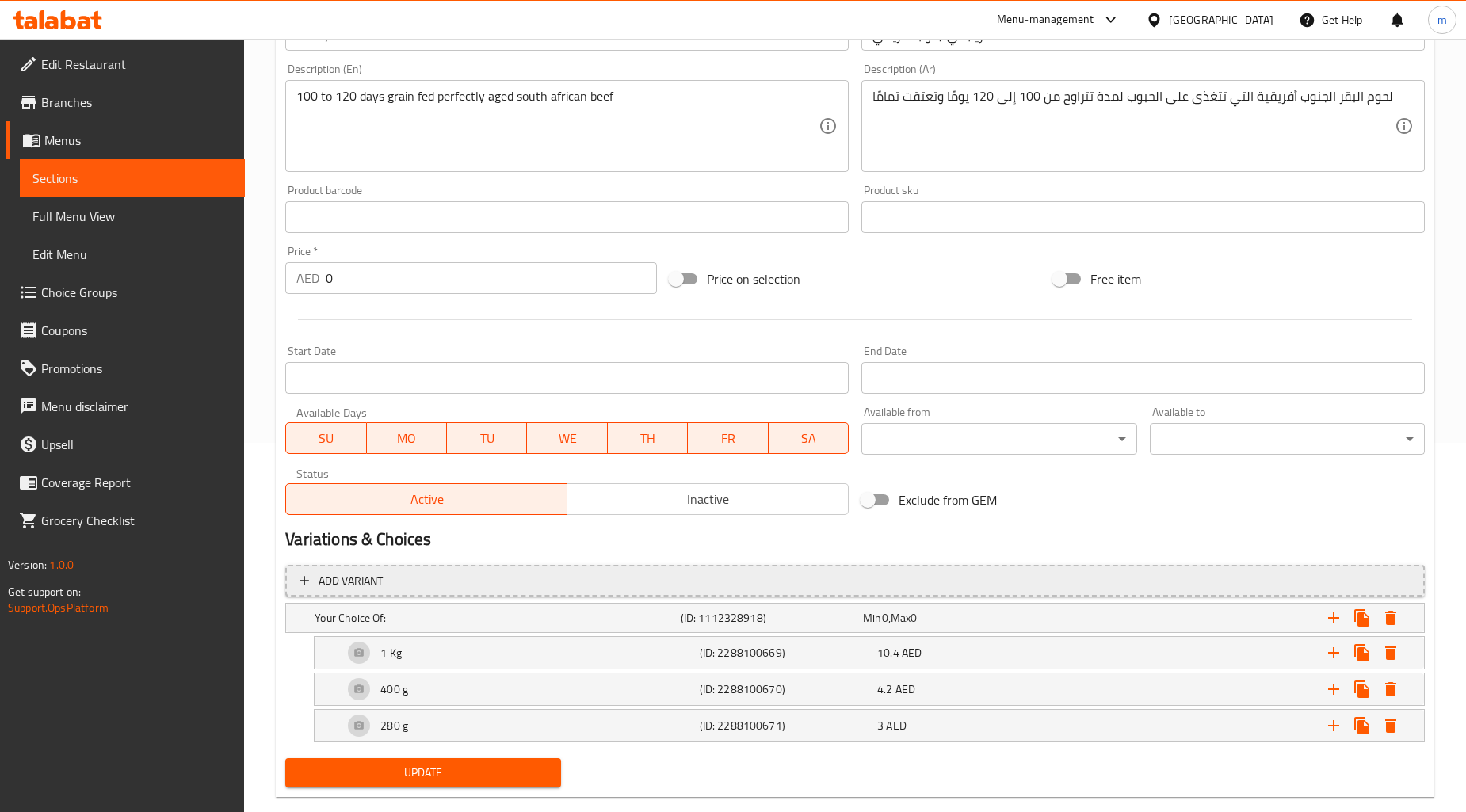
scroll to position [398, 0]
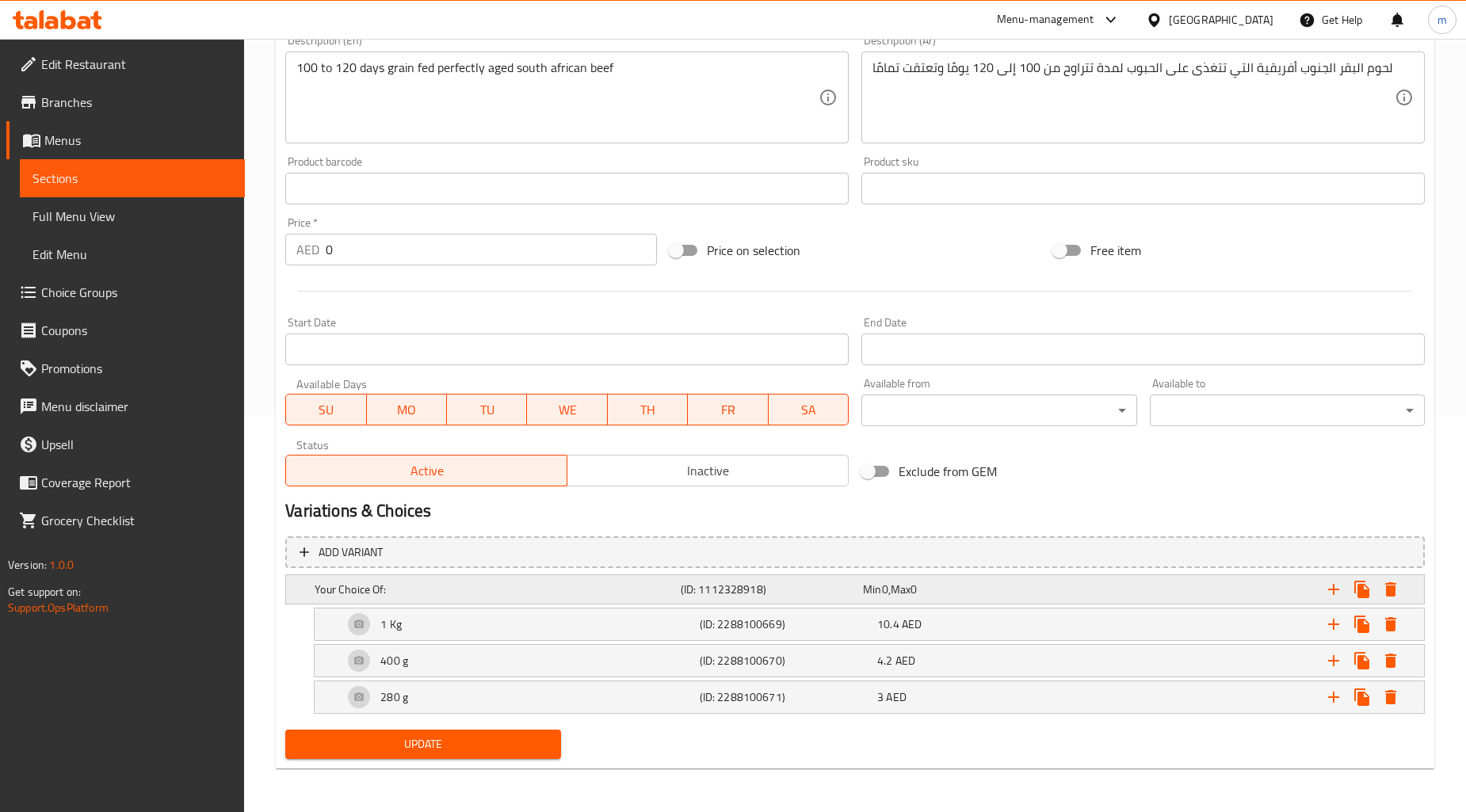
click at [1211, 588] on div "Expand" at bounding box center [1226, 589] width 366 height 35
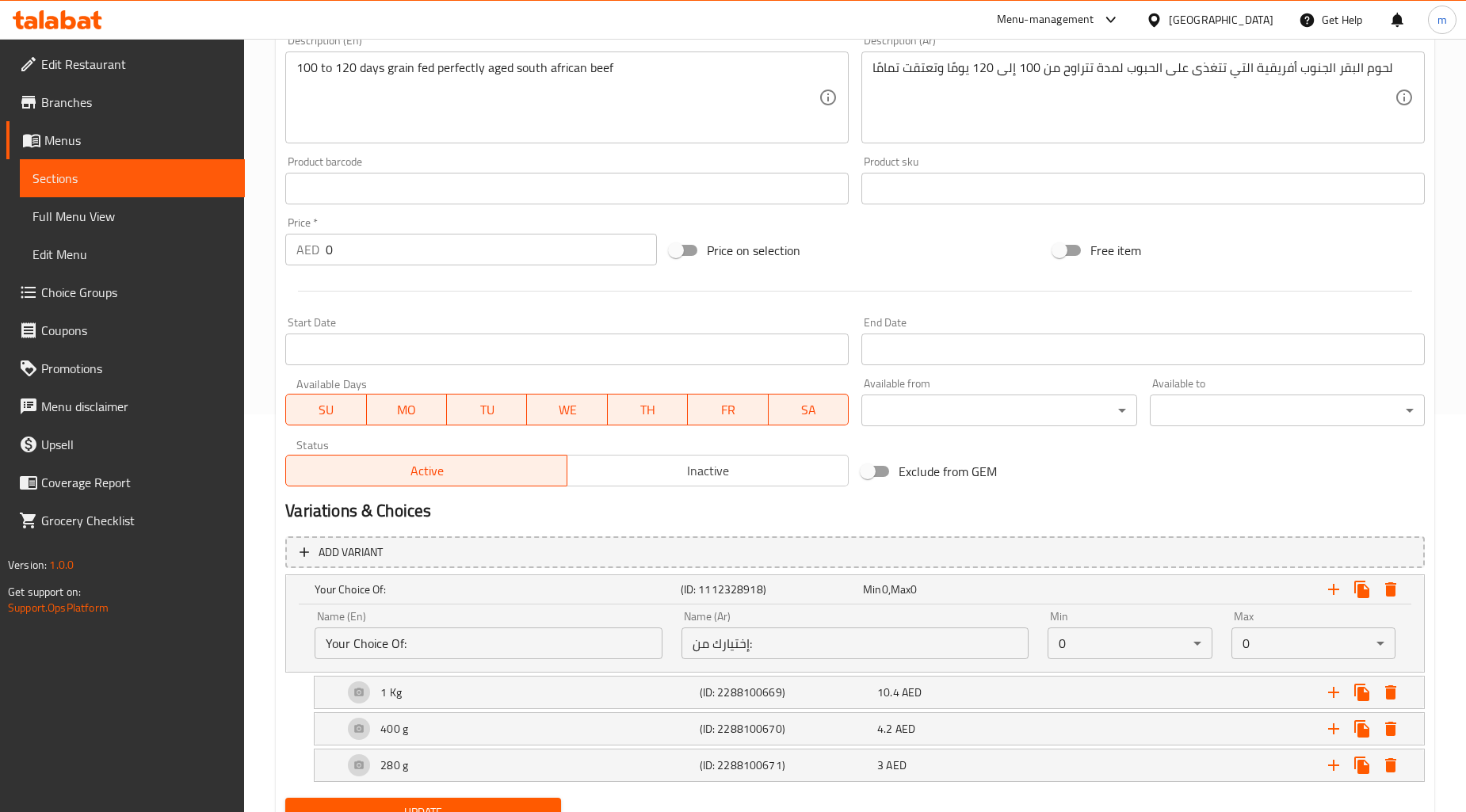
click at [1180, 414] on body "​ Menu-management United Arab Emirates Get Help m Edit Restaurant Branches Menu…" at bounding box center [733, 27] width 1466 height 773
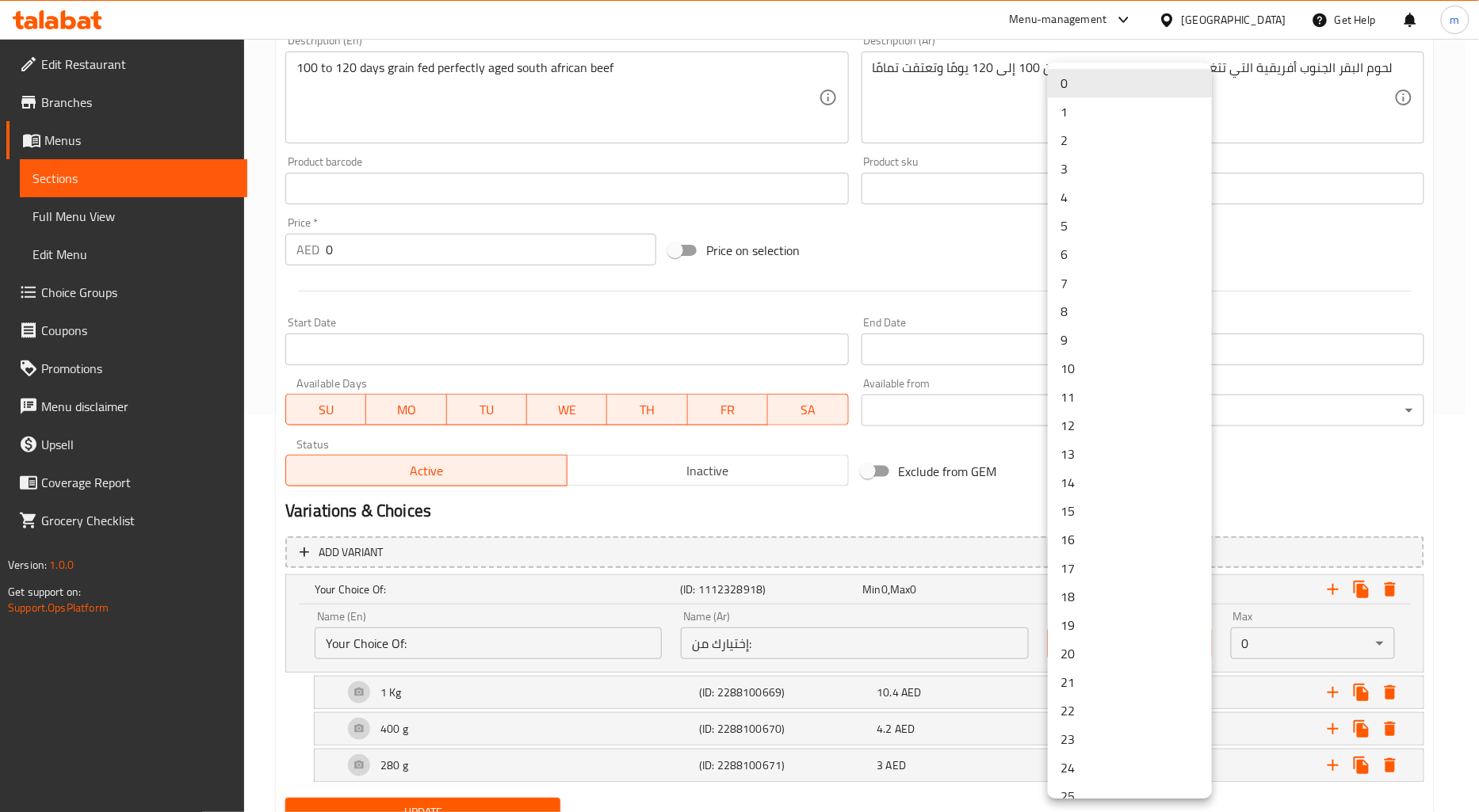
click at [1105, 109] on li "1" at bounding box center [1129, 111] width 164 height 29
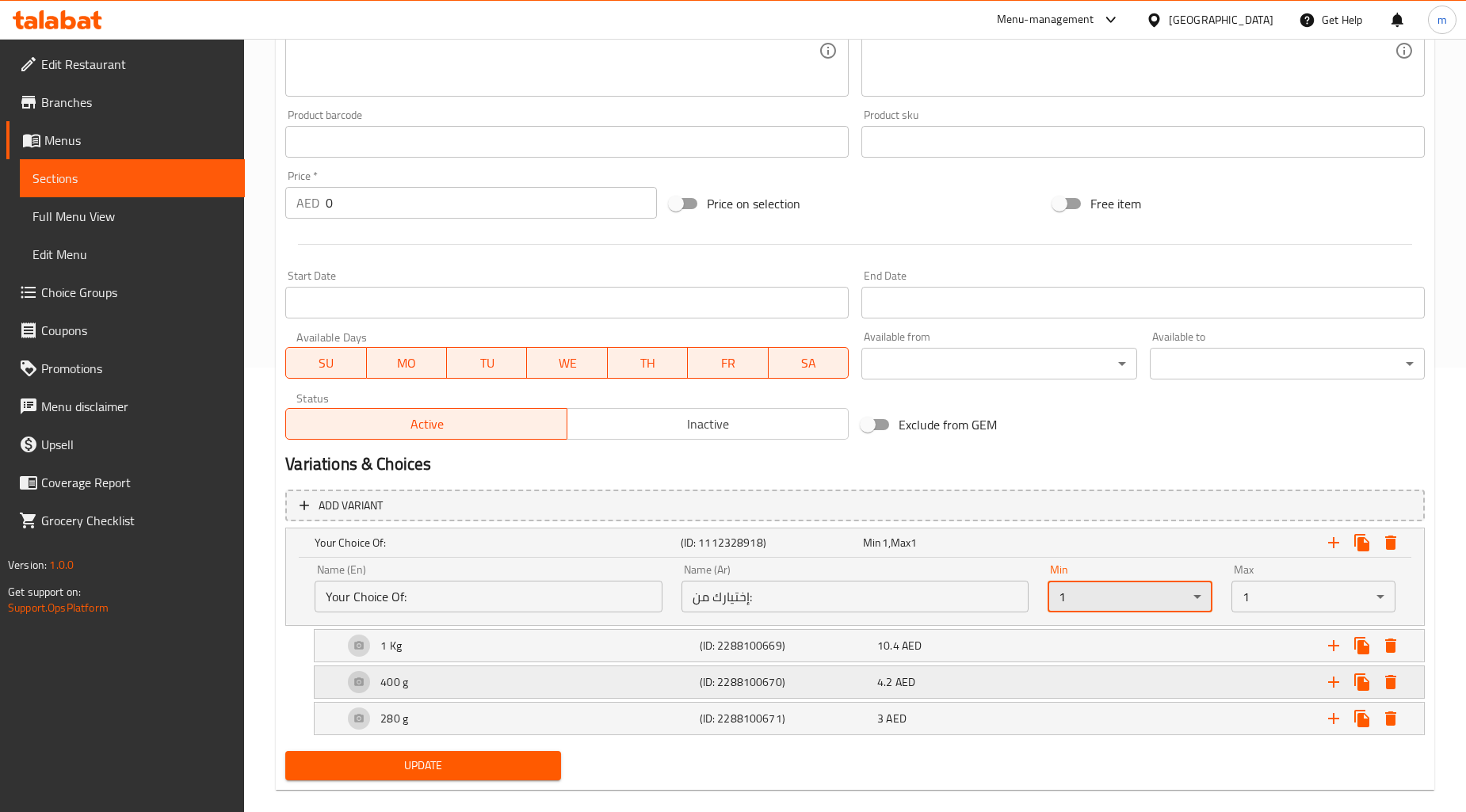
scroll to position [465, 0]
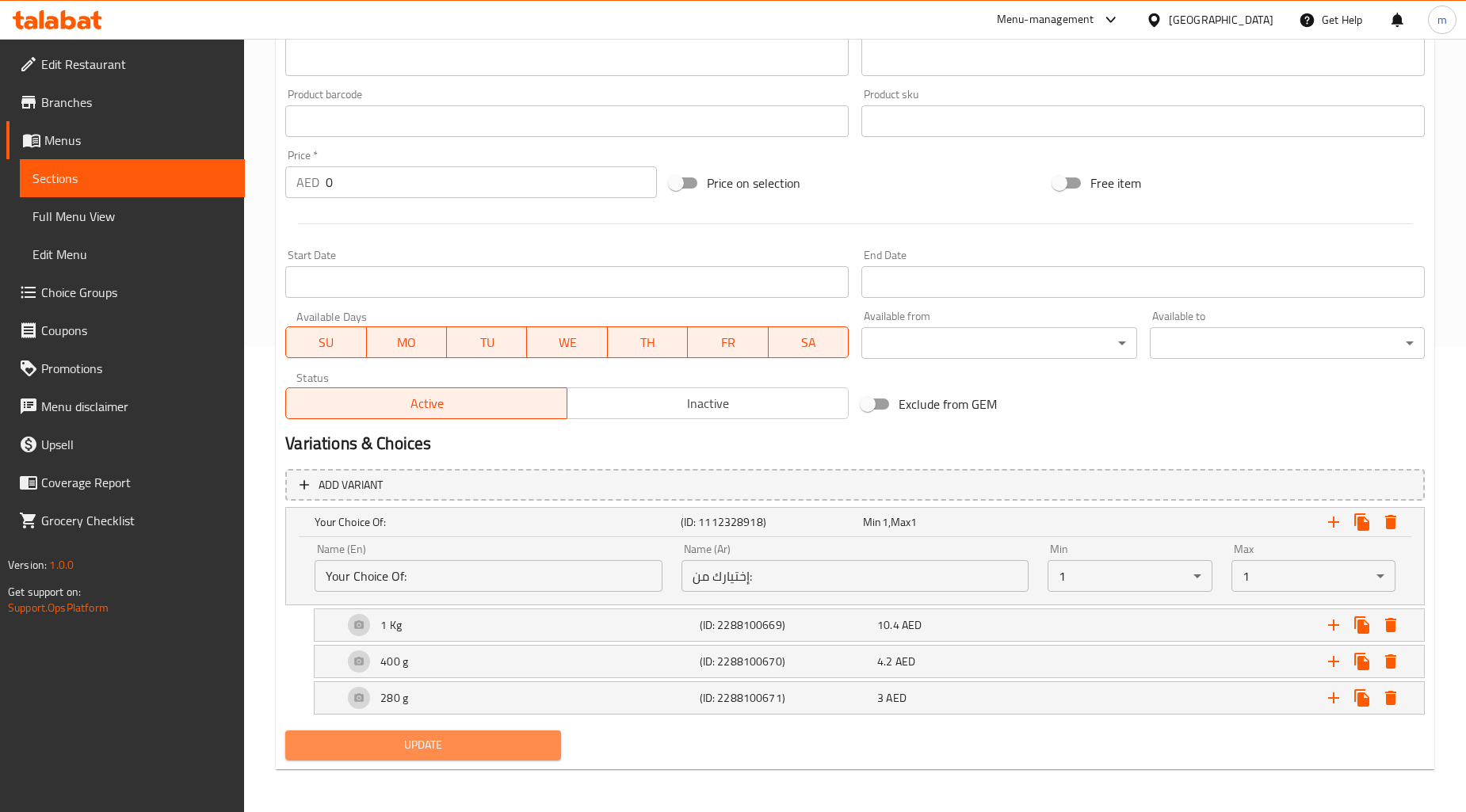
click at [458, 746] on span "Update" at bounding box center [423, 745] width 249 height 20
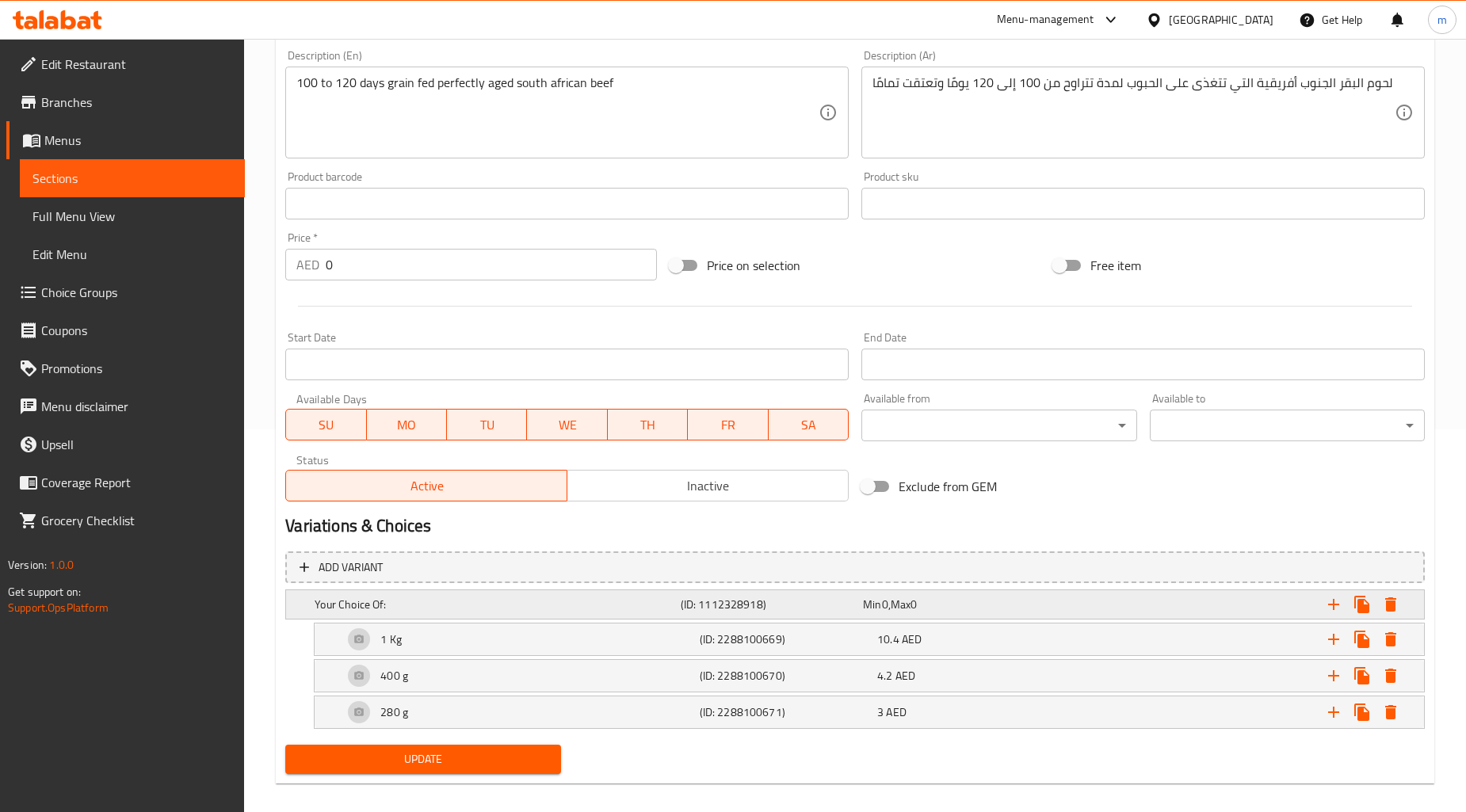
scroll to position [398, 0]
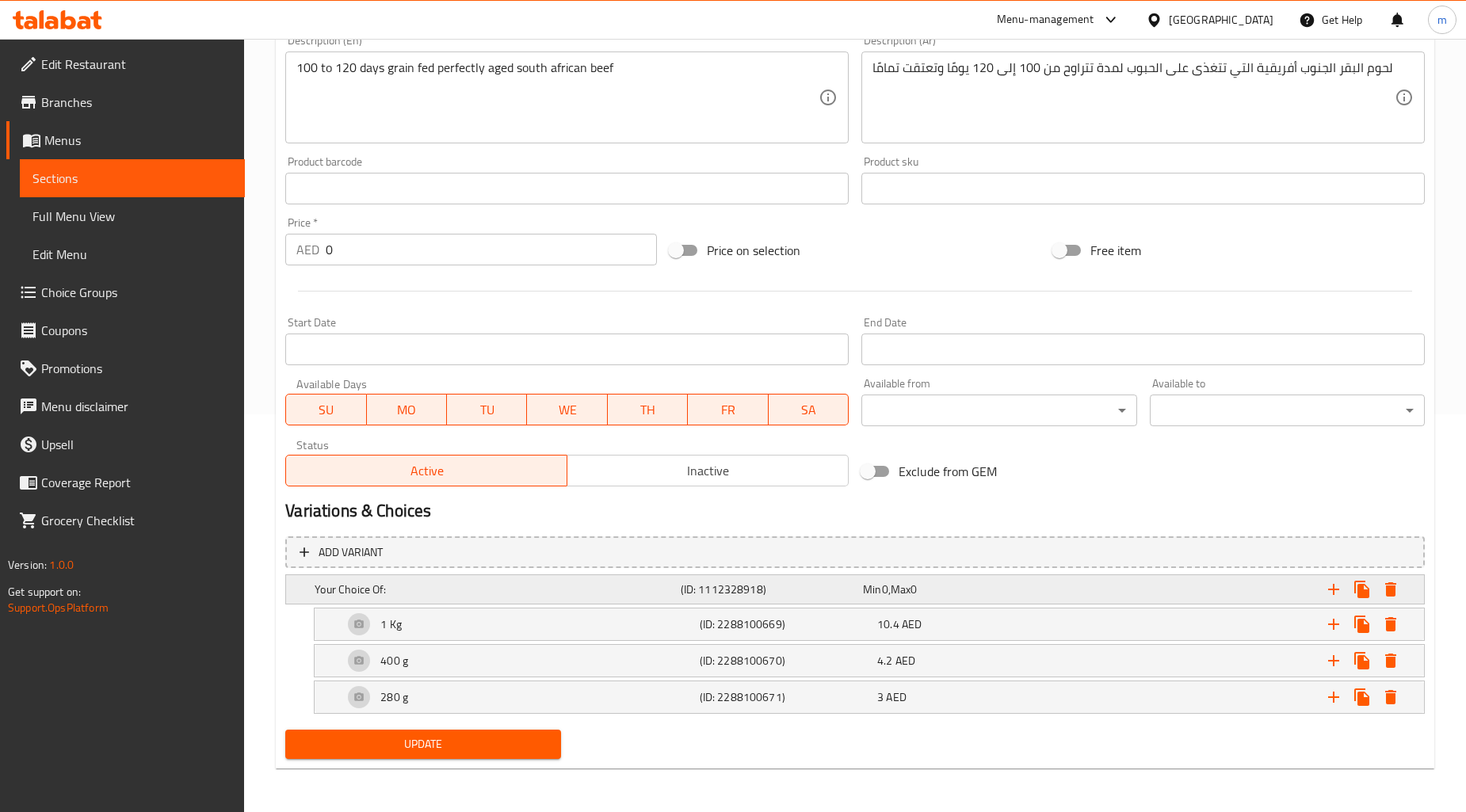
click at [943, 583] on div "Min 0 , Max 0" at bounding box center [952, 589] width 177 height 16
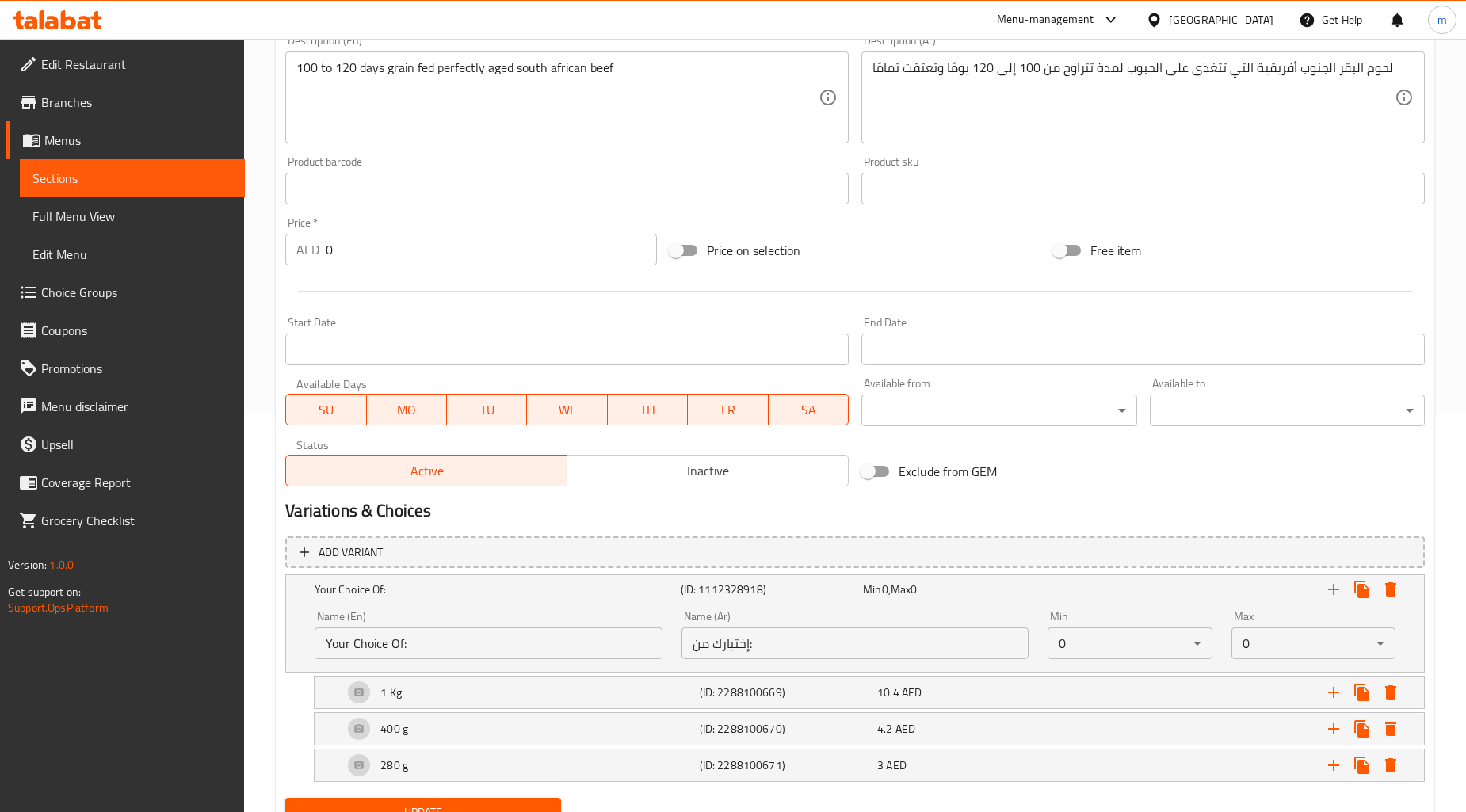
click at [121, 297] on span "Choice Groups" at bounding box center [136, 292] width 191 height 19
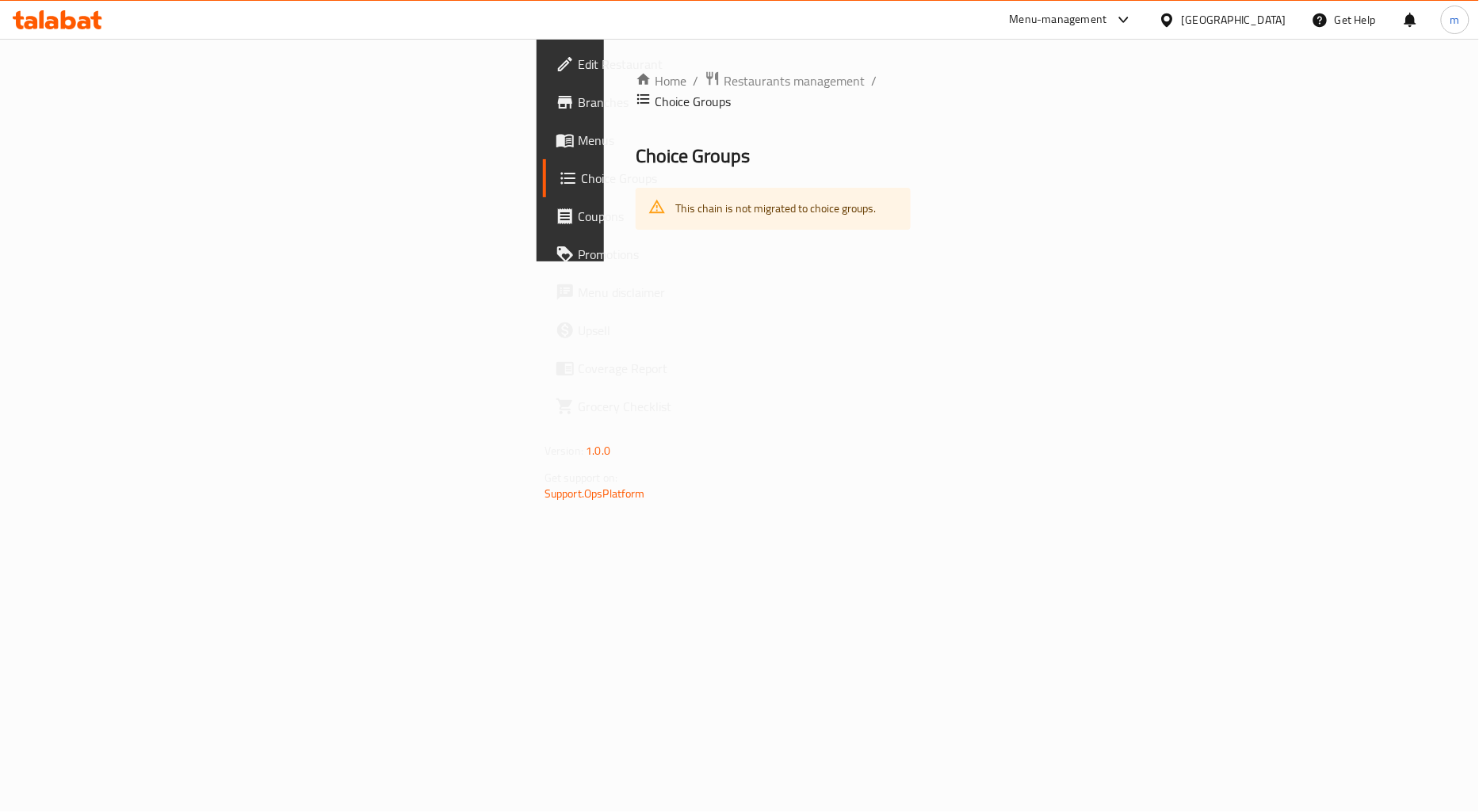
click at [578, 144] on span "Menus" at bounding box center [674, 139] width 193 height 19
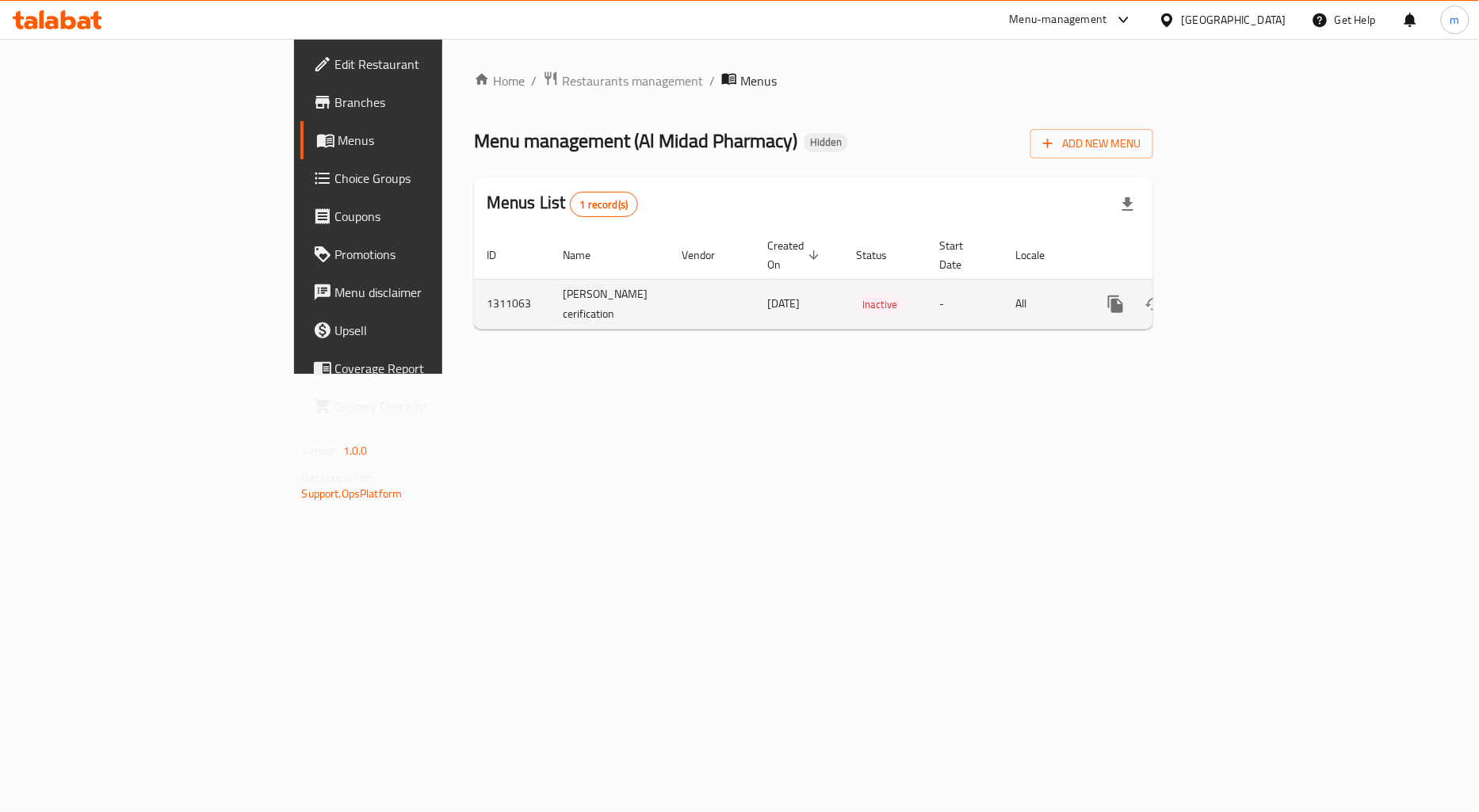
click at [1240, 295] on icon "enhanced table" at bounding box center [1230, 304] width 19 height 19
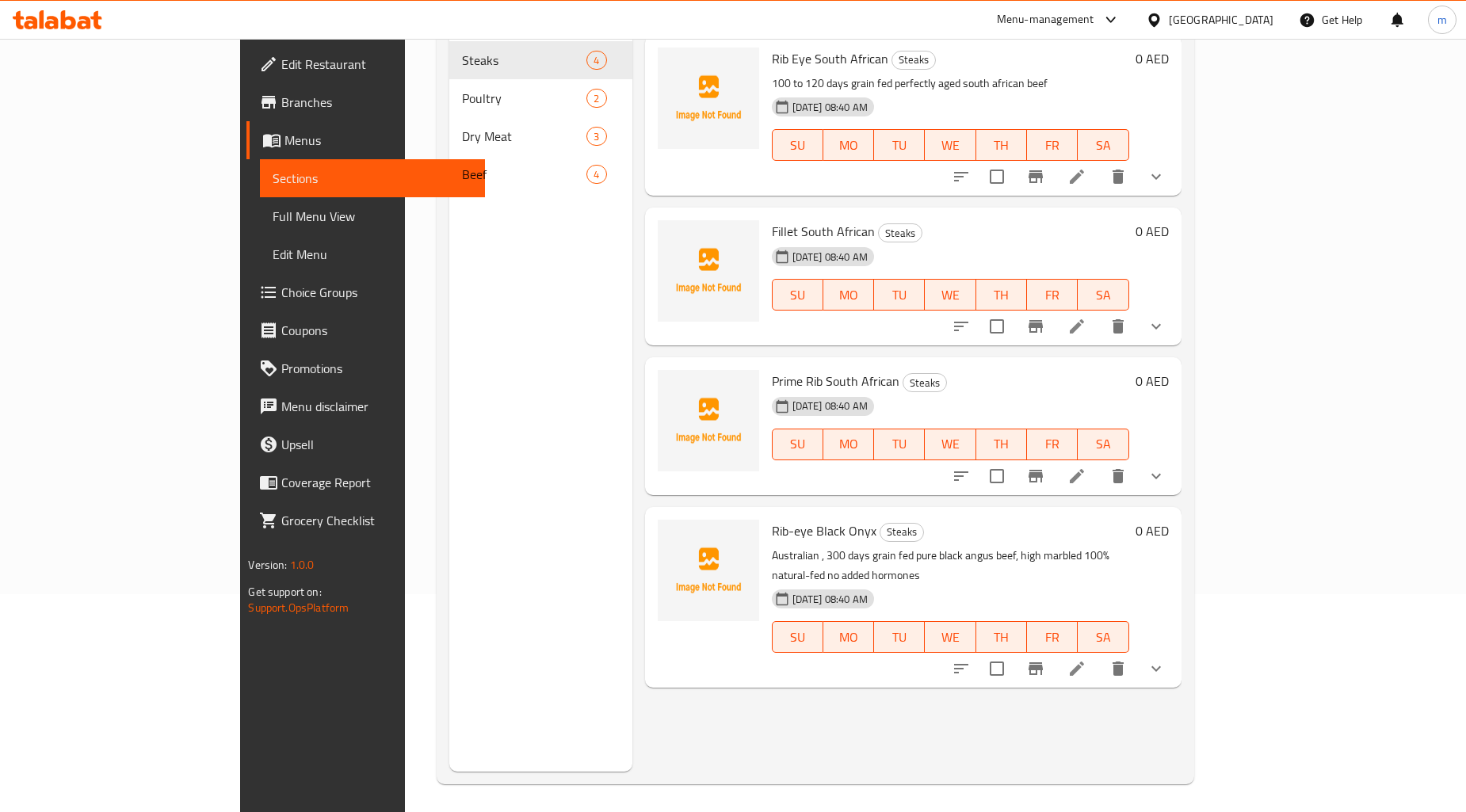
scroll to position [222, 0]
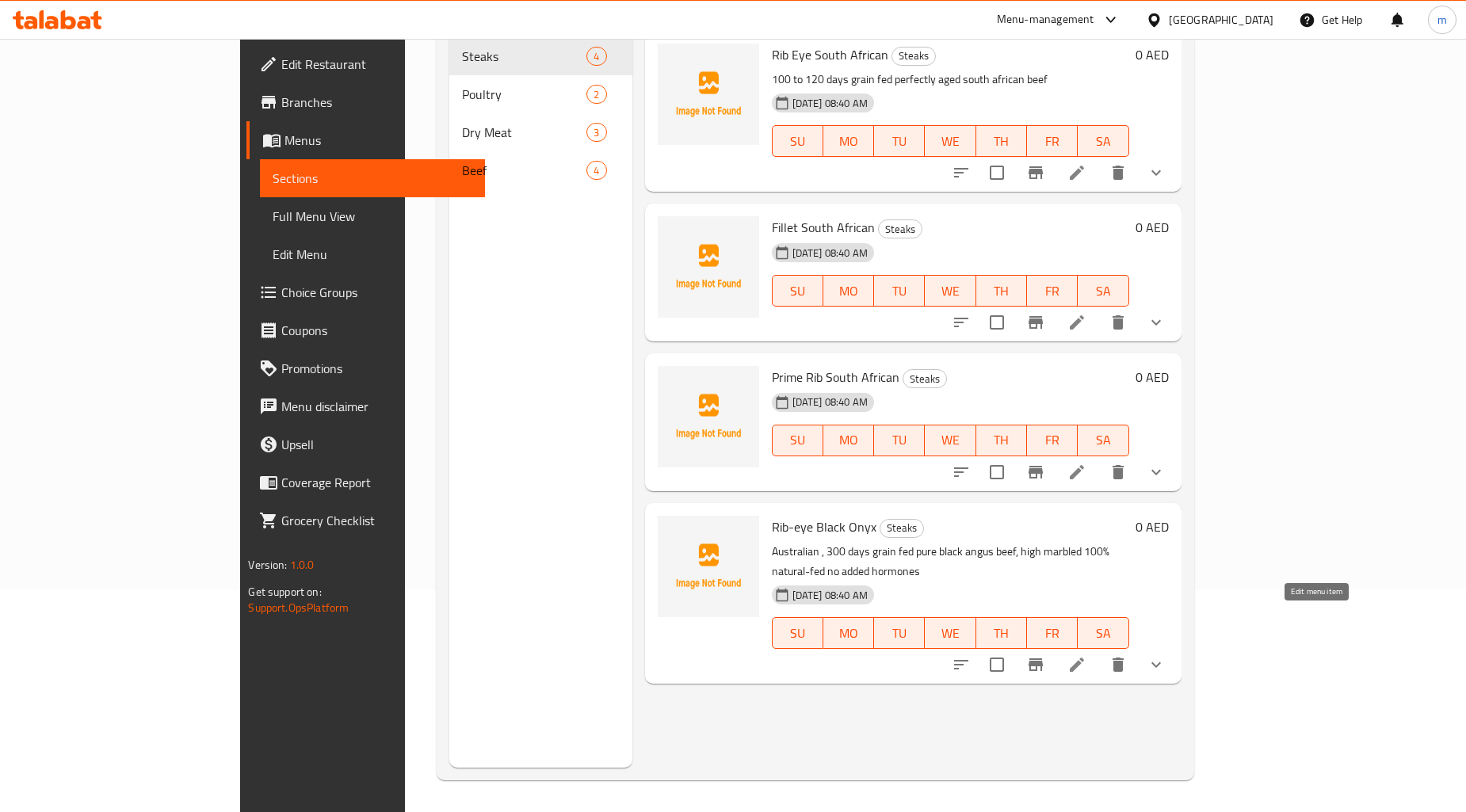
click at [1086, 655] on icon at bounding box center [1076, 664] width 19 height 19
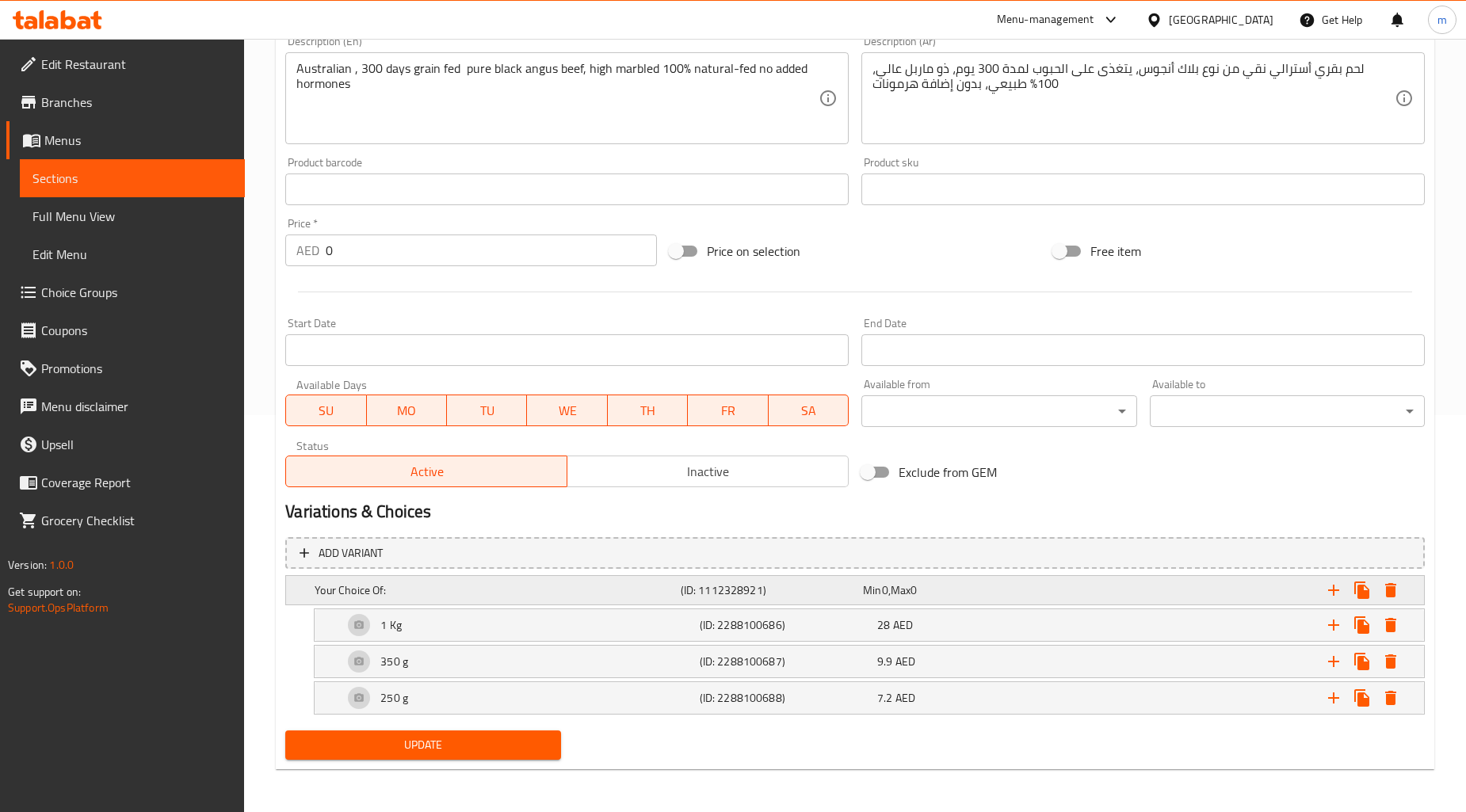
scroll to position [398, 0]
click at [1018, 589] on div "Min 0 , Max 0" at bounding box center [952, 589] width 177 height 16
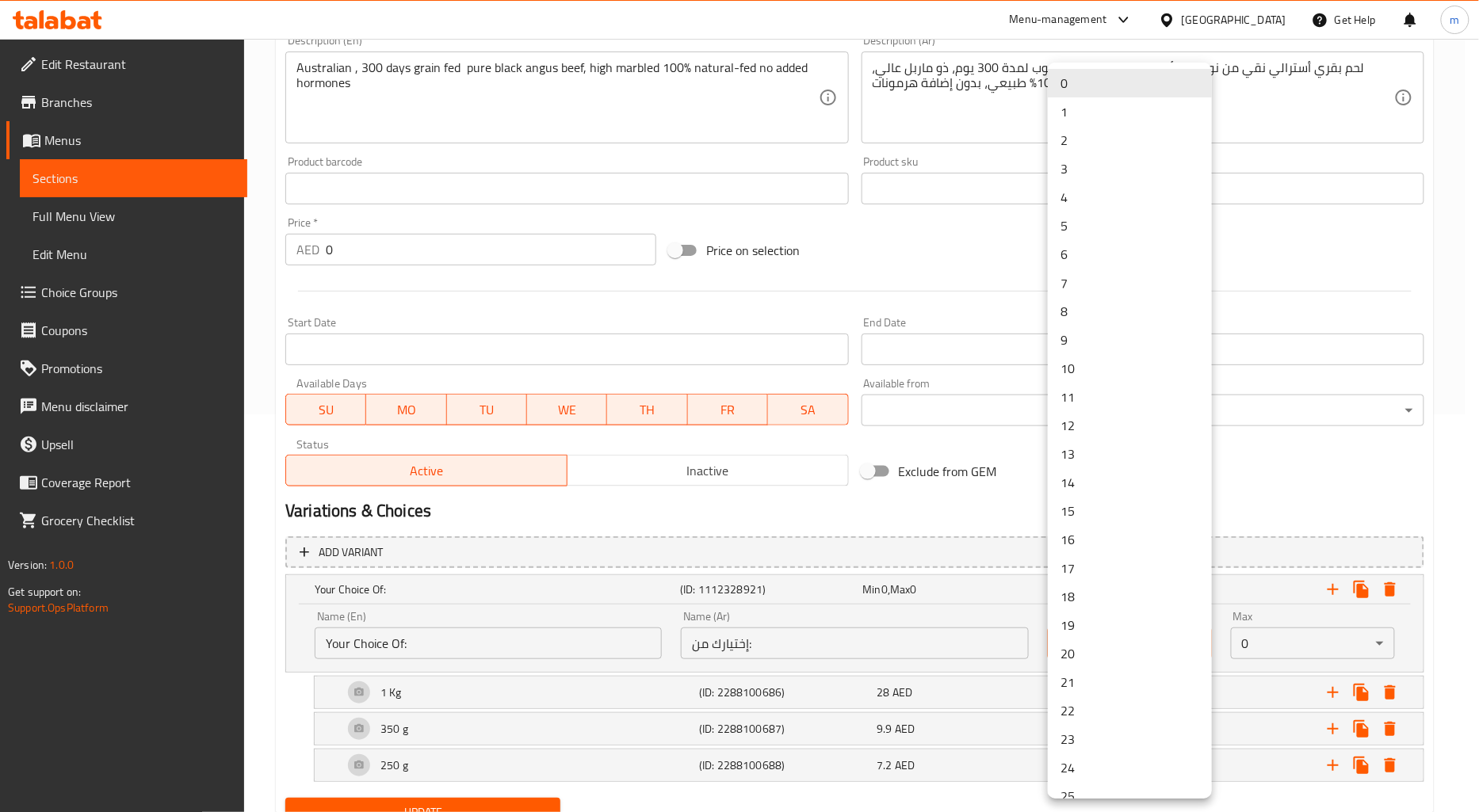
click at [1089, 414] on body "​ Menu-management [GEOGRAPHIC_DATA] Get Help m Edit Restaurant Branches Menus S…" at bounding box center [740, 27] width 1479 height 773
click at [1401, 269] on div at bounding box center [740, 406] width 1479 height 812
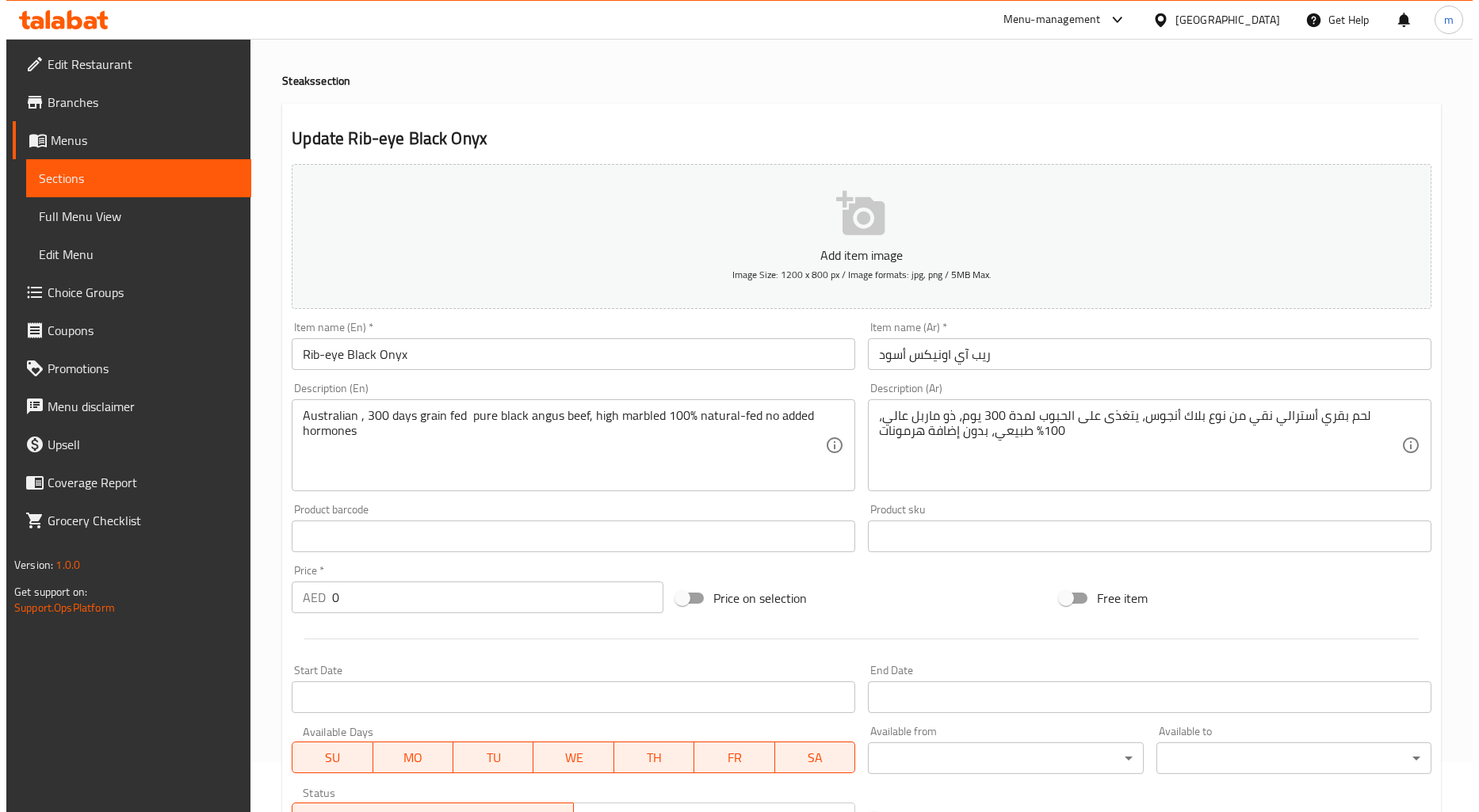
scroll to position [0, 0]
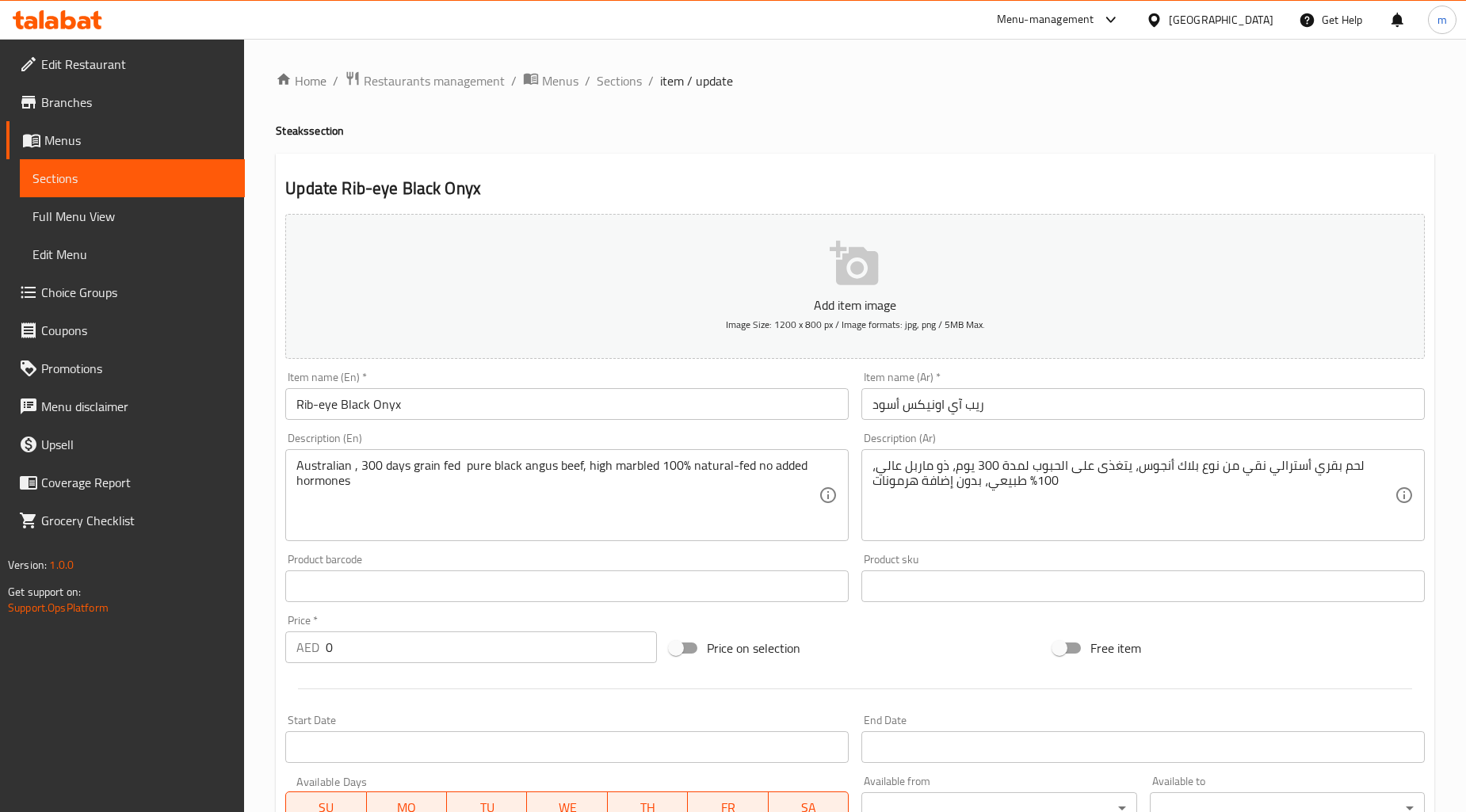
click at [206, 149] on span "Menus" at bounding box center [139, 139] width 188 height 19
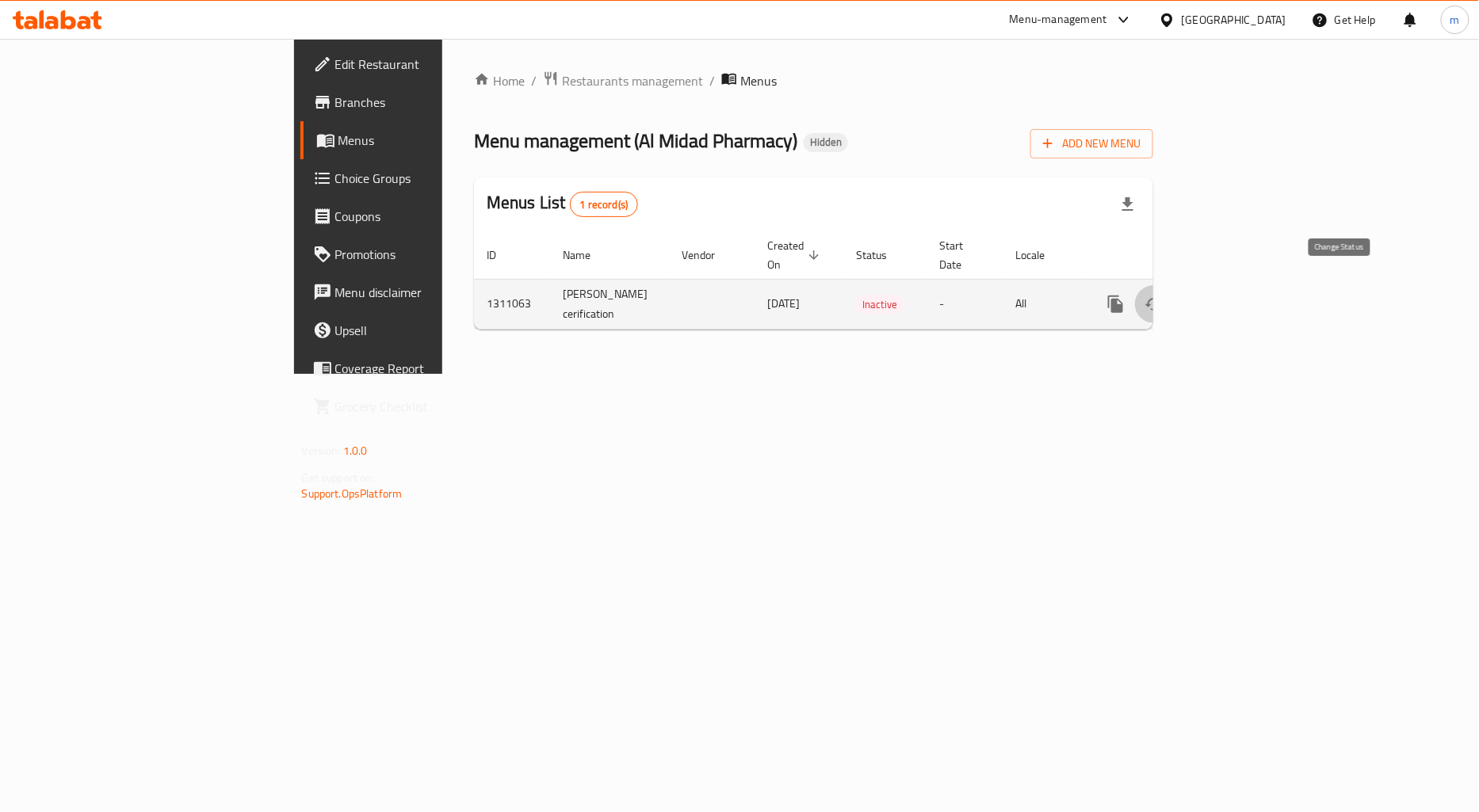
click at [1173, 286] on button "enhanced table" at bounding box center [1154, 304] width 38 height 38
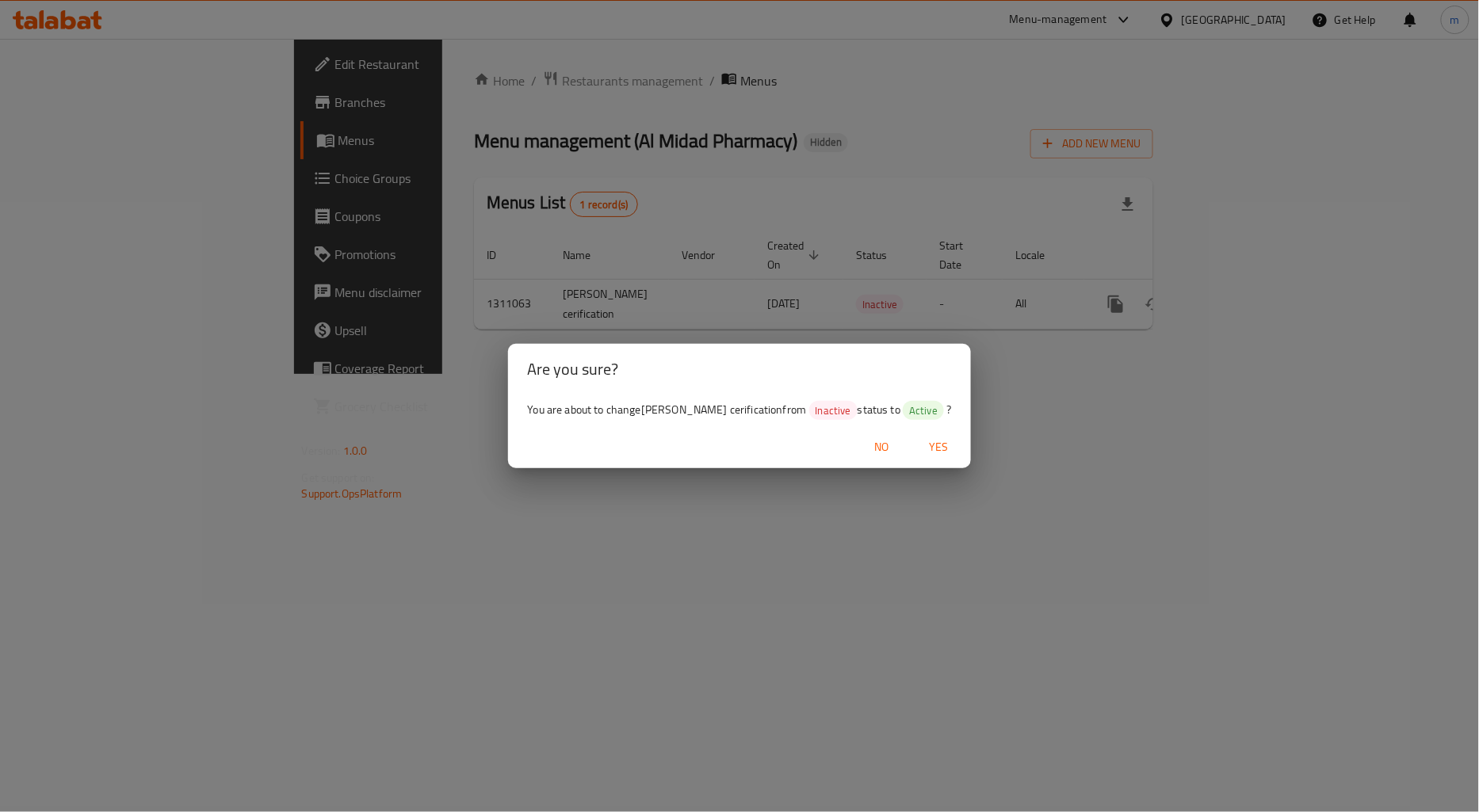
click at [938, 451] on span "Yes" at bounding box center [939, 447] width 38 height 20
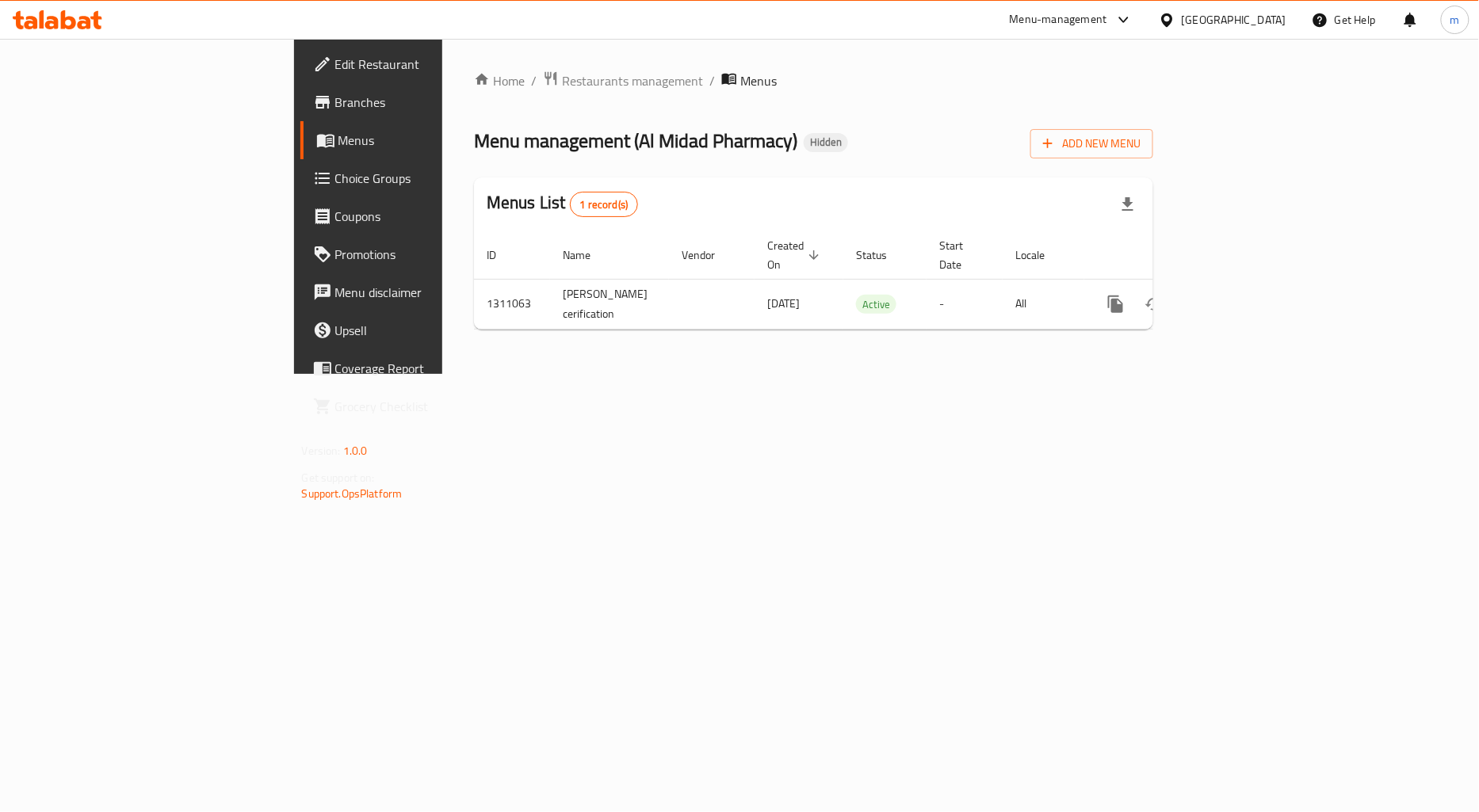
click at [1112, 24] on div at bounding box center [1120, 19] width 26 height 19
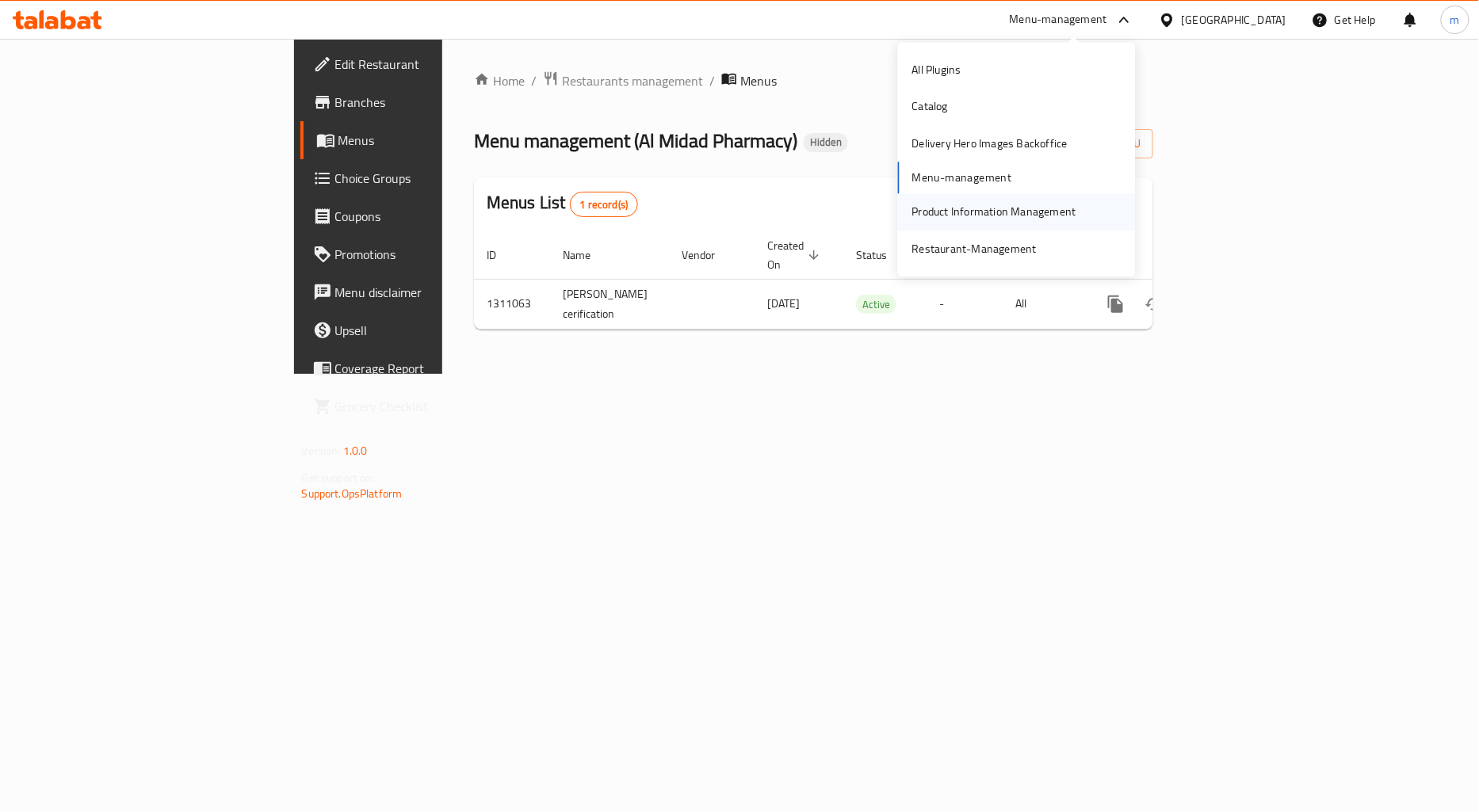
click at [1004, 209] on div "Product Information Management" at bounding box center [994, 212] width 164 height 17
